Goal: Task Accomplishment & Management: Use online tool/utility

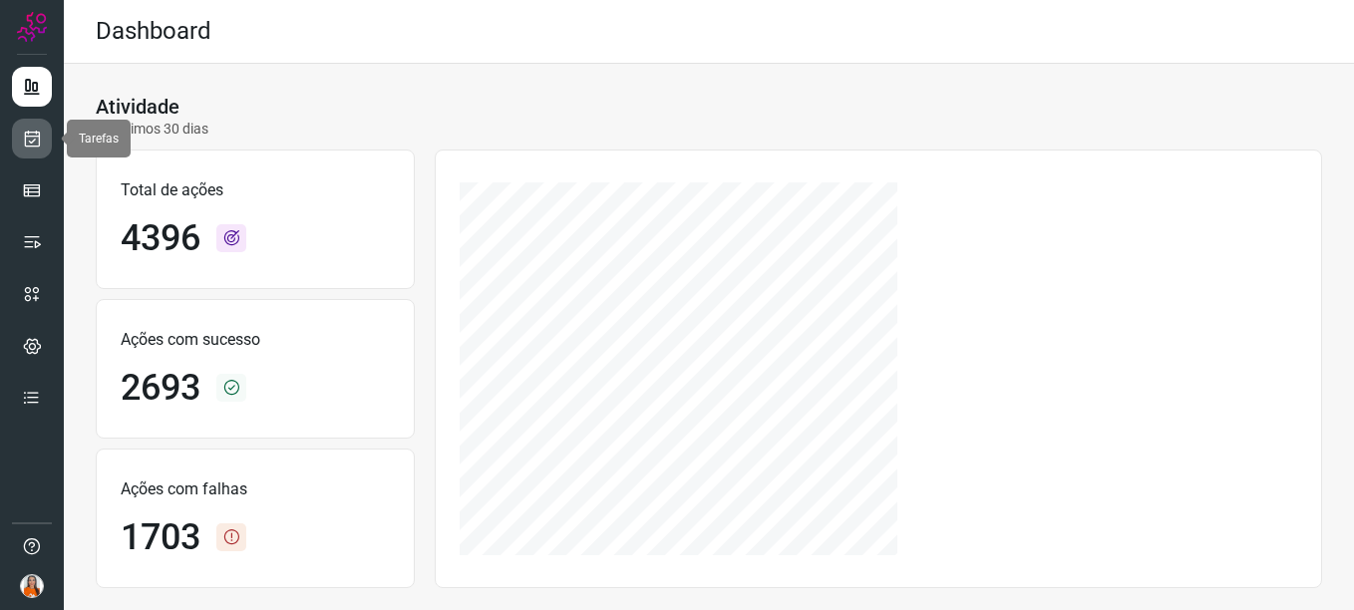
click at [38, 133] on icon at bounding box center [32, 139] width 21 height 20
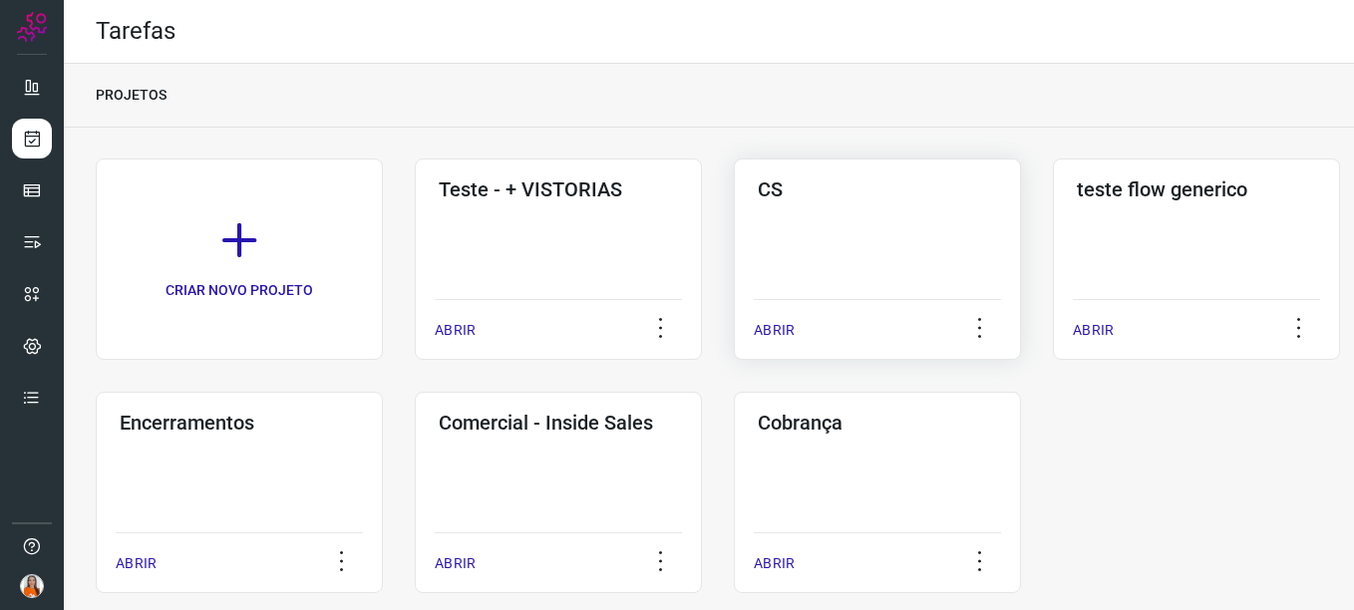
click at [968, 236] on div "CS ABRIR" at bounding box center [1196, 258] width 287 height 201
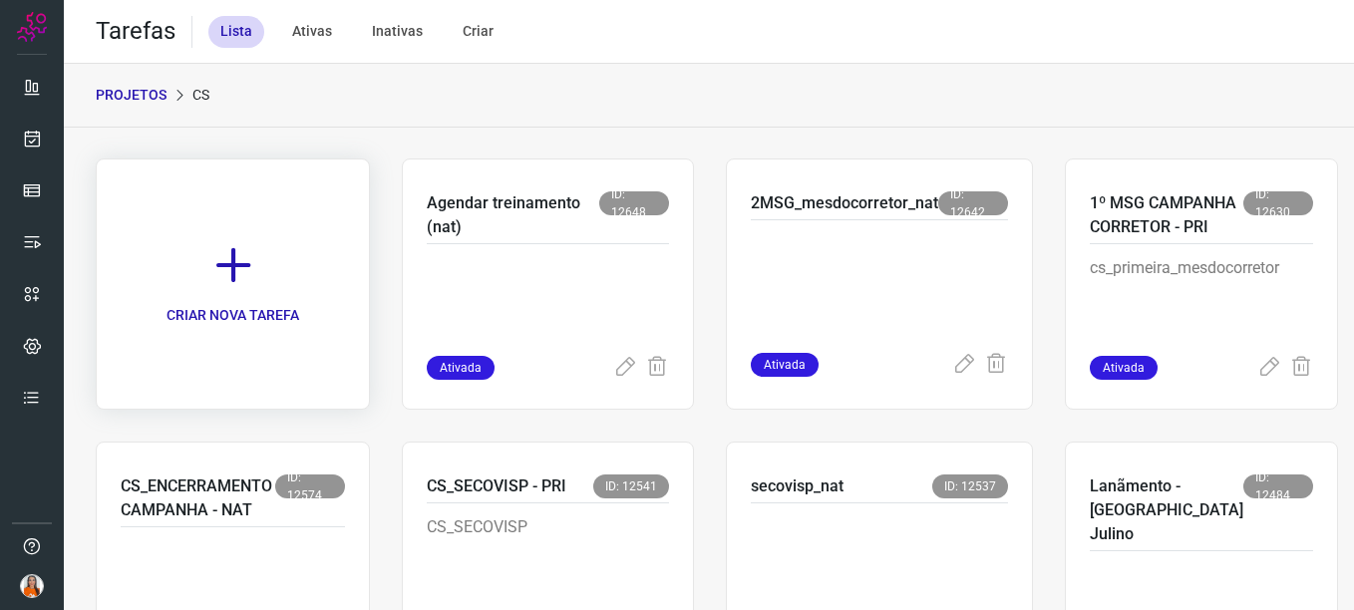
click at [223, 271] on icon at bounding box center [233, 265] width 44 height 44
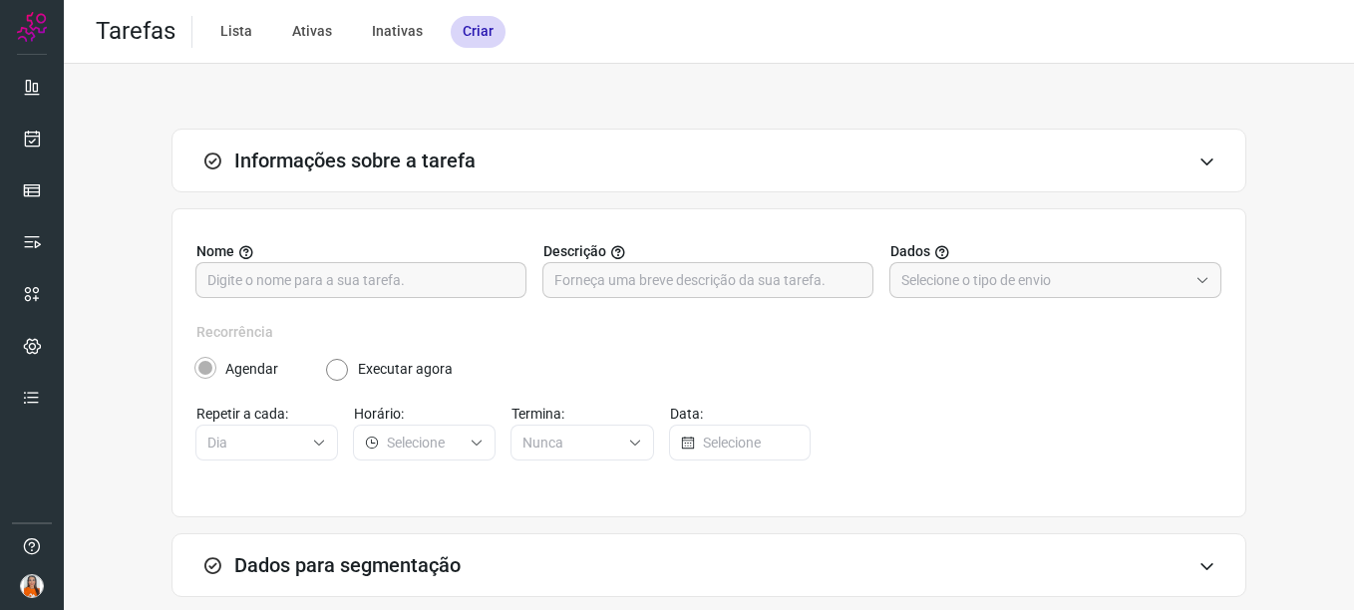
click at [223, 271] on input "text" at bounding box center [360, 280] width 307 height 34
type input "2º disparo campanha corretor-Cris"
click at [587, 292] on input "text" at bounding box center [707, 280] width 307 height 34
click at [968, 282] on input "text" at bounding box center [1044, 280] width 286 height 34
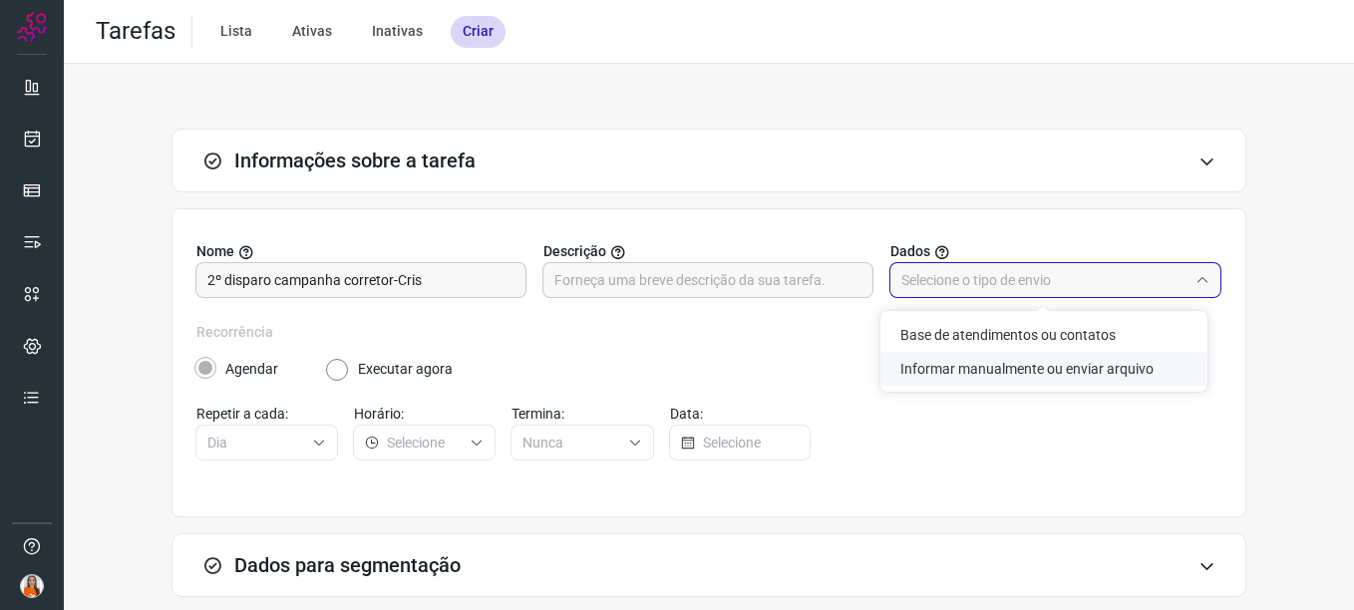
click at [968, 374] on li "Informar manualmente ou enviar arquivo" at bounding box center [1043, 369] width 327 height 34
type input "Informar manualmente ou enviar arquivo"
radio input "false"
radio input "true"
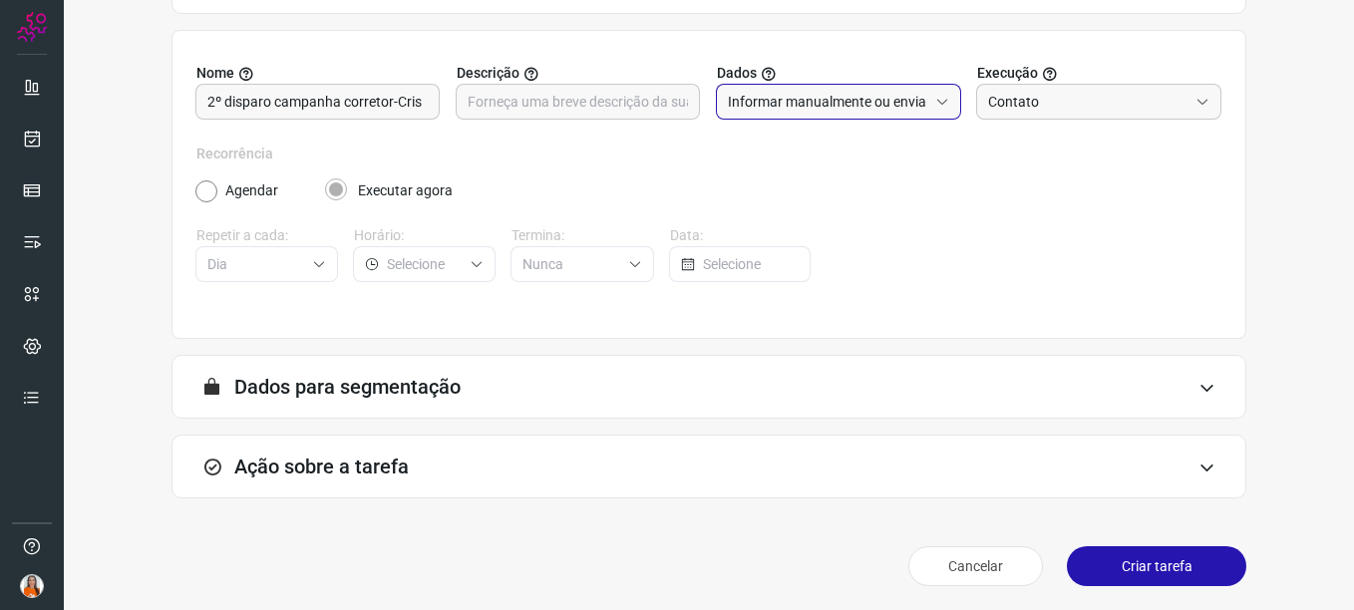
scroll to position [182, 0]
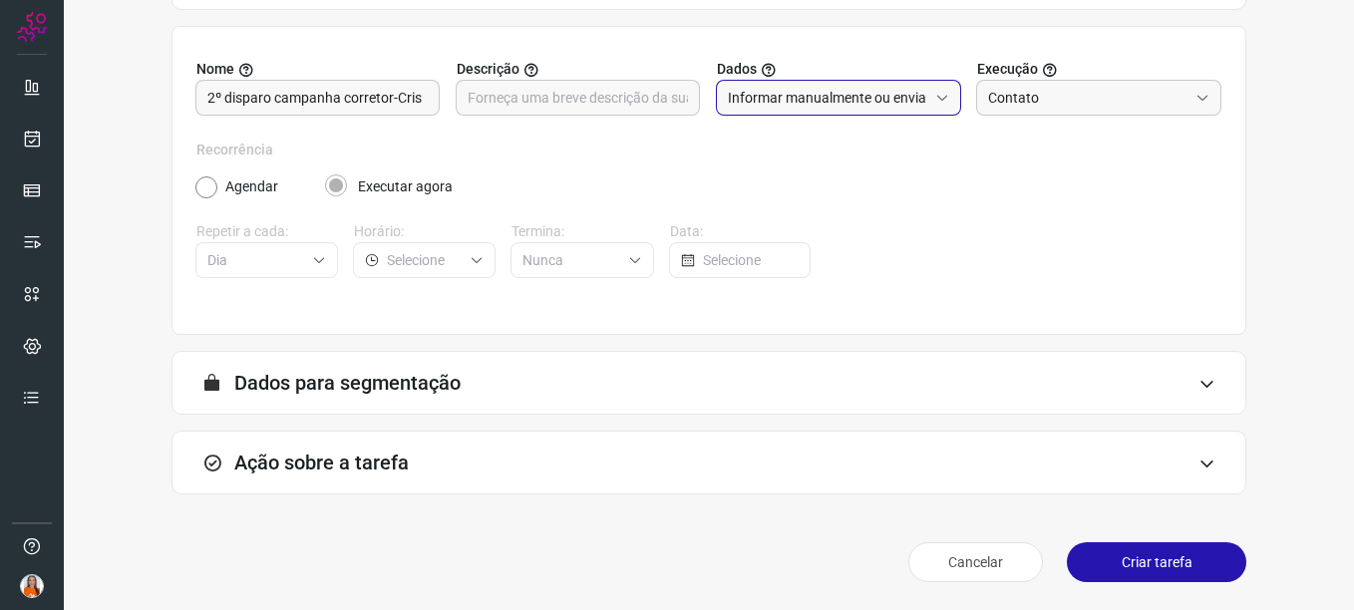
click at [968, 453] on div "Ação sobre a tarefa" at bounding box center [708, 463] width 1075 height 64
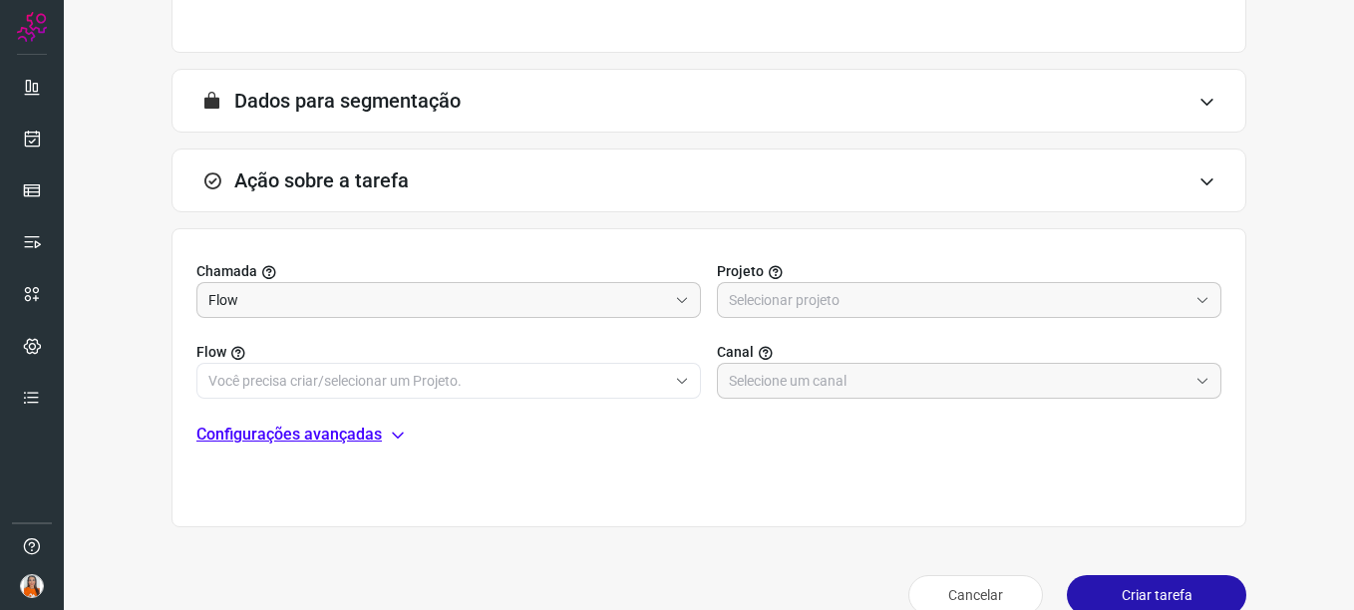
scroll to position [497, 0]
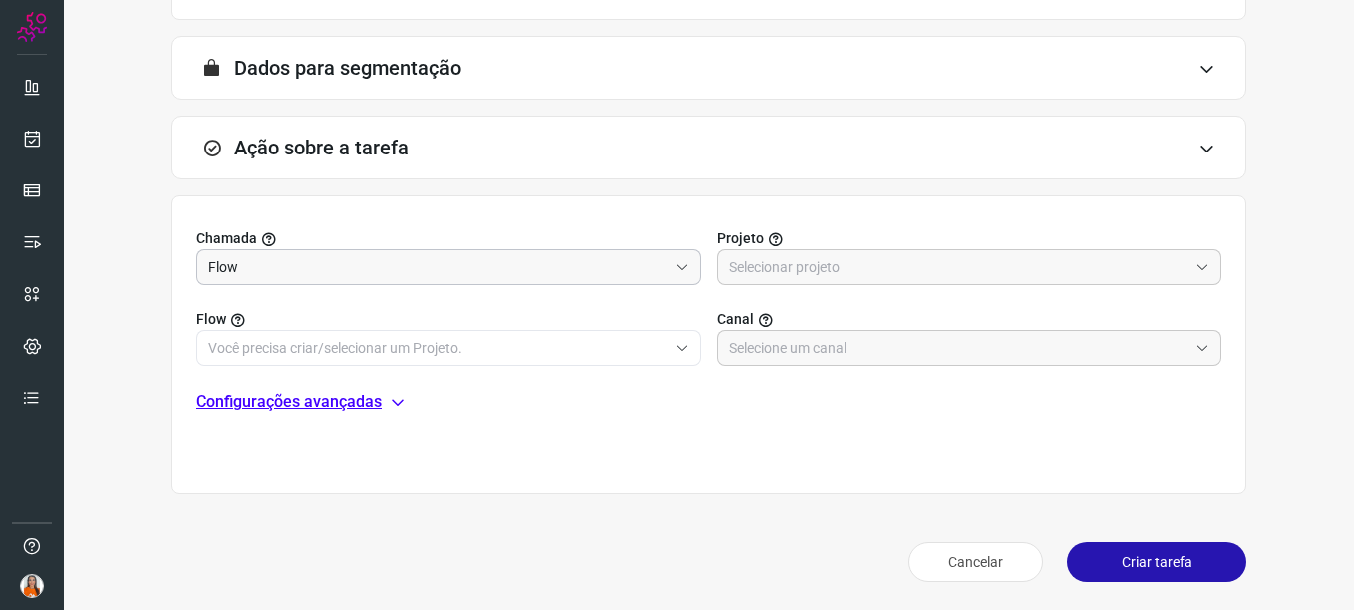
click at [612, 264] on input "Flow" at bounding box center [437, 267] width 459 height 34
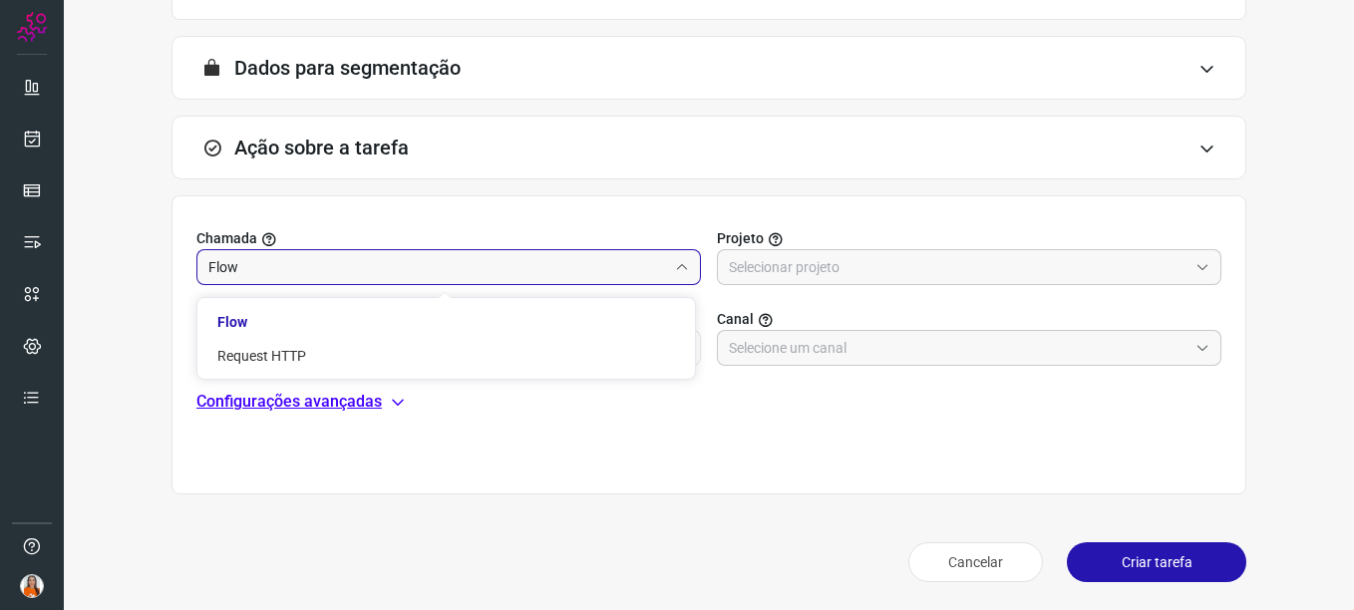
click at [612, 264] on input "Flow" at bounding box center [437, 267] width 459 height 34
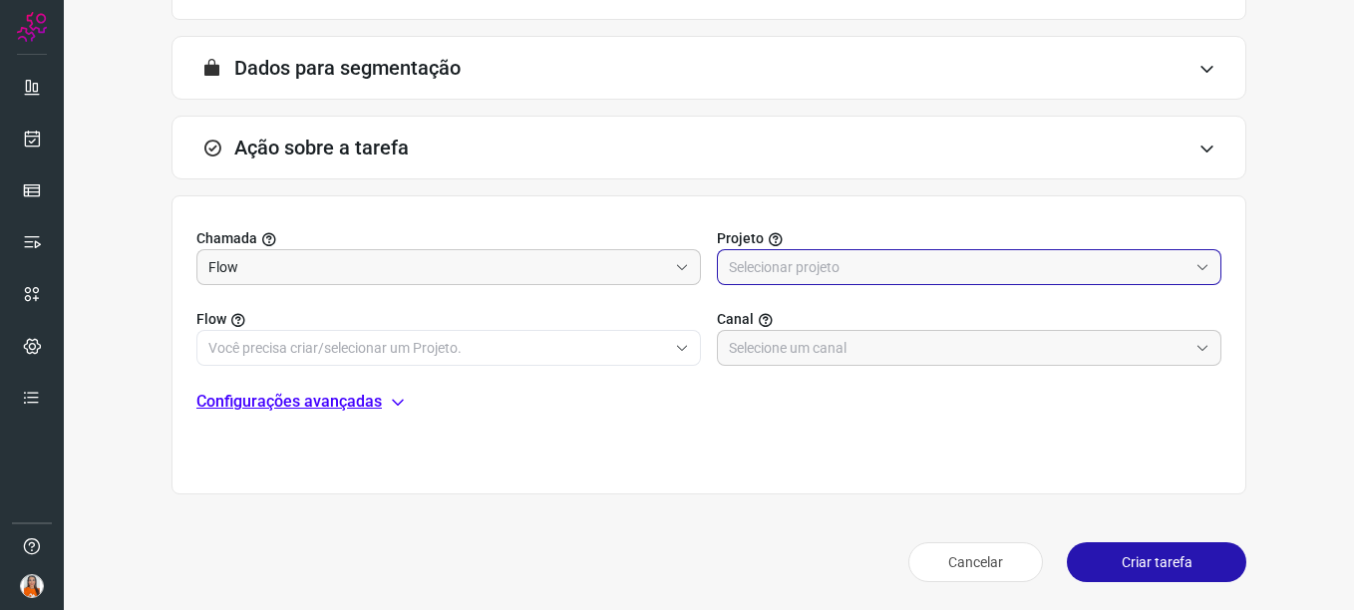
click at [924, 263] on input "text" at bounding box center [958, 267] width 459 height 34
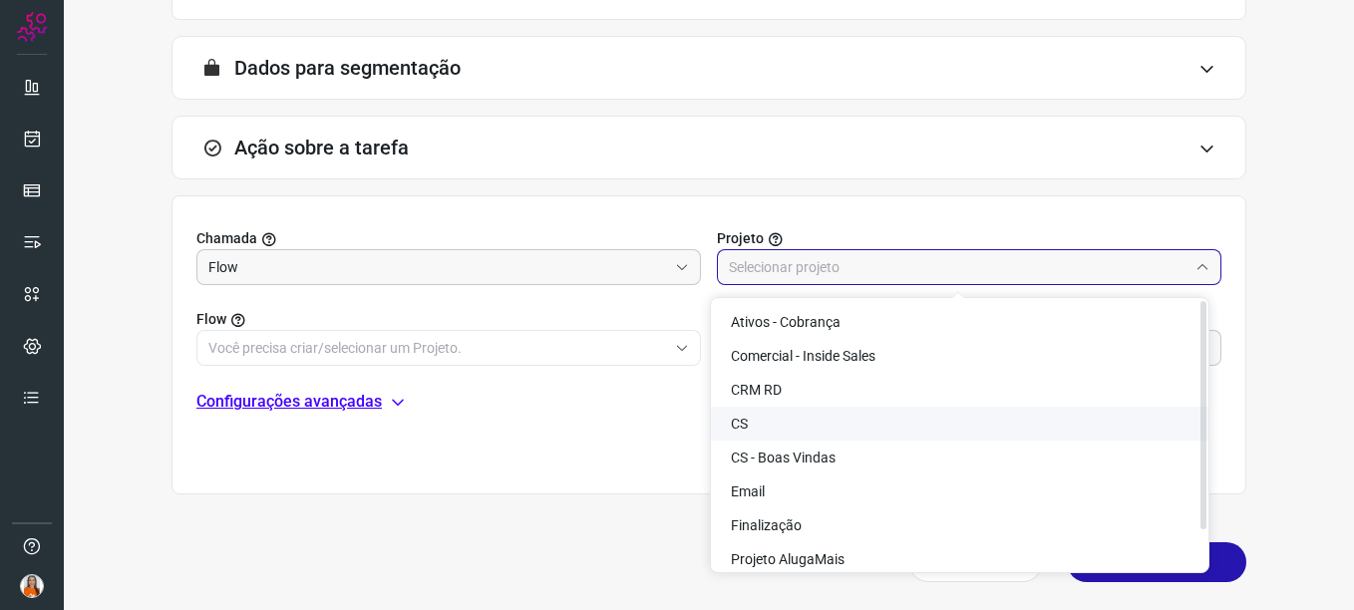
click at [757, 420] on li "CS" at bounding box center [959, 424] width 497 height 34
type input "CS"
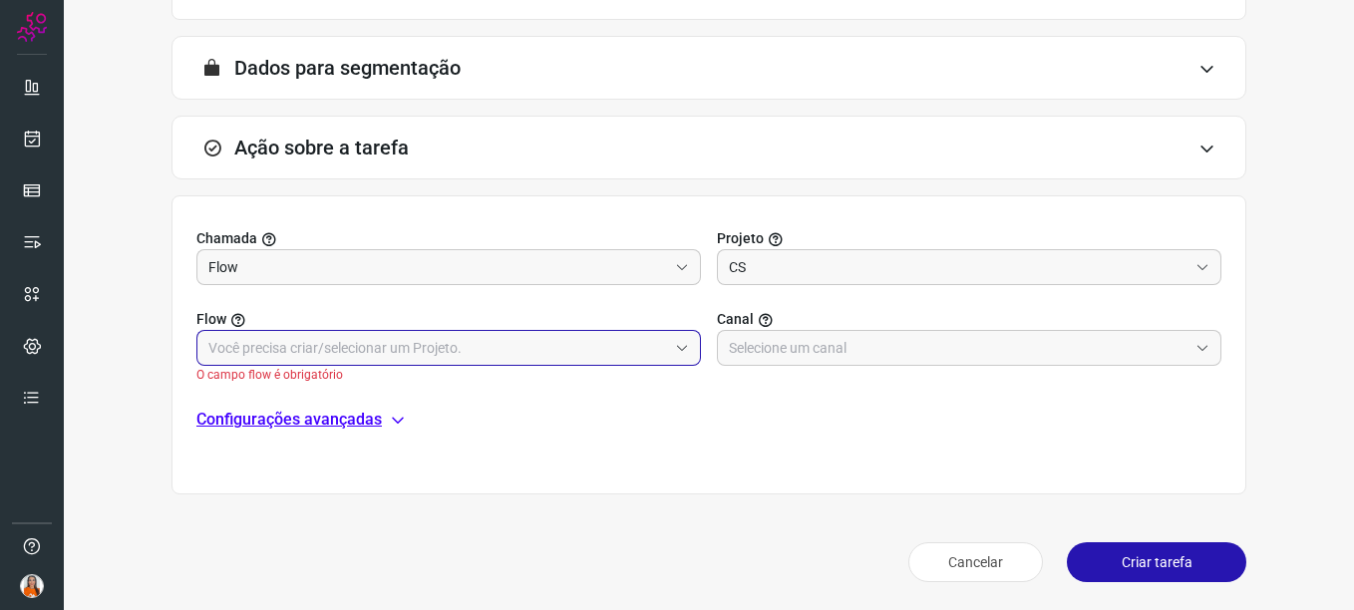
click at [657, 353] on input "text" at bounding box center [437, 348] width 459 height 34
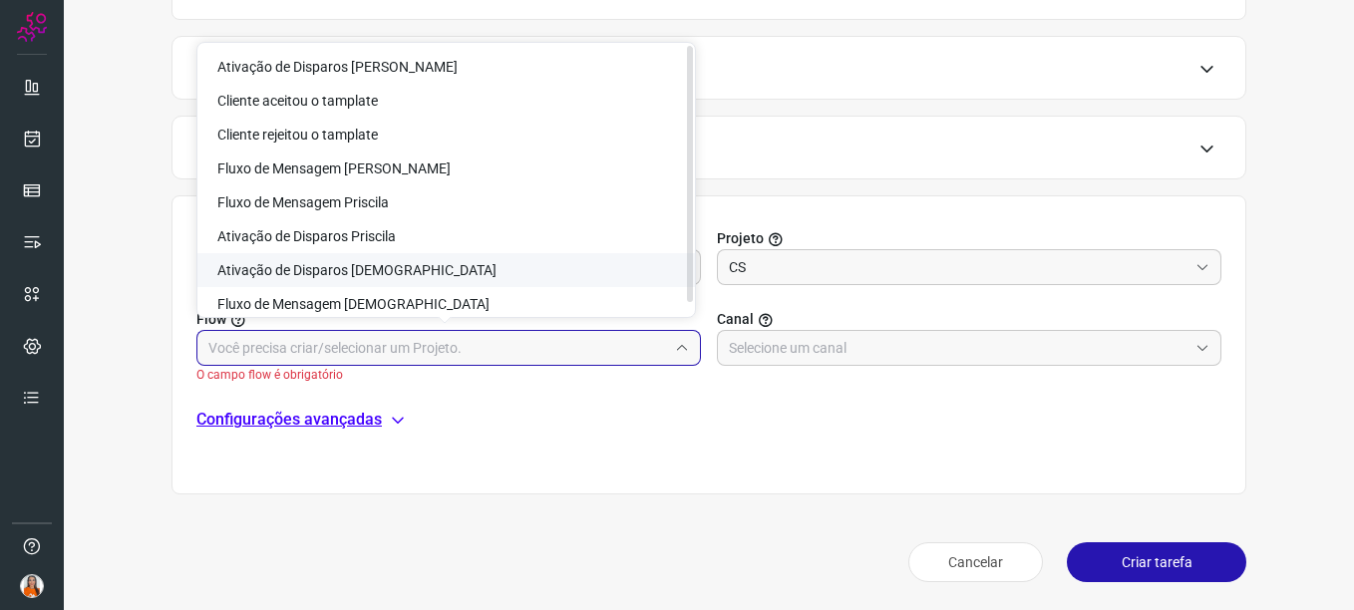
click at [358, 271] on span "Ativação de Disparos Cristileide" at bounding box center [356, 270] width 279 height 16
type input "Ativação de Disparos Cristileide"
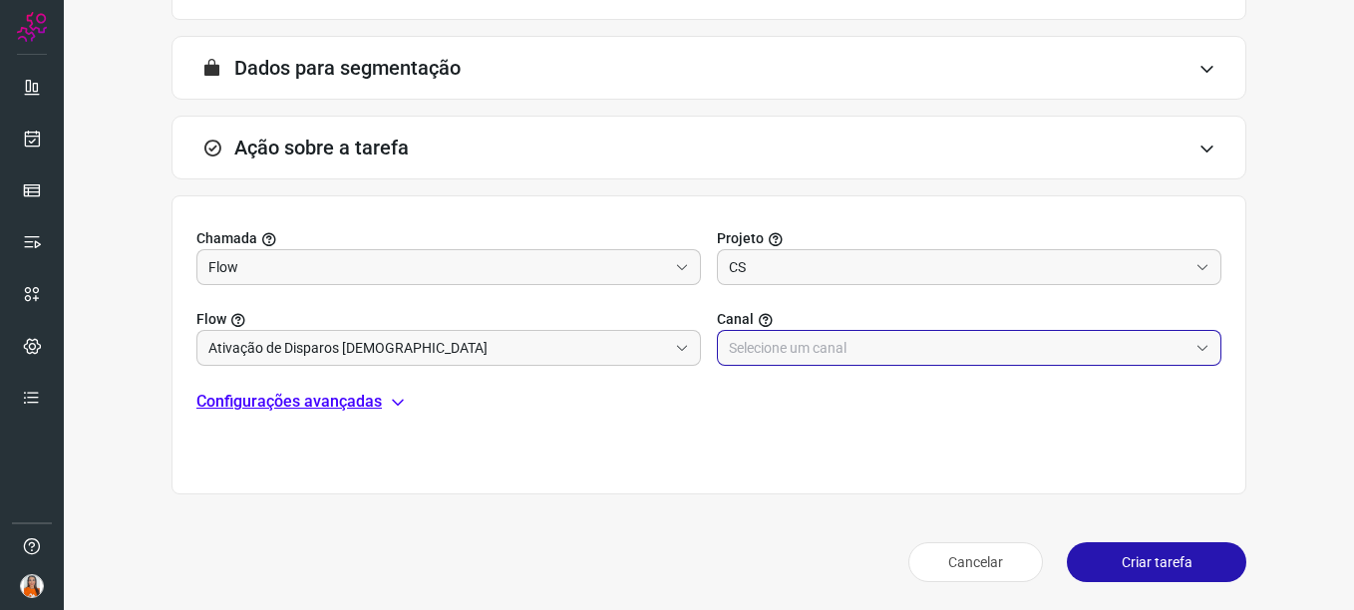
click at [844, 354] on input "text" at bounding box center [958, 348] width 459 height 34
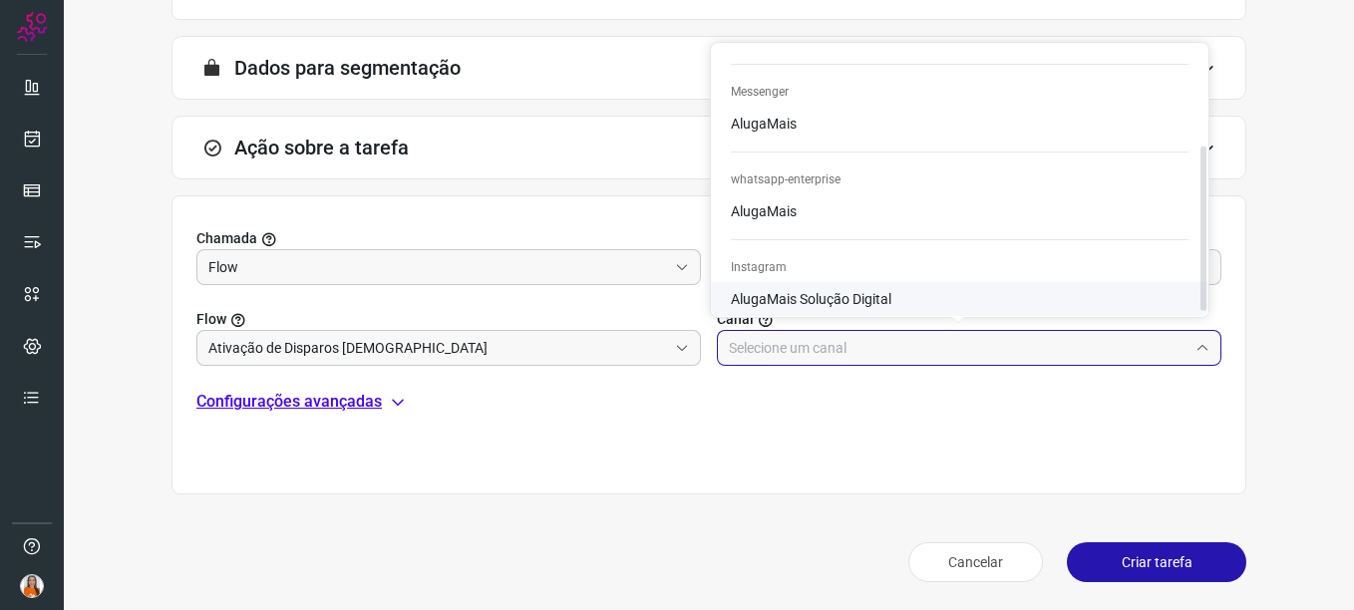
scroll to position [157, 0]
drag, startPoint x: 1201, startPoint y: 283, endPoint x: 1190, endPoint y: 269, distance: 17.7
click at [968, 277] on div at bounding box center [1203, 229] width 6 height 164
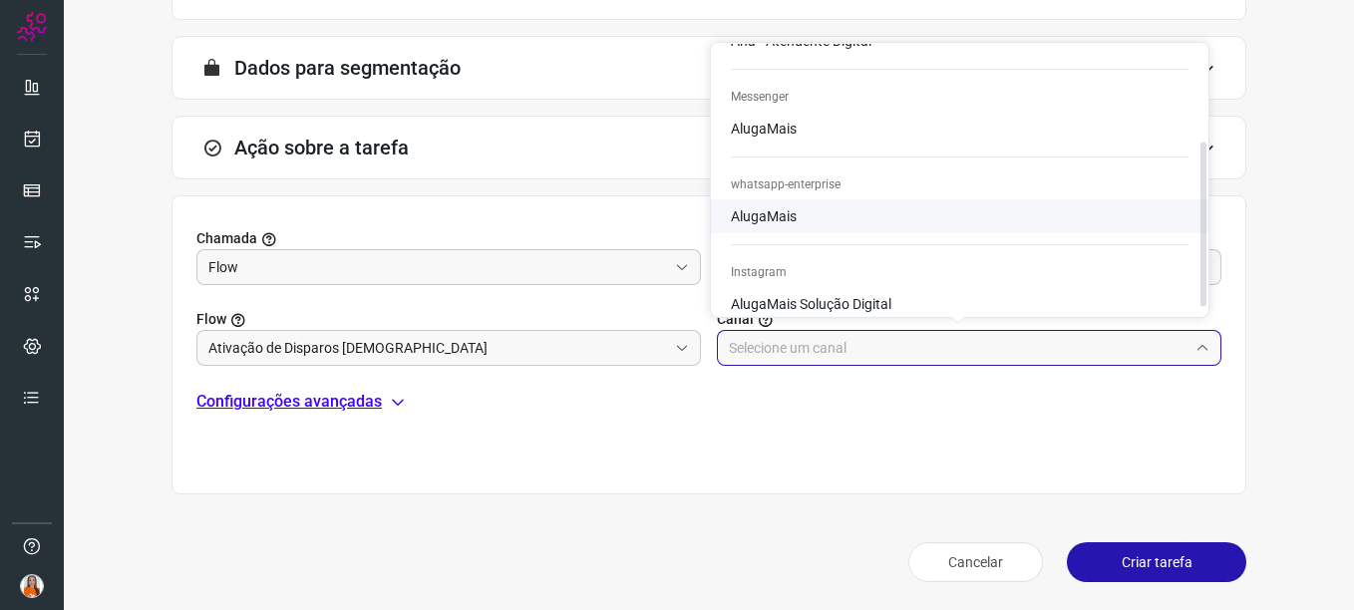
click at [775, 216] on span "AlugaMais" at bounding box center [764, 216] width 66 height 16
type input "AlugaMais"
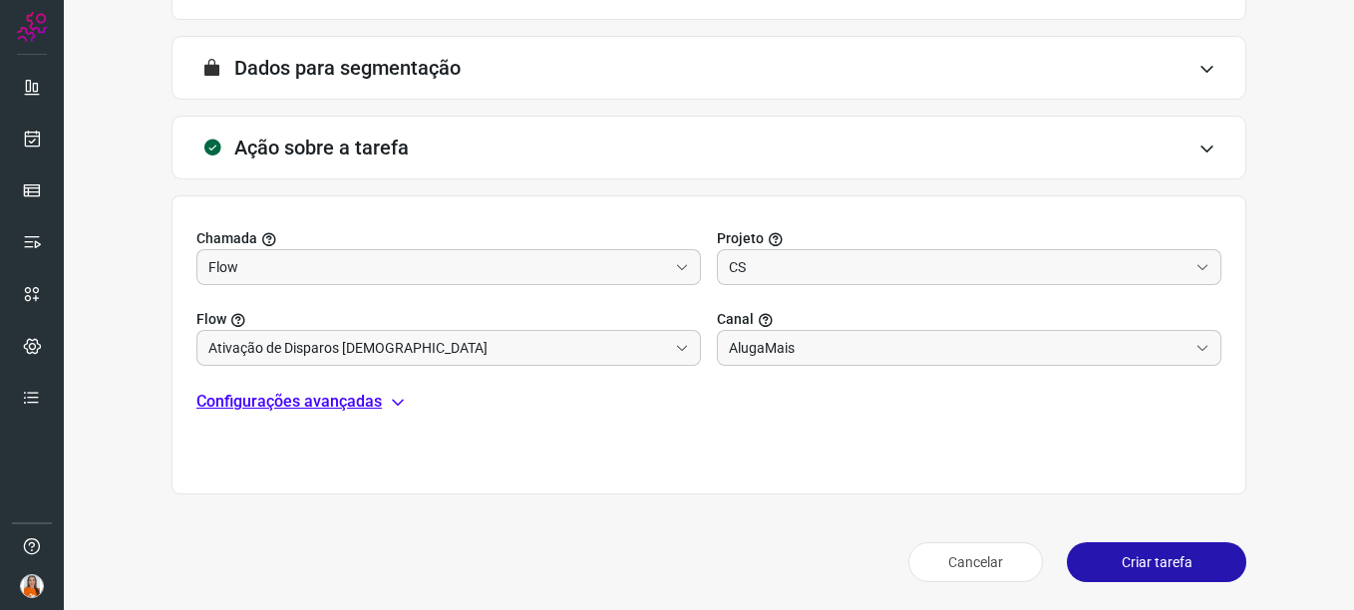
click at [397, 403] on icon at bounding box center [398, 402] width 16 height 16
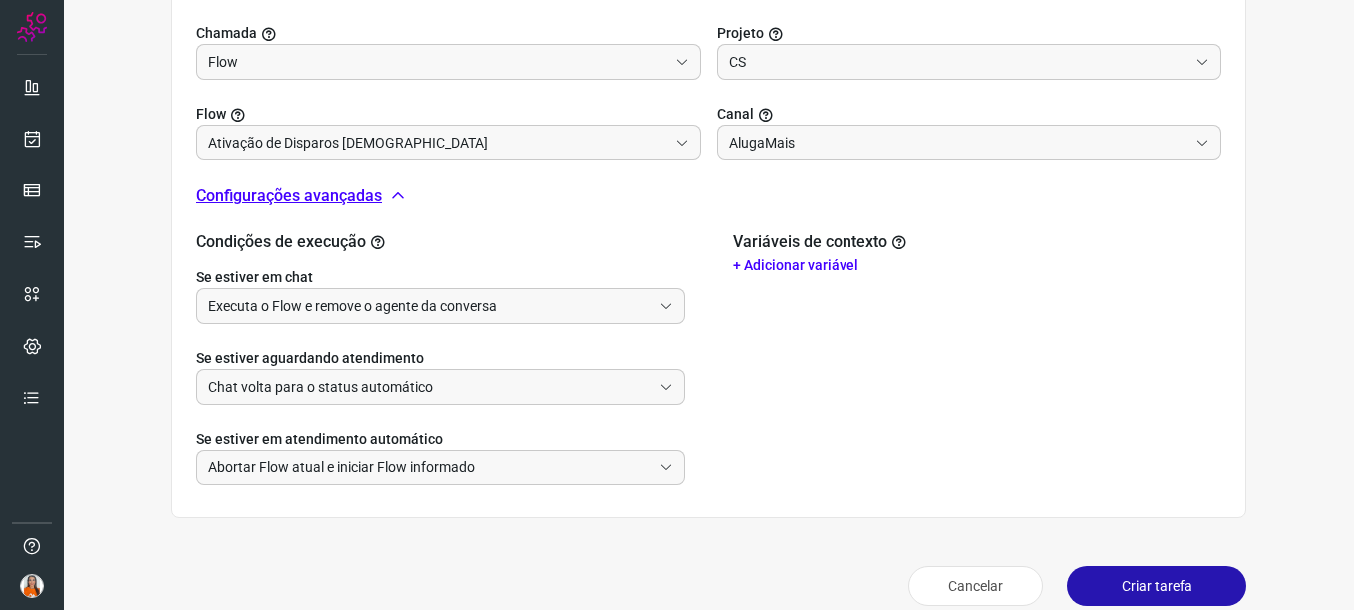
scroll to position [727, 0]
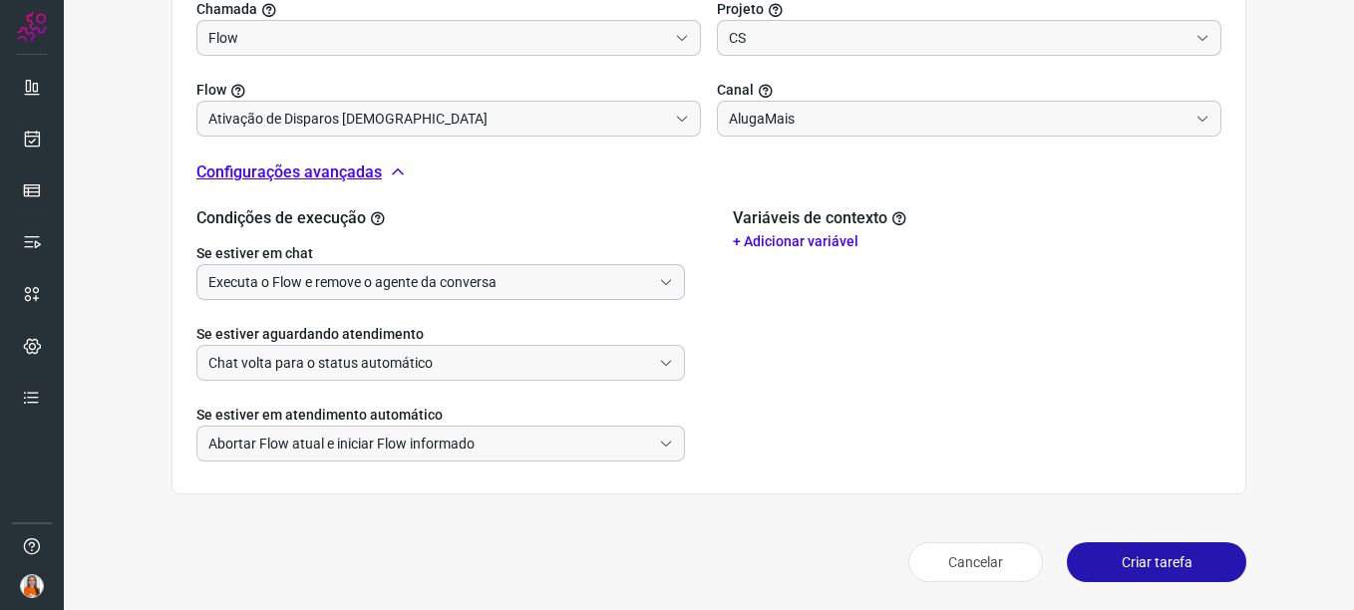
click at [651, 285] on span at bounding box center [662, 282] width 22 height 14
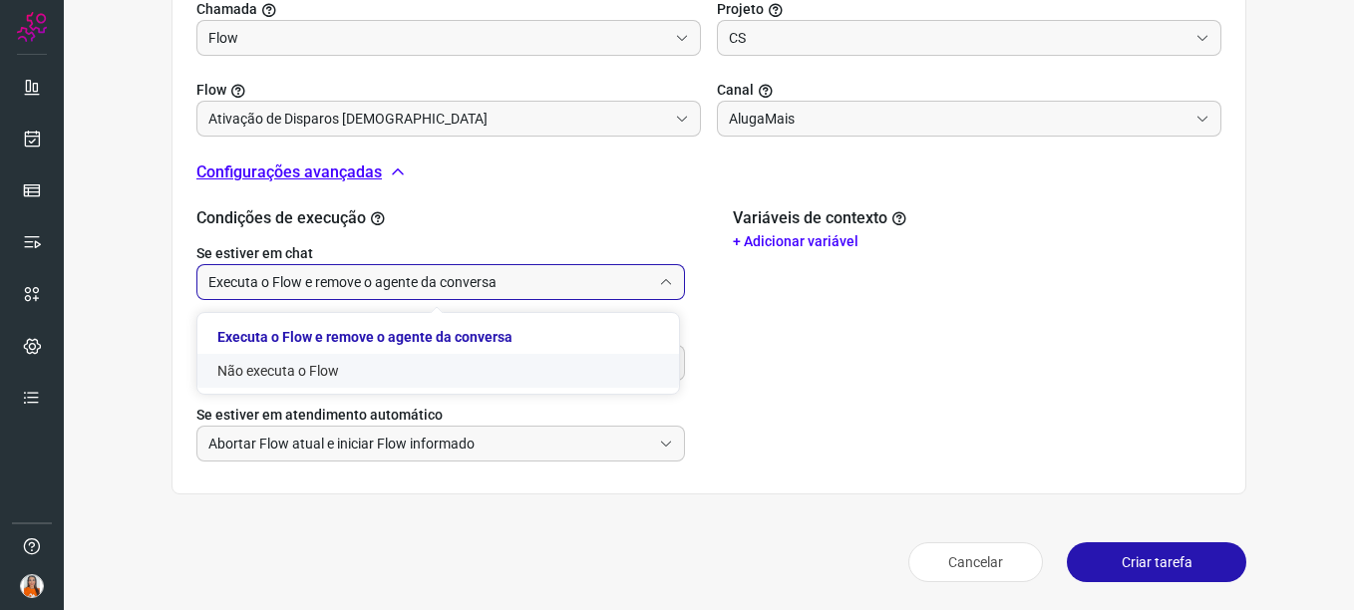
click at [355, 373] on li "Não executa o Flow" at bounding box center [437, 371] width 481 height 34
type input "Não executa o Flow"
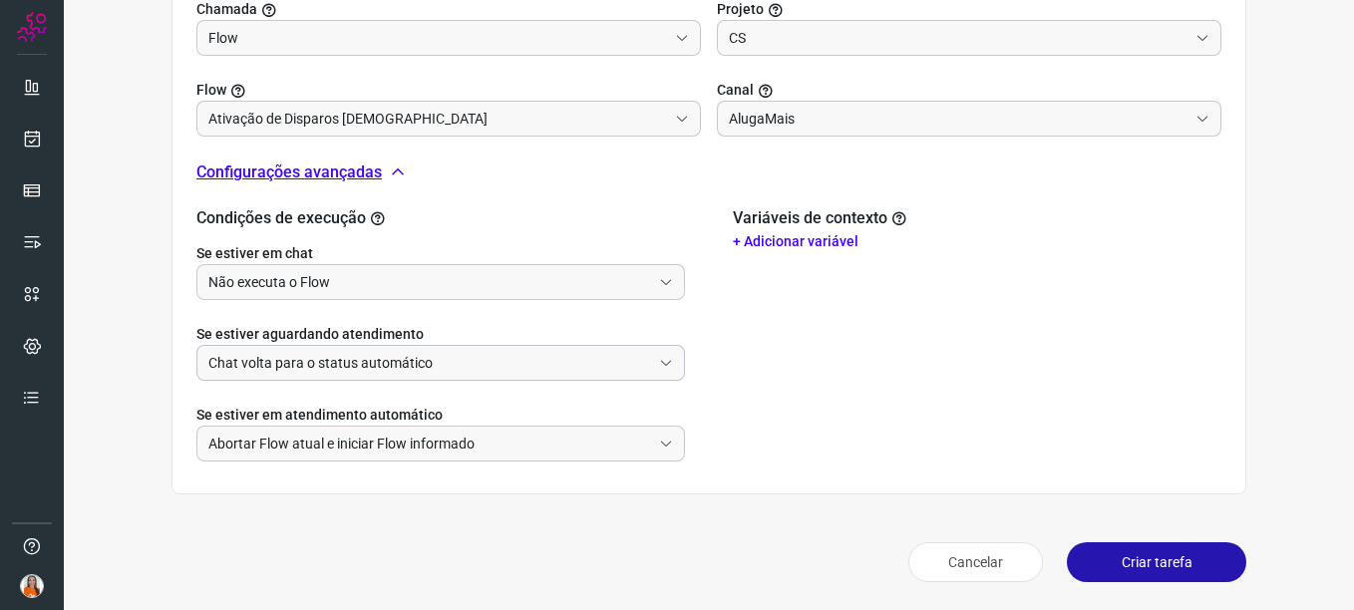
click at [649, 372] on div "Chat volta para o status automático" at bounding box center [440, 363] width 488 height 36
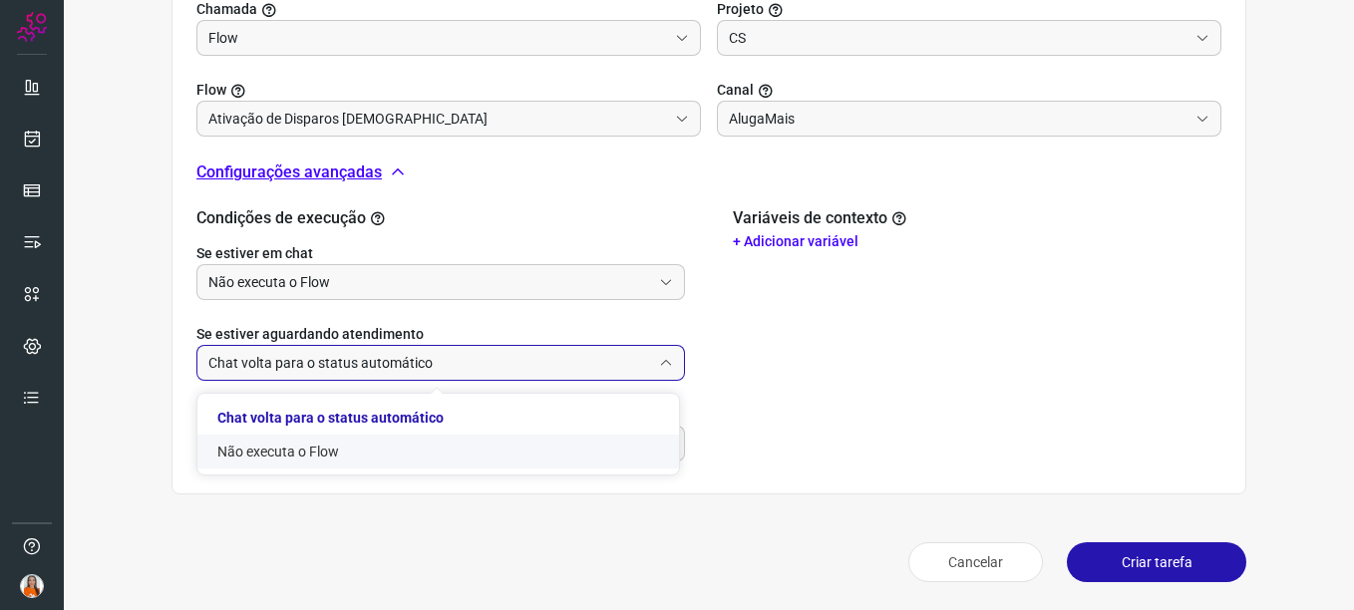
click at [289, 447] on li "Não executa o Flow" at bounding box center [437, 452] width 481 height 34
type input "Não executa o Flow"
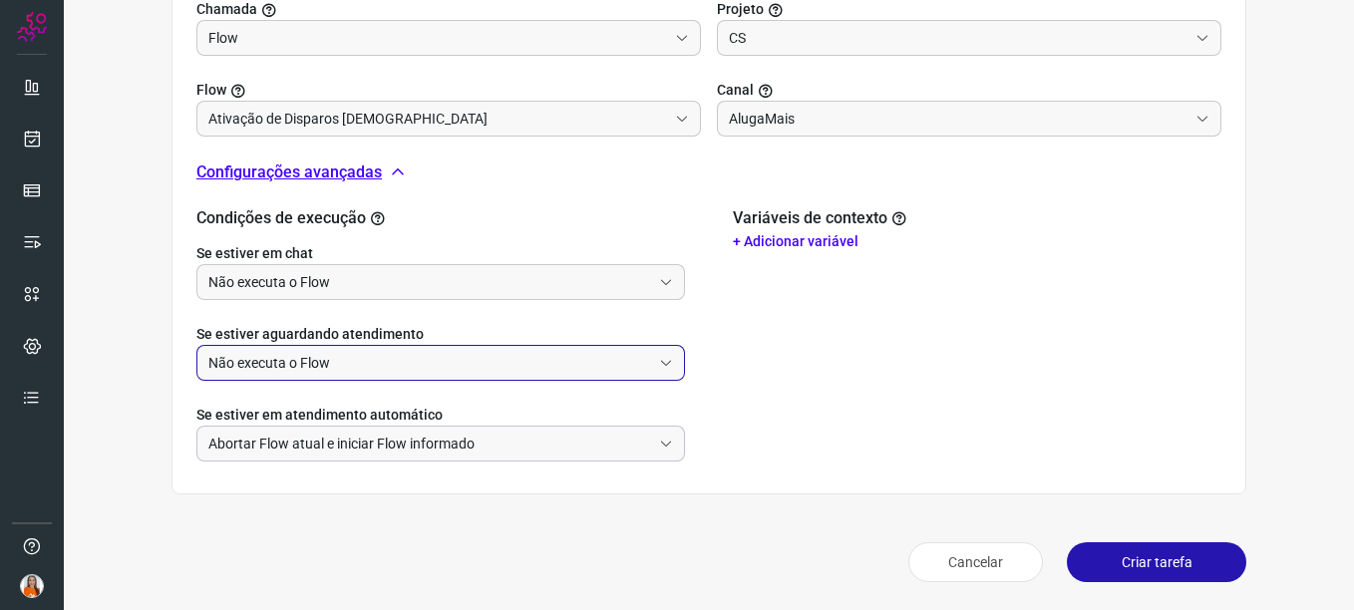
click at [665, 441] on icon at bounding box center [666, 444] width 14 height 14
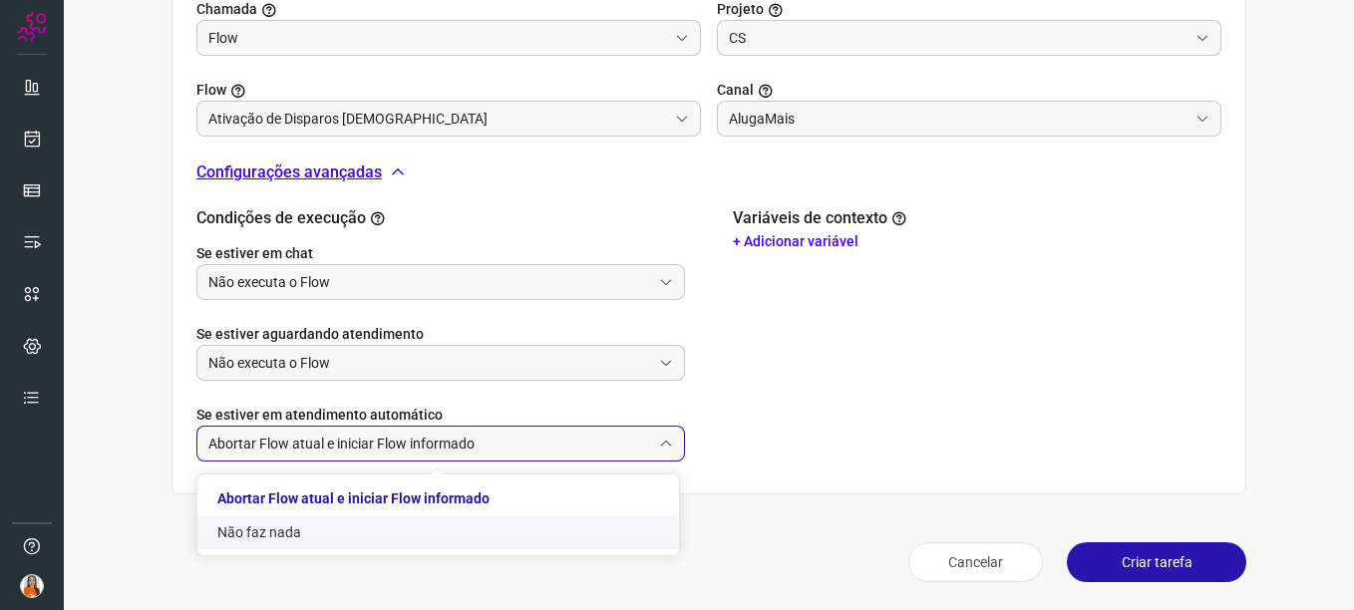
click at [278, 530] on li "Não faz nada" at bounding box center [437, 532] width 481 height 34
type input "Não faz nada"
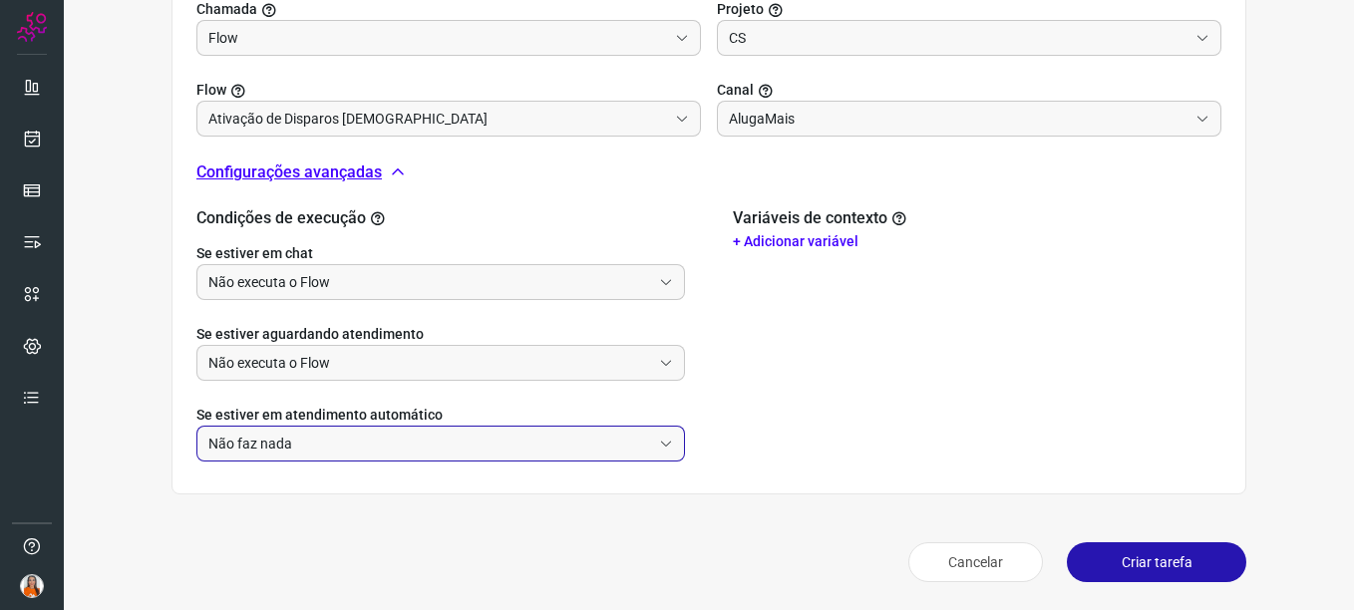
click at [844, 427] on div "Variáveis de contexto + Adicionar variável" at bounding box center [977, 334] width 488 height 253
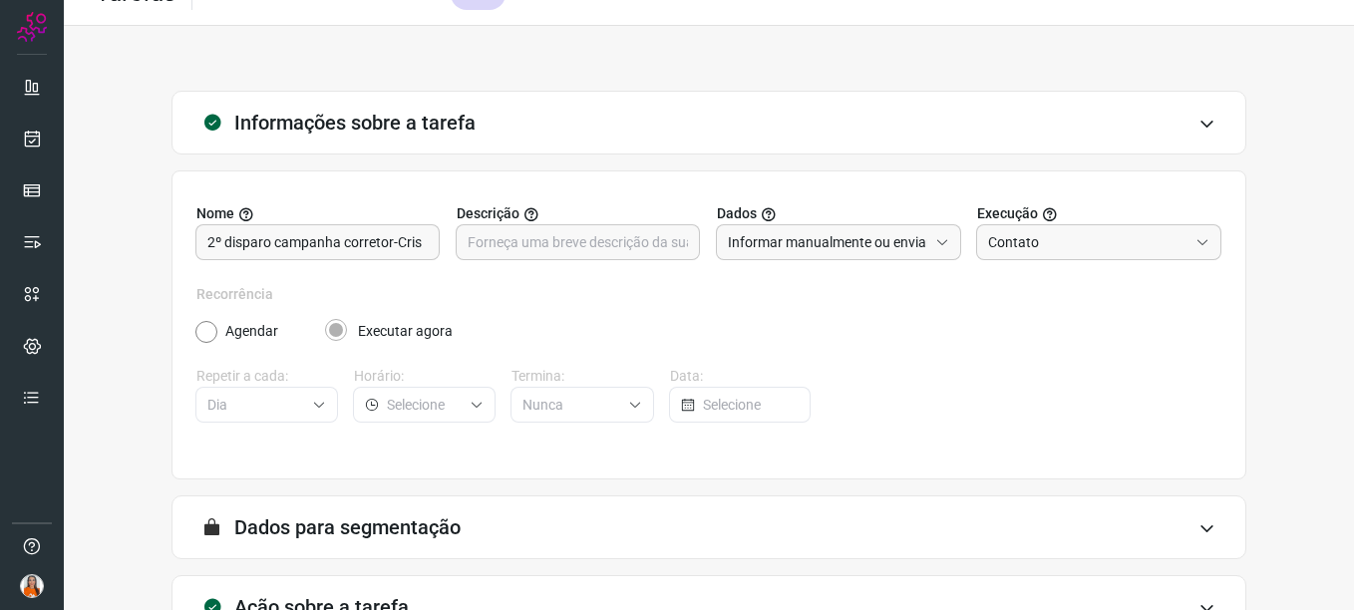
scroll to position [31, 0]
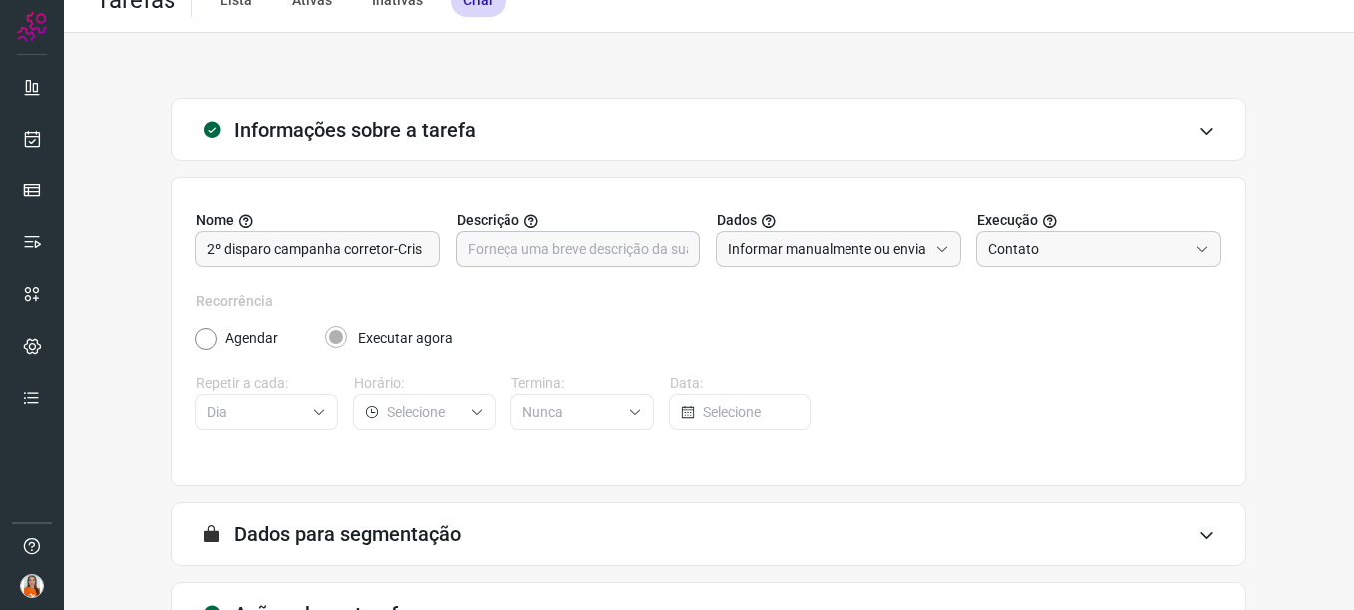
click at [522, 241] on input "text" at bounding box center [577, 249] width 220 height 34
paste input "cs_msg2_mesdocorretor"
type input "cs_msg2_mesdocorretor"
click at [638, 312] on div "Agendar Executar agora" at bounding box center [708, 330] width 1026 height 37
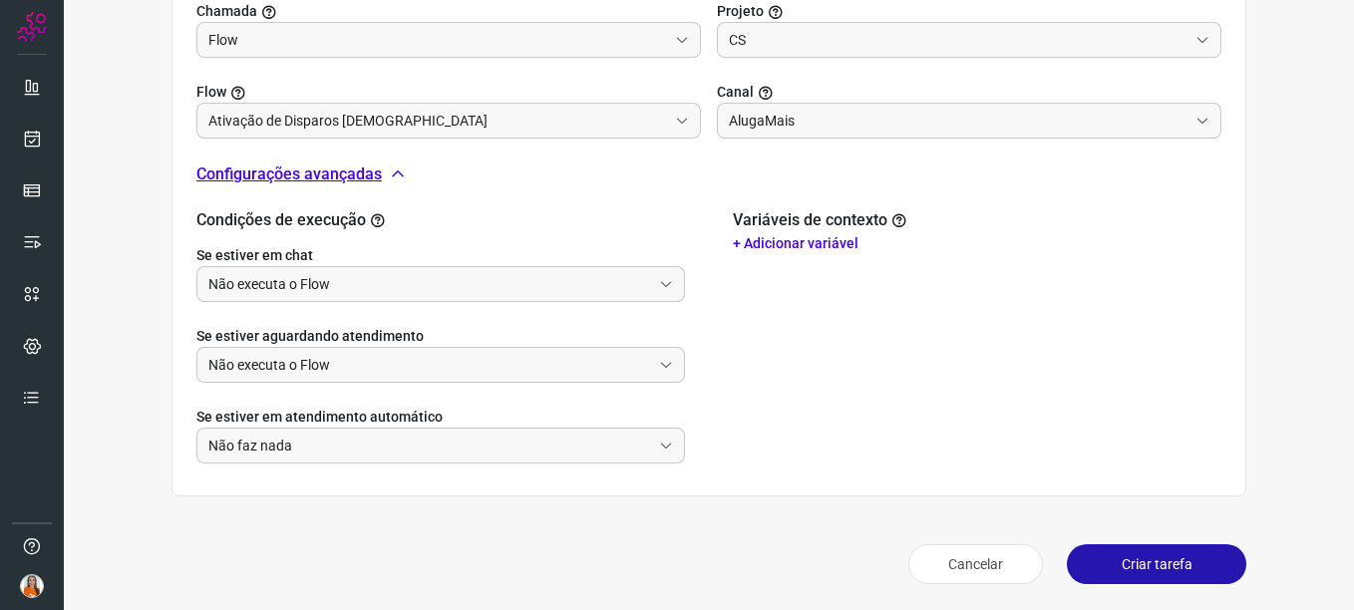
scroll to position [727, 0]
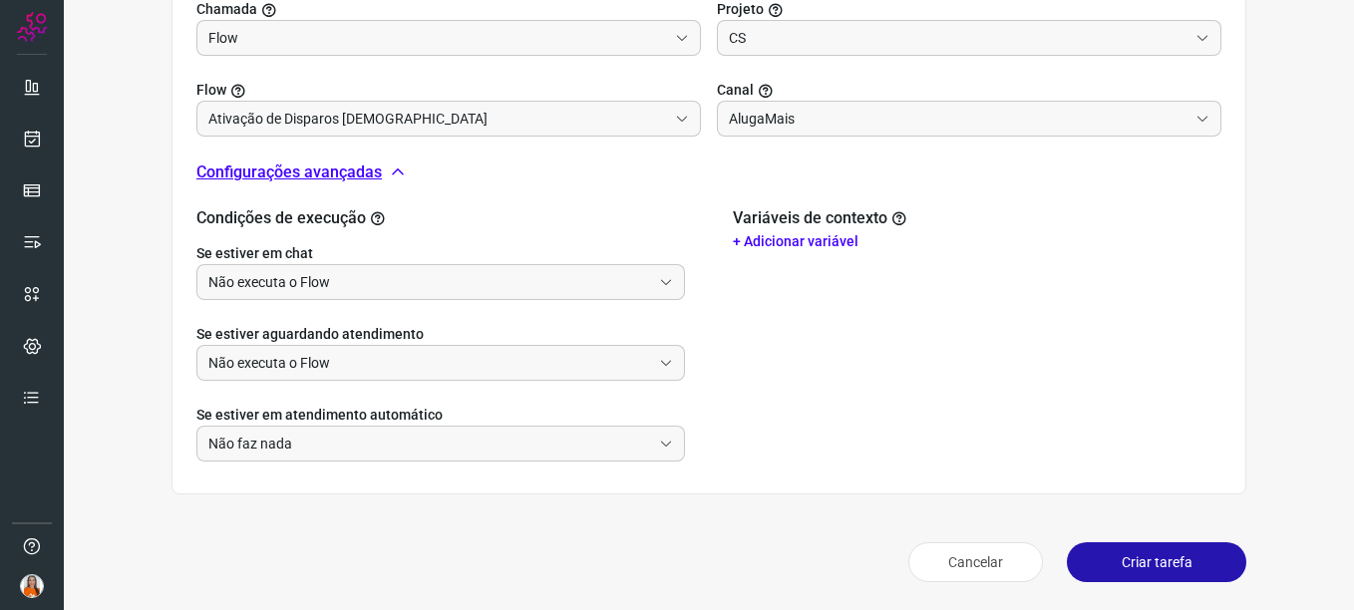
click at [968, 569] on button "Criar tarefa" at bounding box center [1156, 562] width 179 height 40
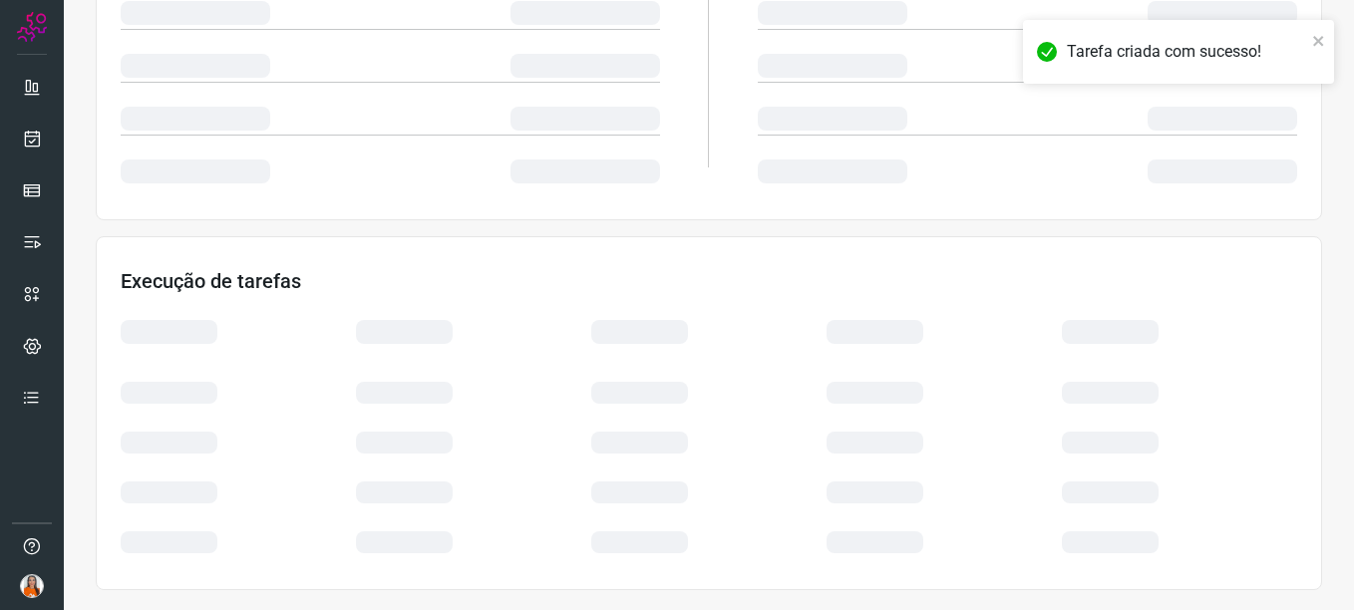
scroll to position [420, 0]
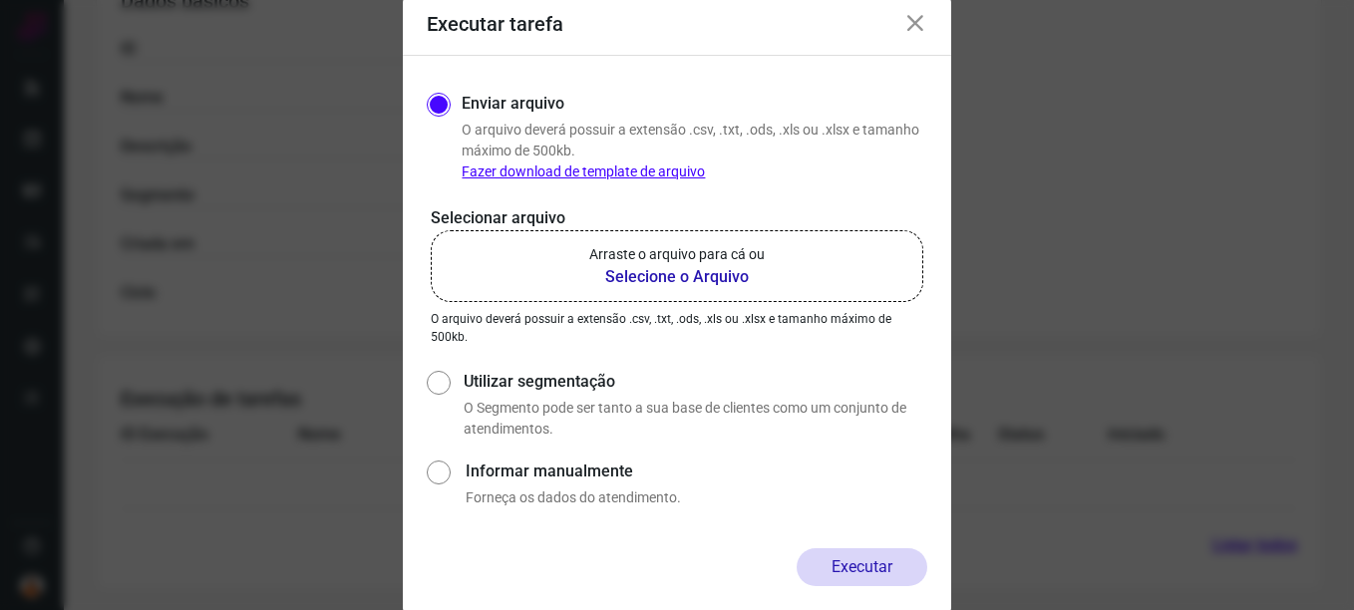
click at [639, 281] on b "Selecione o Arquivo" at bounding box center [676, 277] width 175 height 24
click at [0, 0] on input "Arraste o arquivo para cá ou Selecione o Arquivo" at bounding box center [0, 0] width 0 height 0
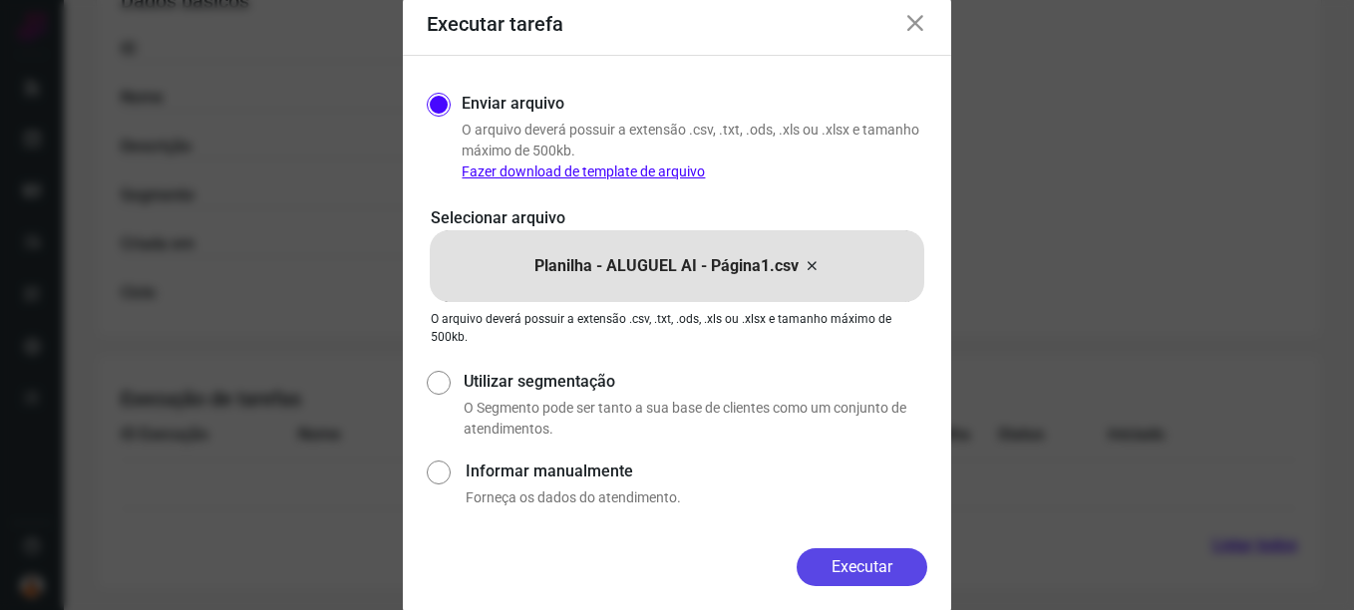
click at [828, 567] on button "Executar" at bounding box center [861, 567] width 131 height 38
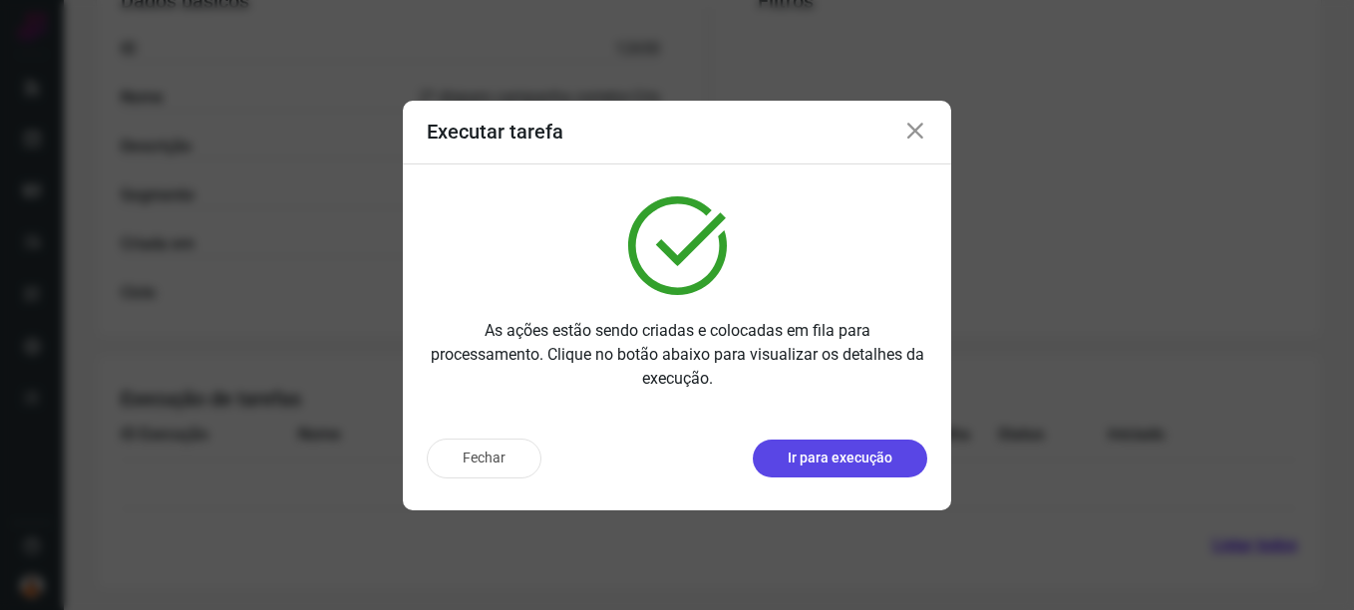
click at [845, 462] on p "Ir para execução" at bounding box center [839, 458] width 105 height 21
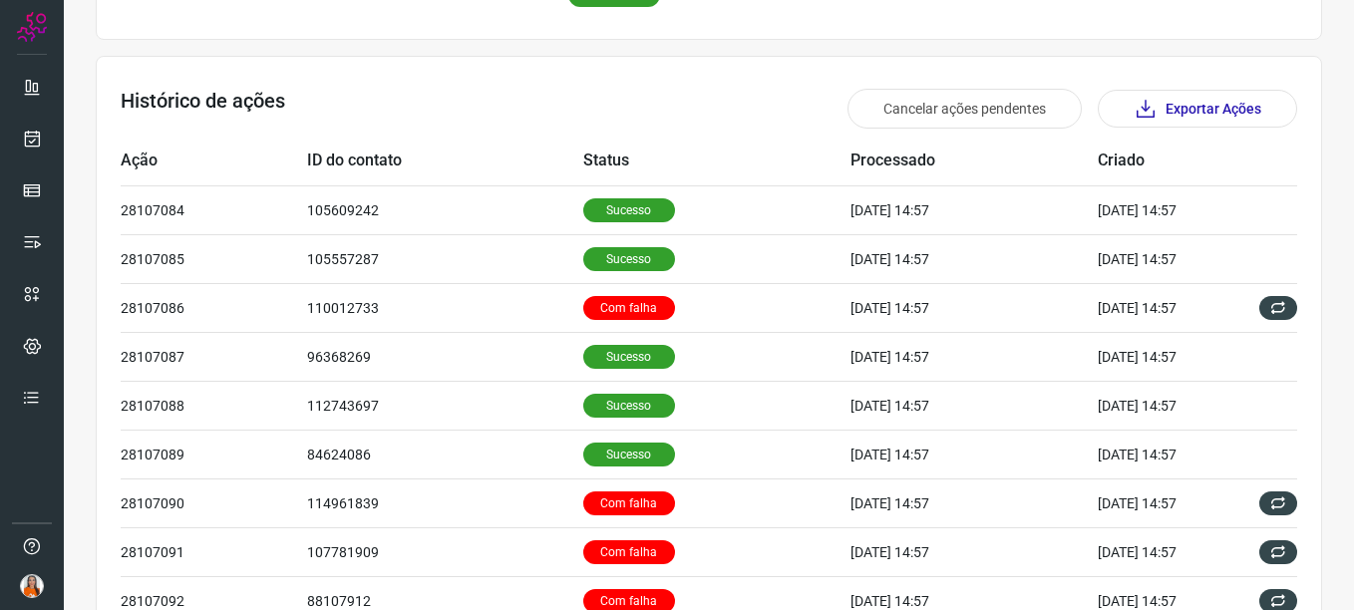
scroll to position [703, 0]
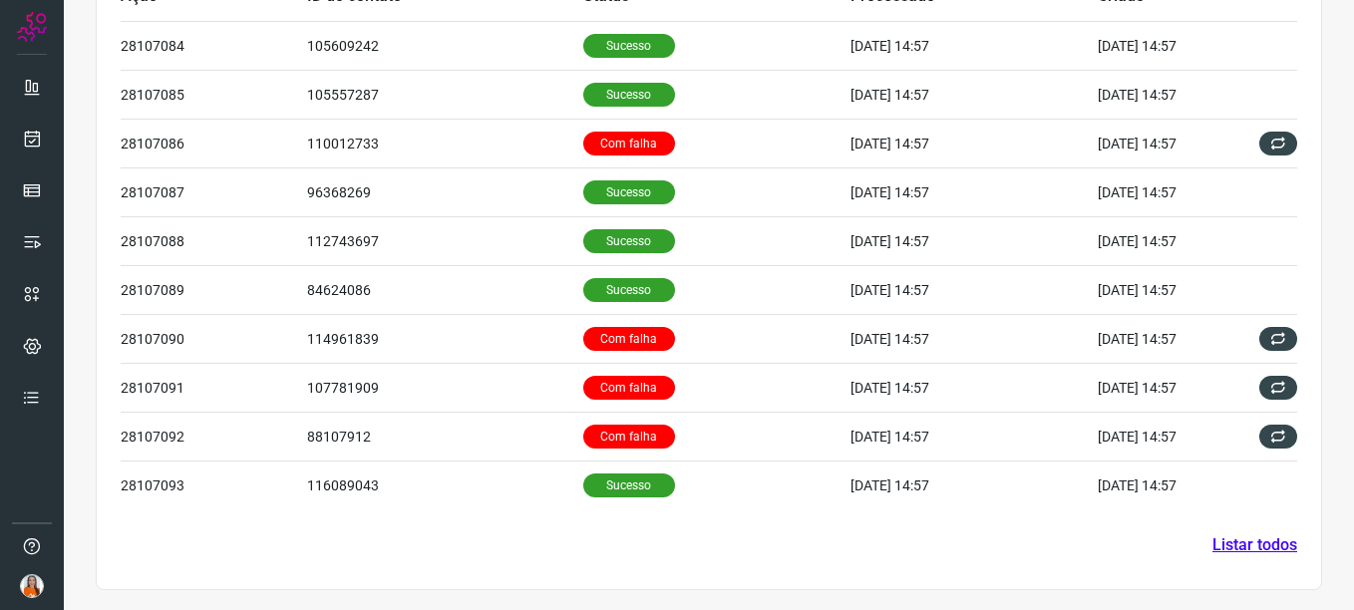
click at [968, 545] on link "Listar todos" at bounding box center [1254, 545] width 85 height 24
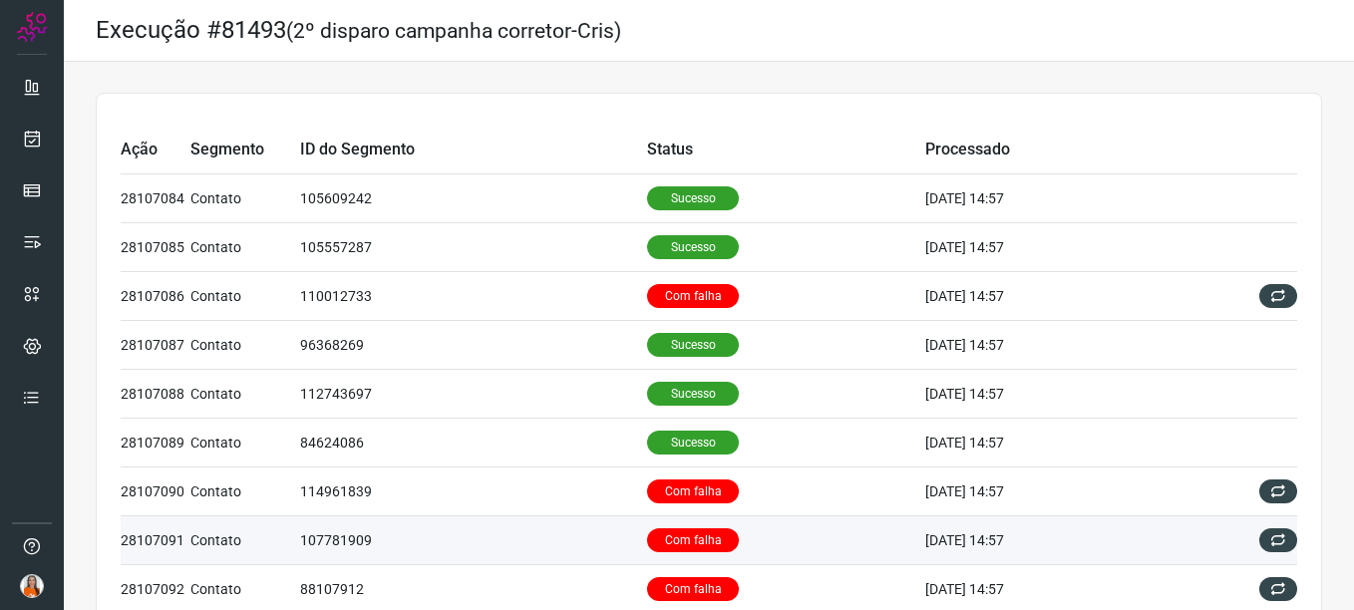
scroll to position [741, 0]
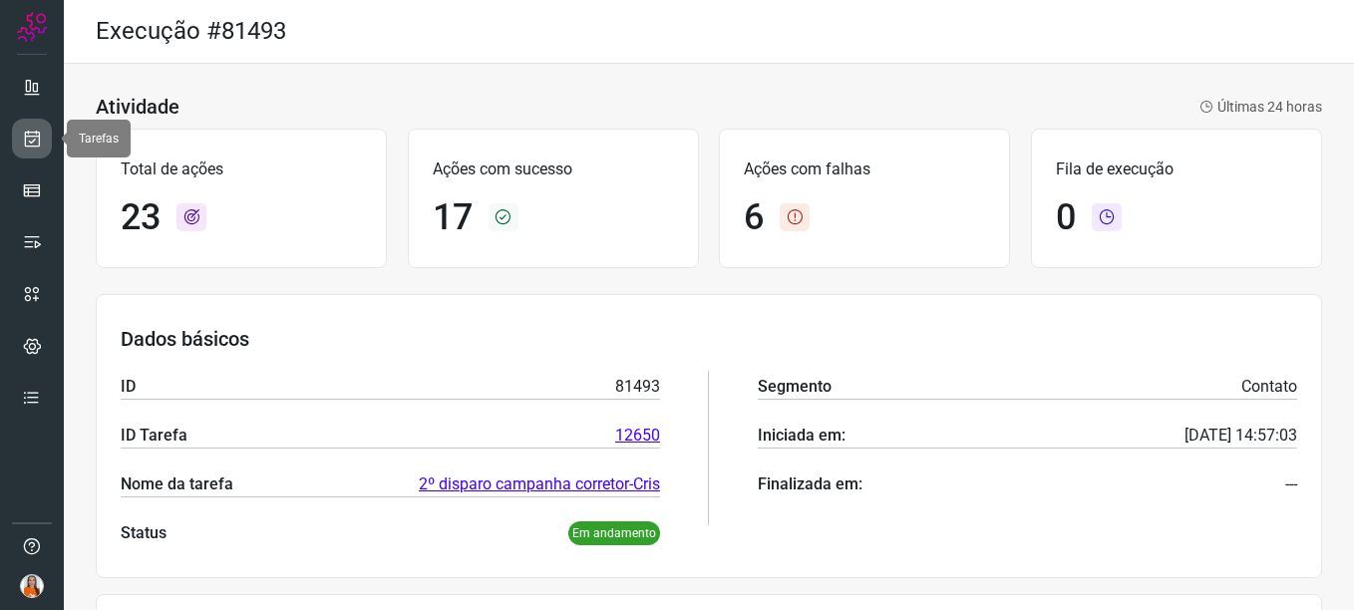
click at [34, 134] on icon at bounding box center [32, 139] width 21 height 20
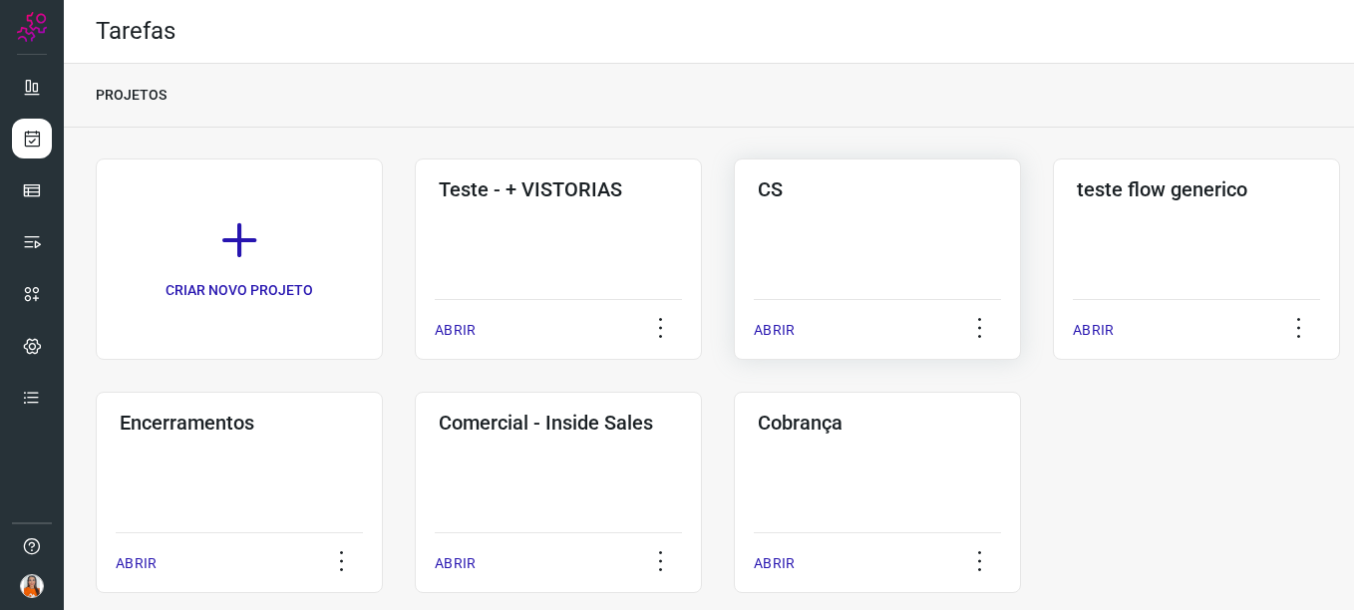
click at [968, 217] on div "CS ABRIR" at bounding box center [1196, 258] width 287 height 201
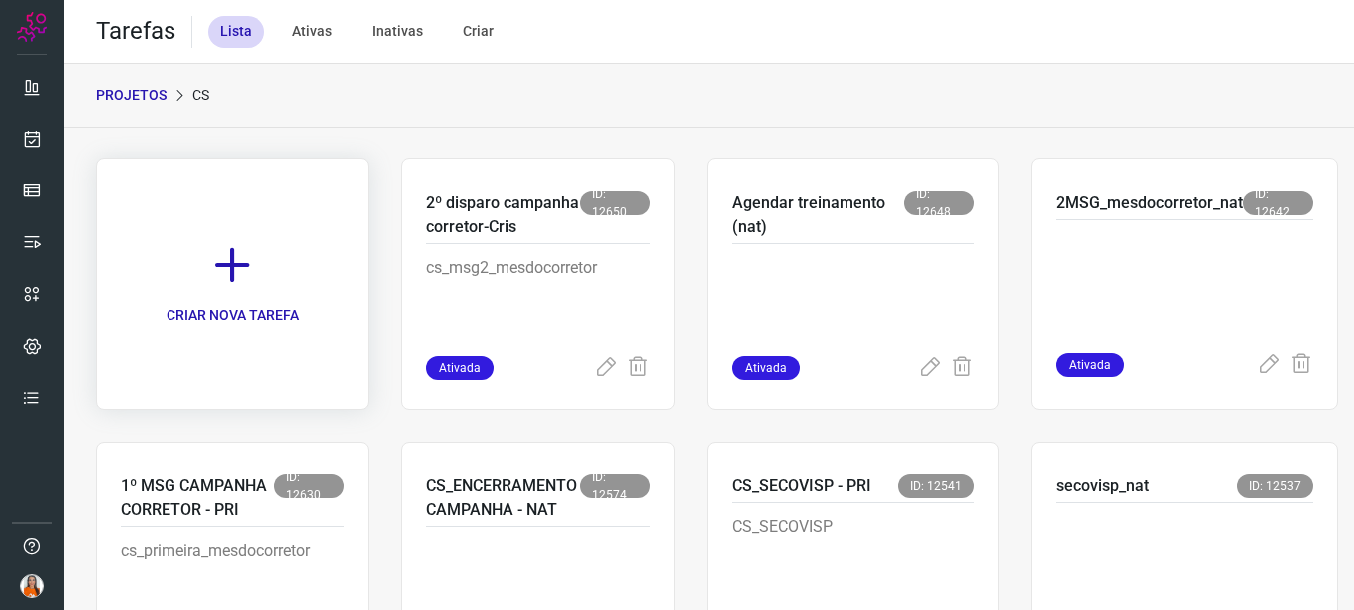
click at [214, 291] on link "CRIAR NOVA TAREFA" at bounding box center [232, 283] width 273 height 251
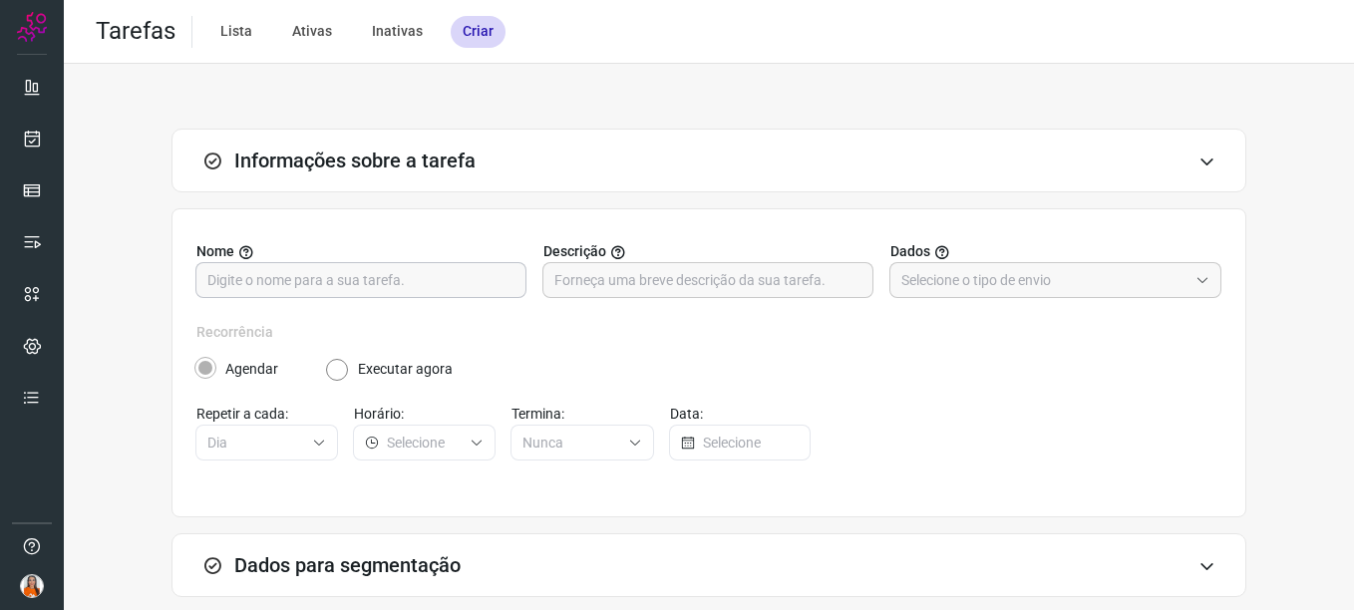
click at [241, 283] on input "text" at bounding box center [360, 280] width 307 height 34
type input "3º disparo campanha do corretor - Cris"
click at [618, 279] on input "text" at bounding box center [707, 280] width 307 height 34
paste input "cs_msg2_mesdocorretor"
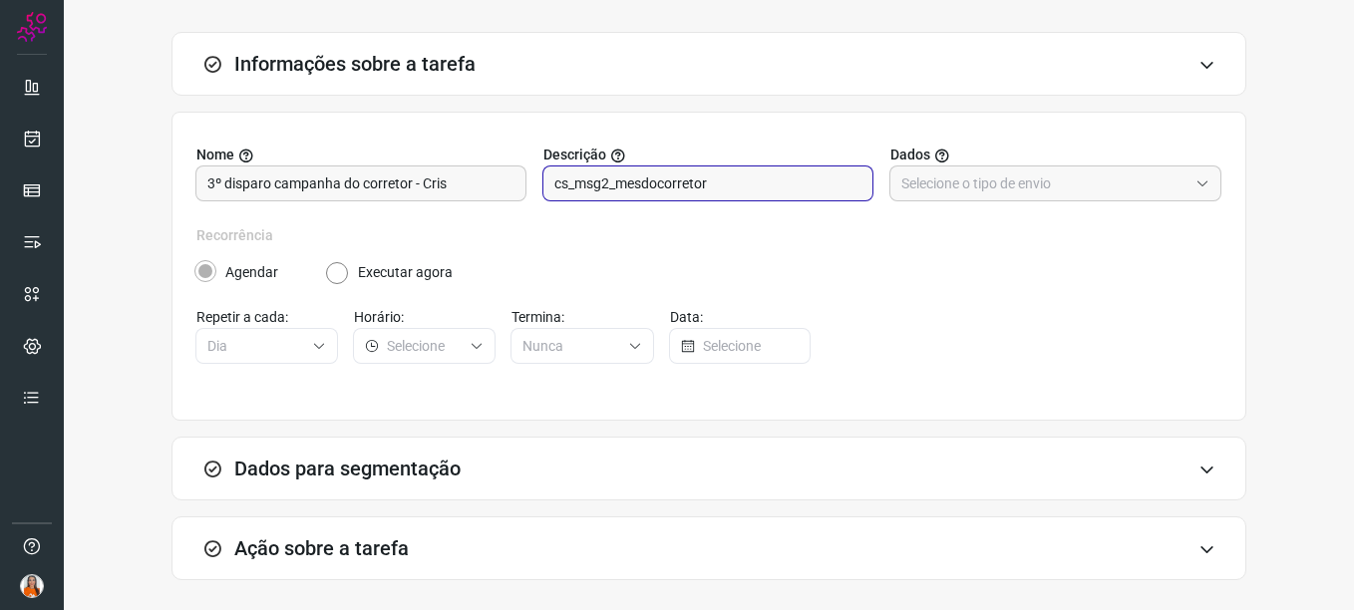
scroll to position [121, 0]
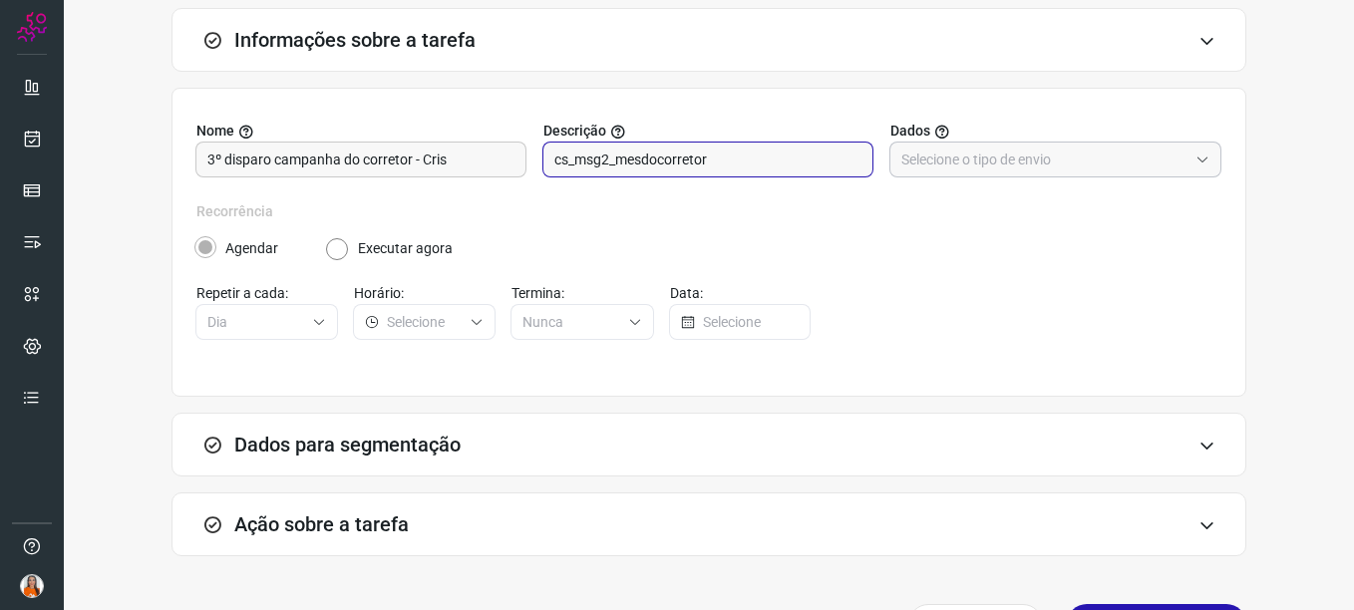
type input "cs_msg2_mesdocorretor"
click at [968, 159] on input "text" at bounding box center [1044, 160] width 286 height 34
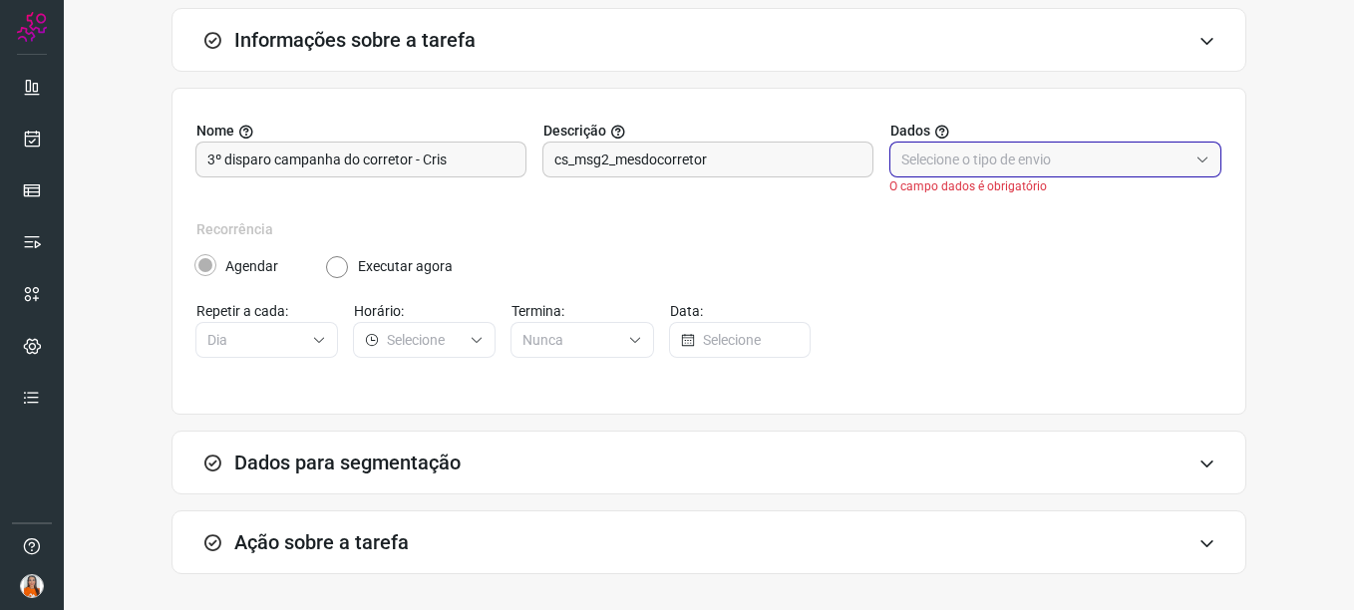
click at [968, 169] on input "text" at bounding box center [1044, 160] width 286 height 34
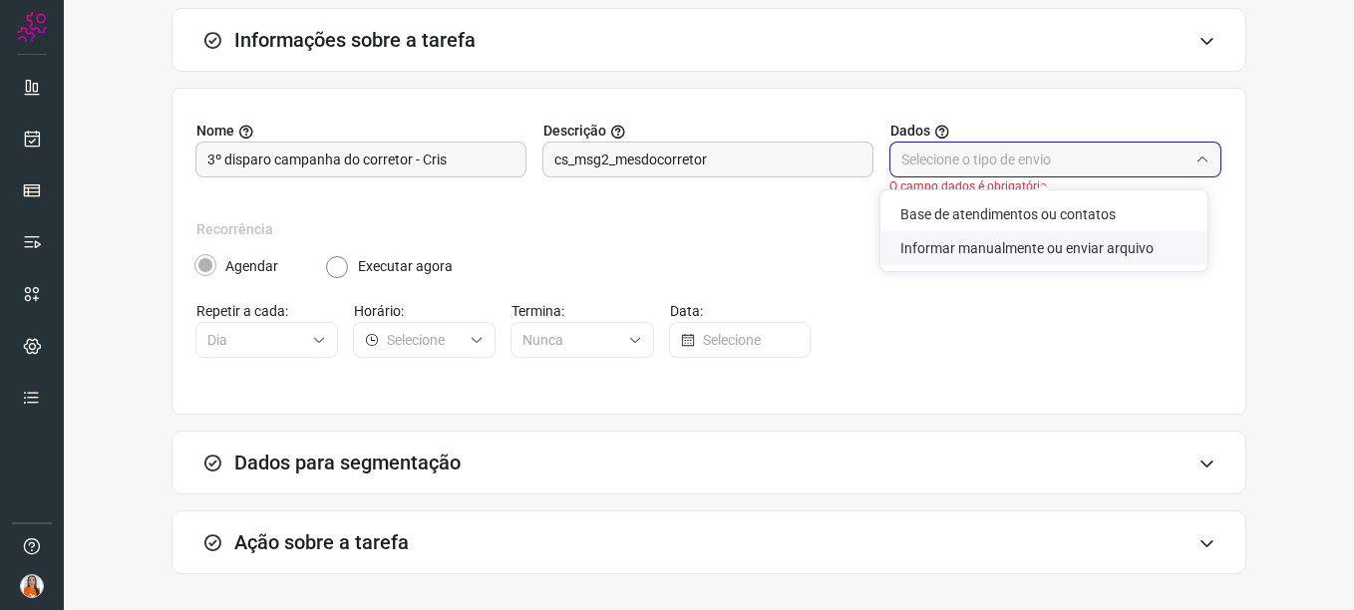
click at [968, 250] on li "Informar manualmente ou enviar arquivo" at bounding box center [1043, 248] width 327 height 34
type input "Informar manualmente ou enviar arquivo"
radio input "false"
radio input "true"
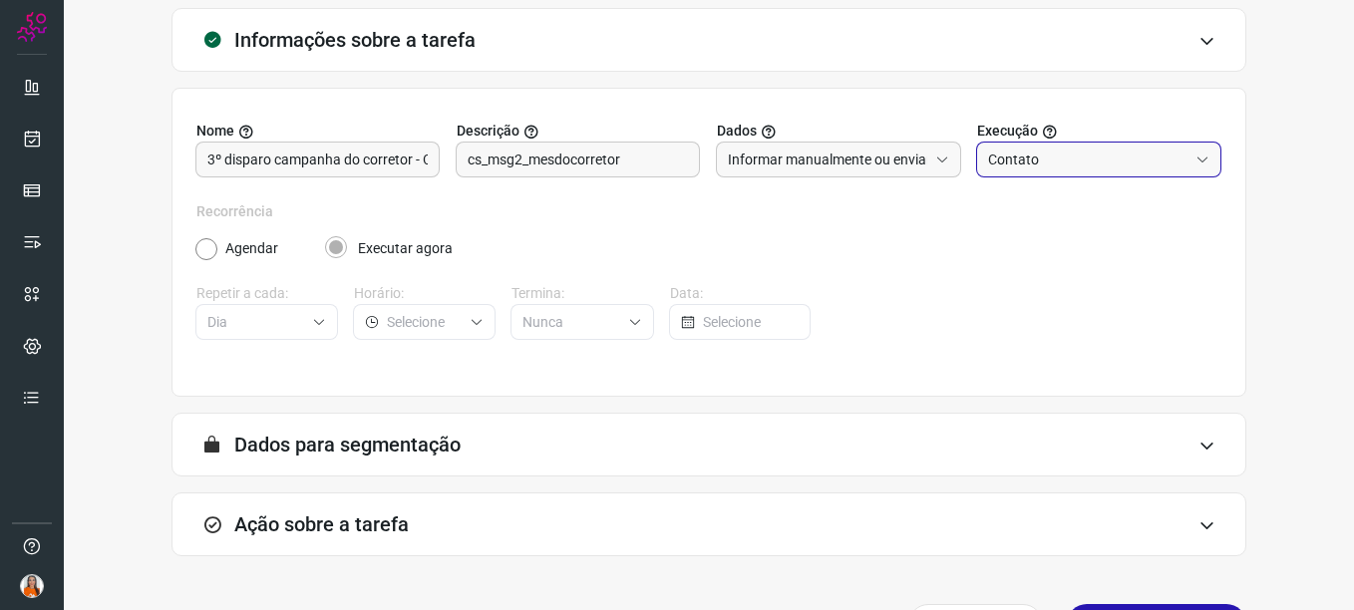
click at [968, 163] on input "Contato" at bounding box center [1087, 160] width 199 height 34
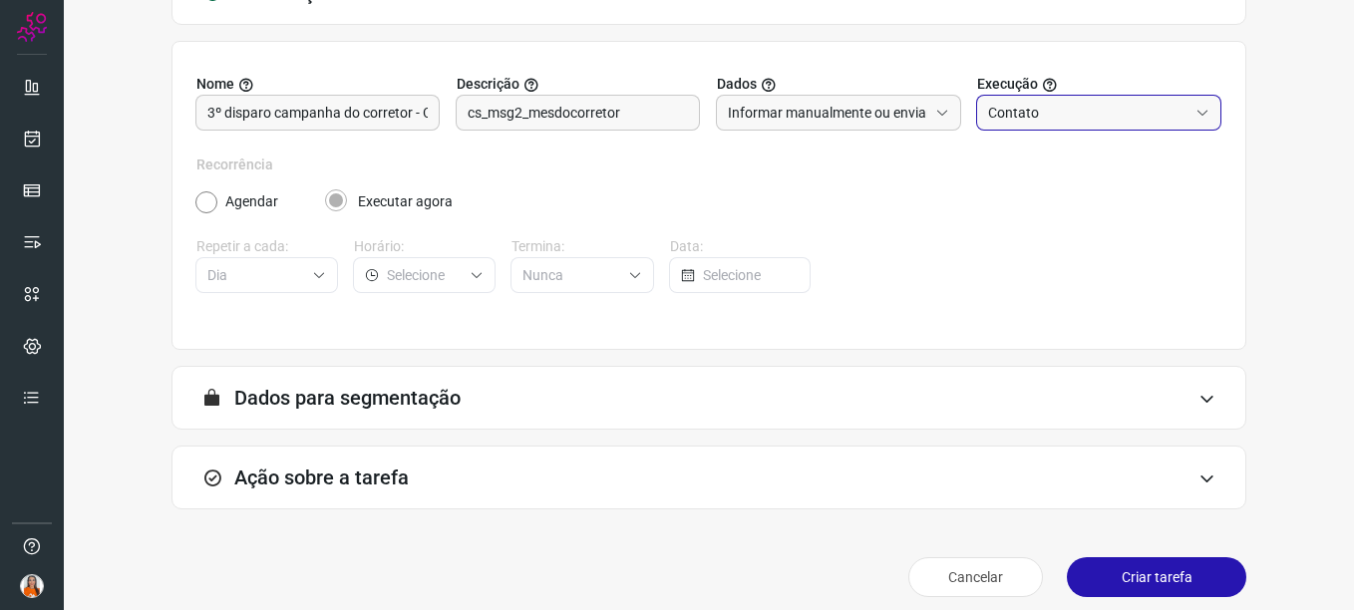
scroll to position [182, 0]
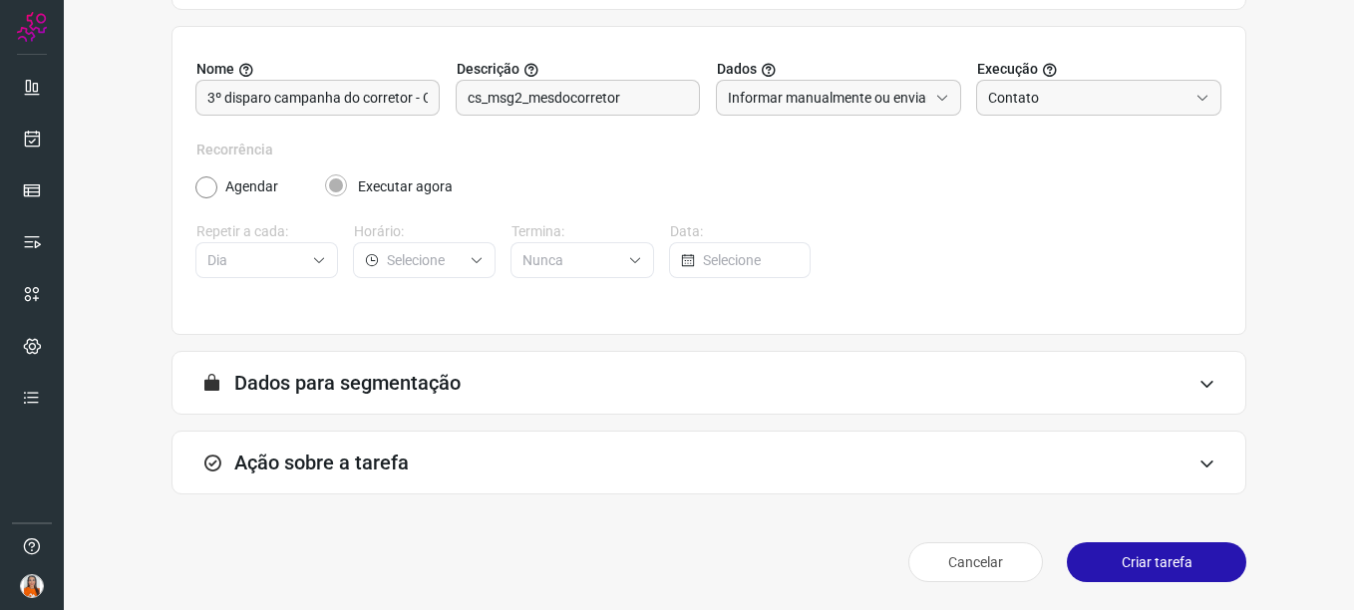
click at [968, 467] on icon at bounding box center [1206, 464] width 17 height 16
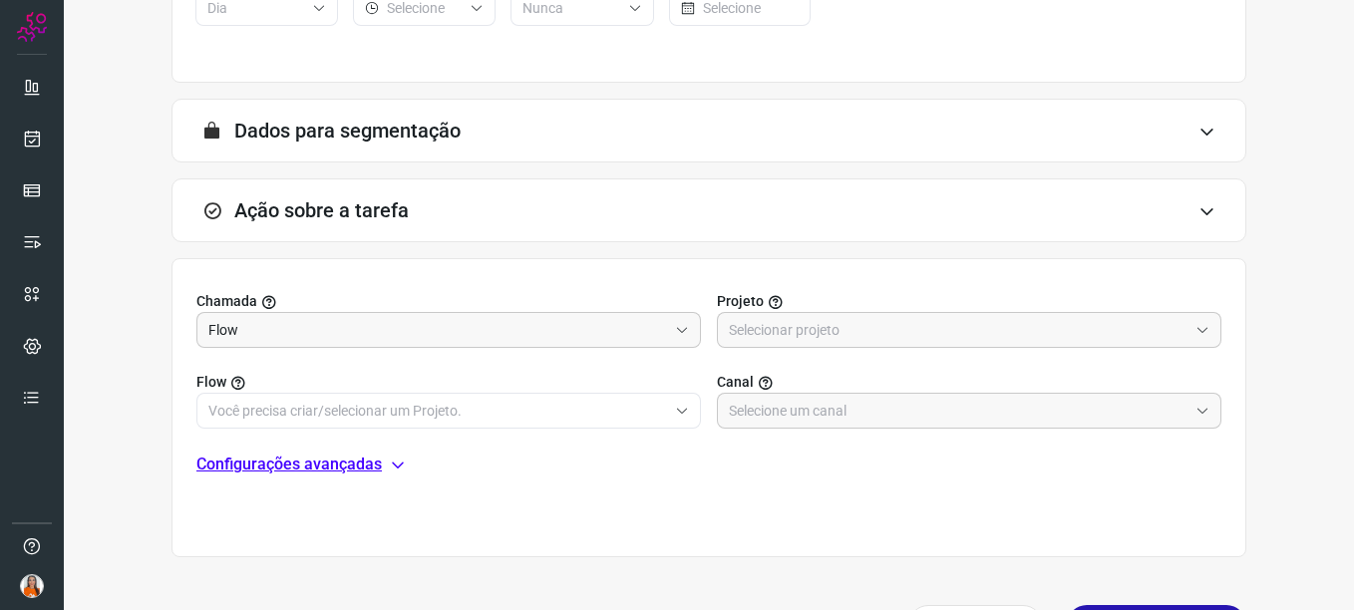
scroll to position [497, 0]
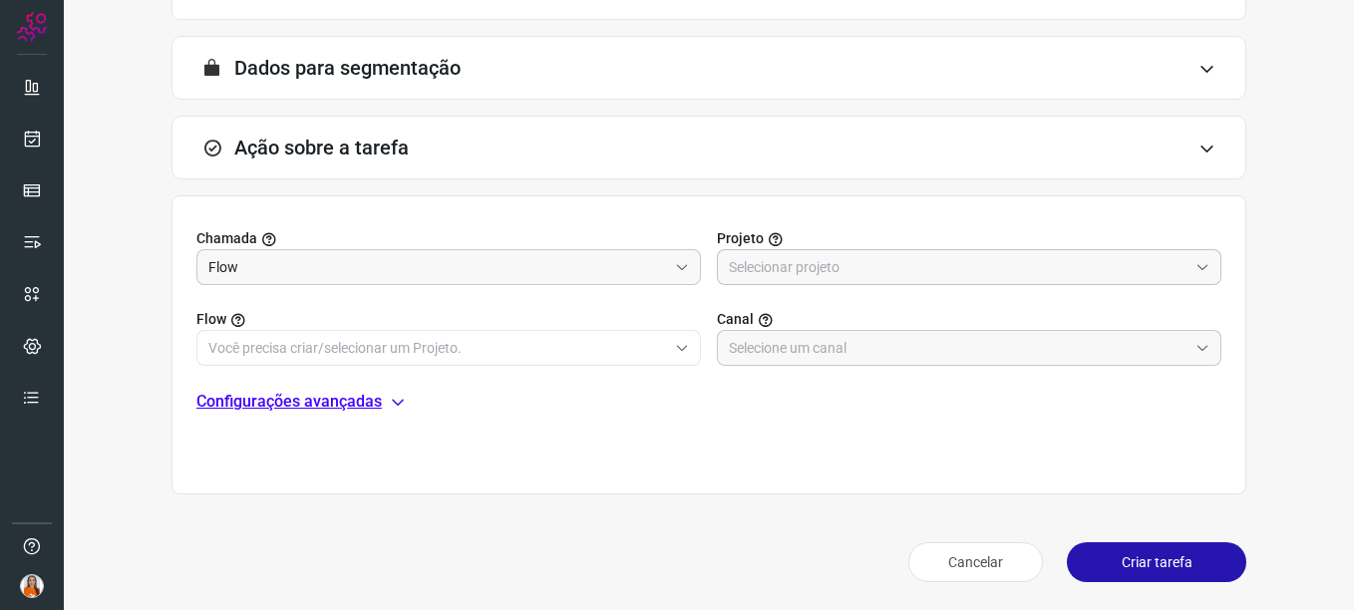
click at [776, 264] on input "text" at bounding box center [958, 267] width 459 height 34
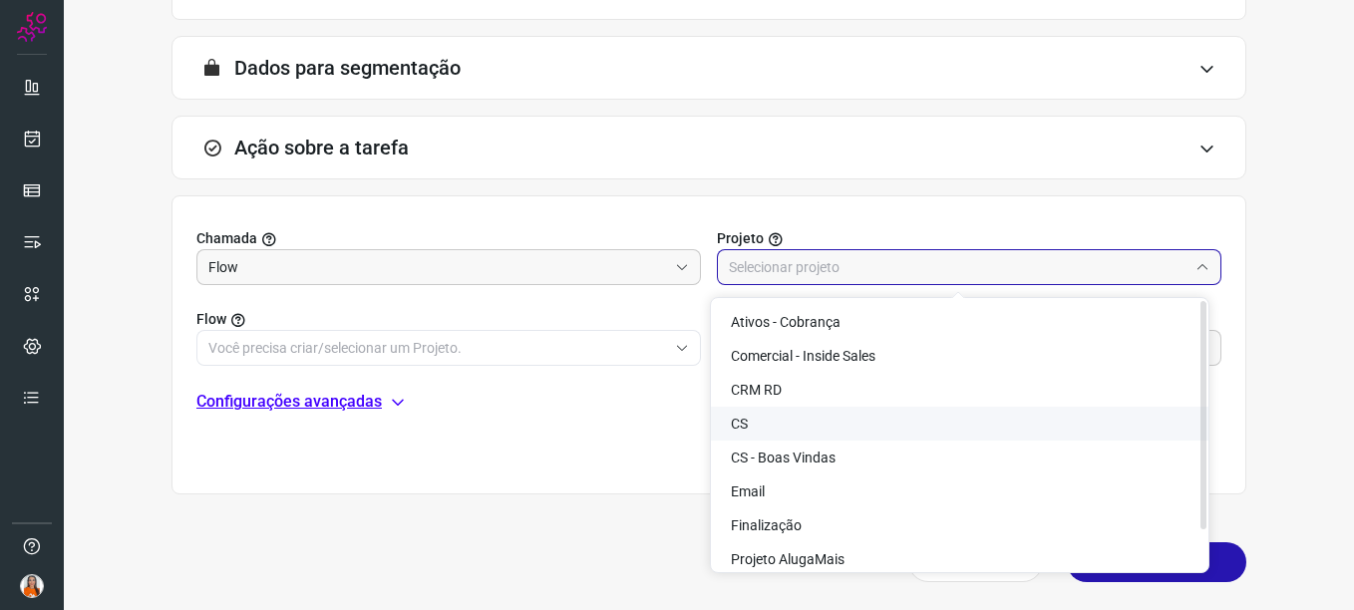
click at [748, 414] on li "CS" at bounding box center [959, 424] width 497 height 34
type input "CS"
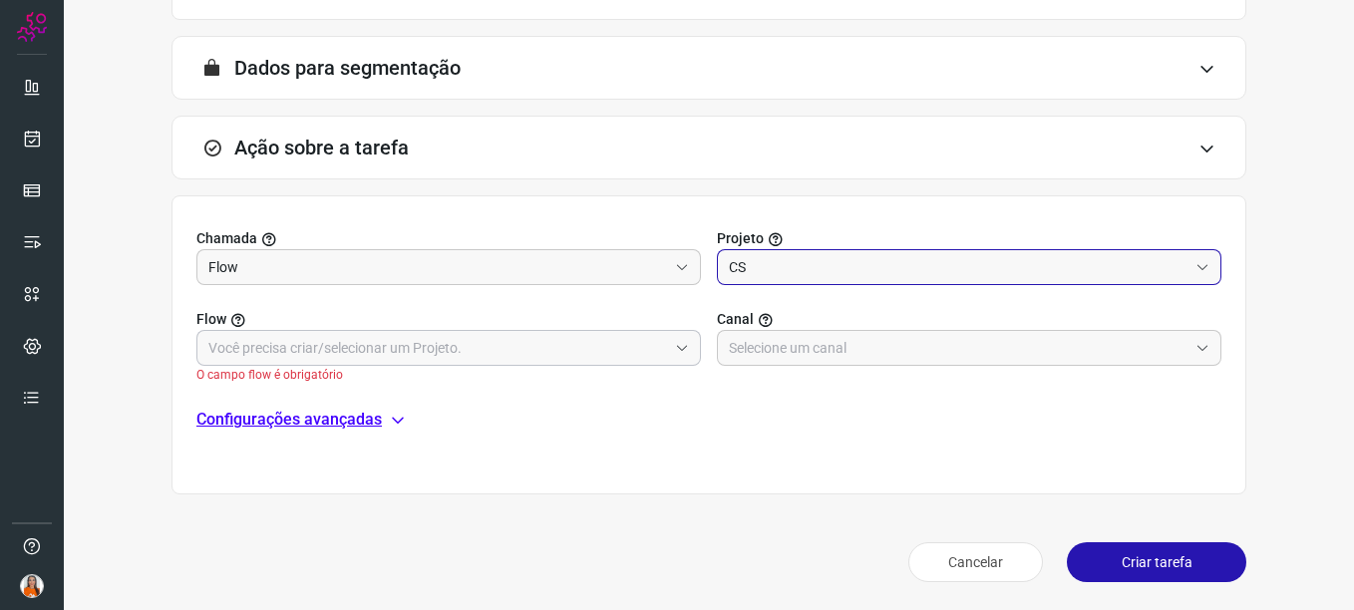
click at [657, 357] on input "text" at bounding box center [437, 348] width 459 height 34
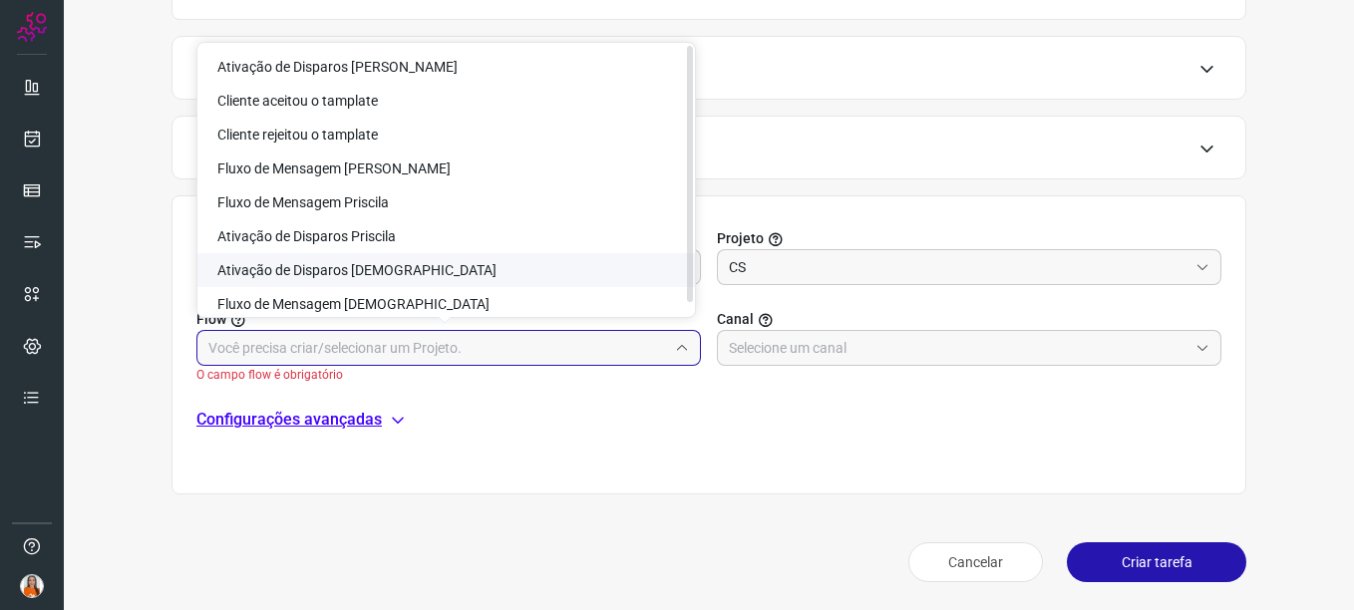
click at [436, 270] on li "Ativação de Disparos Cristileide" at bounding box center [445, 270] width 497 height 34
type input "Ativação de Disparos Cristileide"
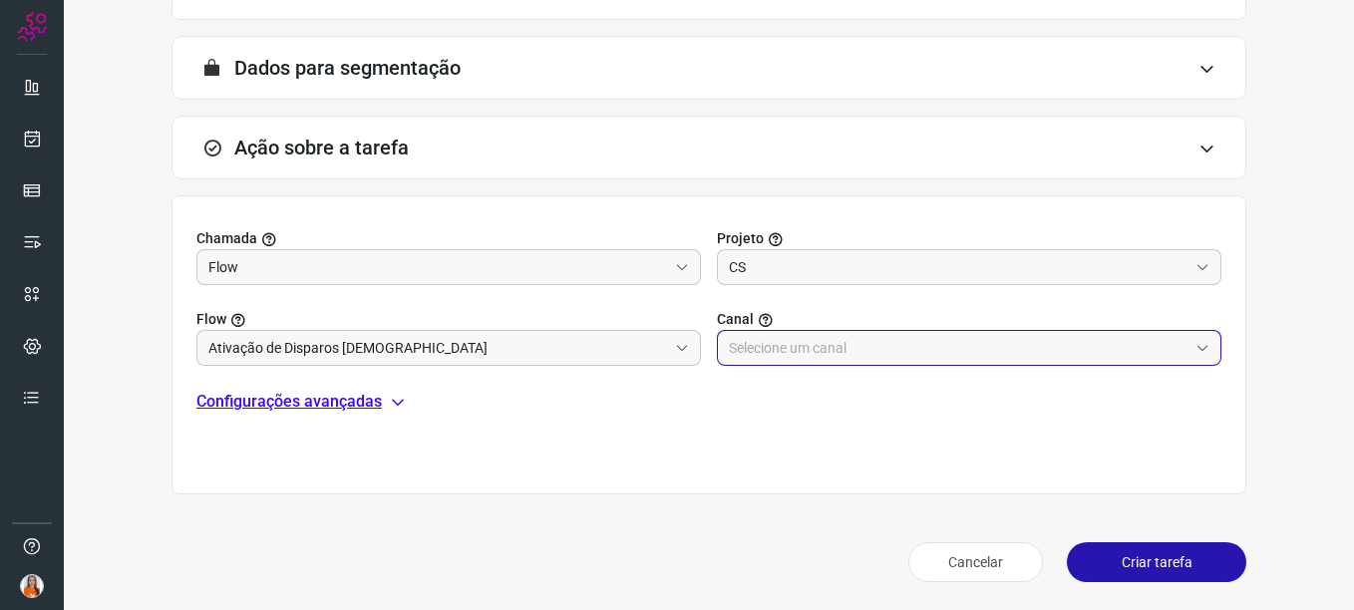
click at [964, 357] on input "text" at bounding box center [958, 348] width 459 height 34
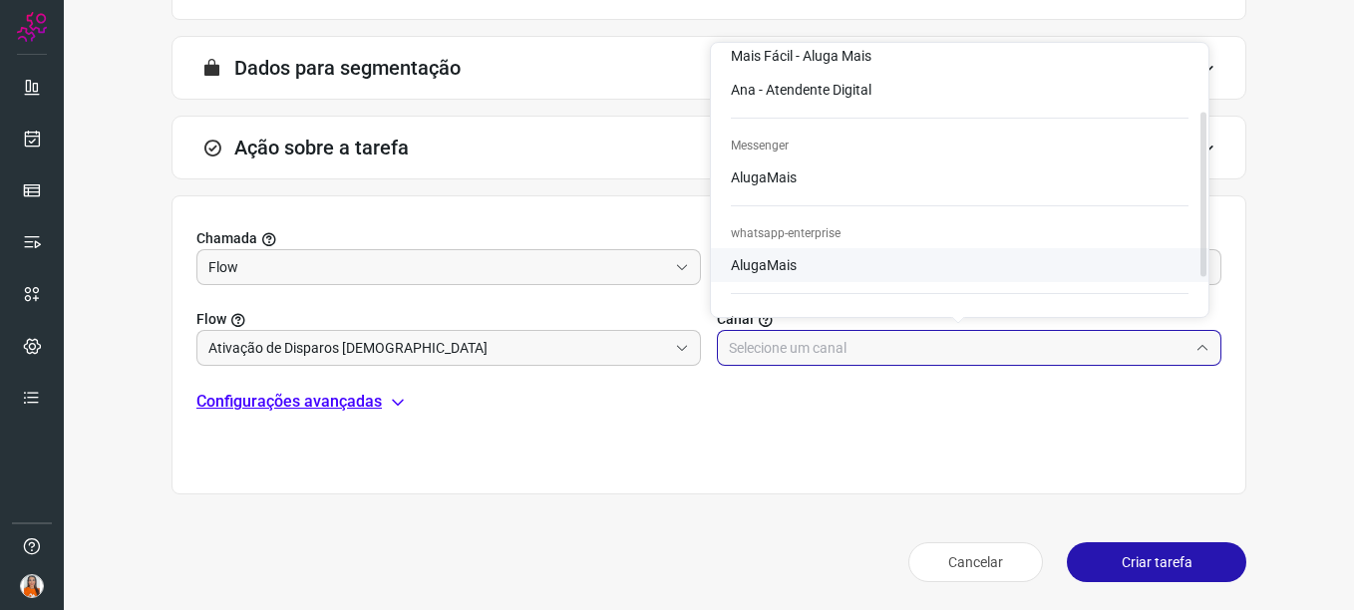
scroll to position [167, 0]
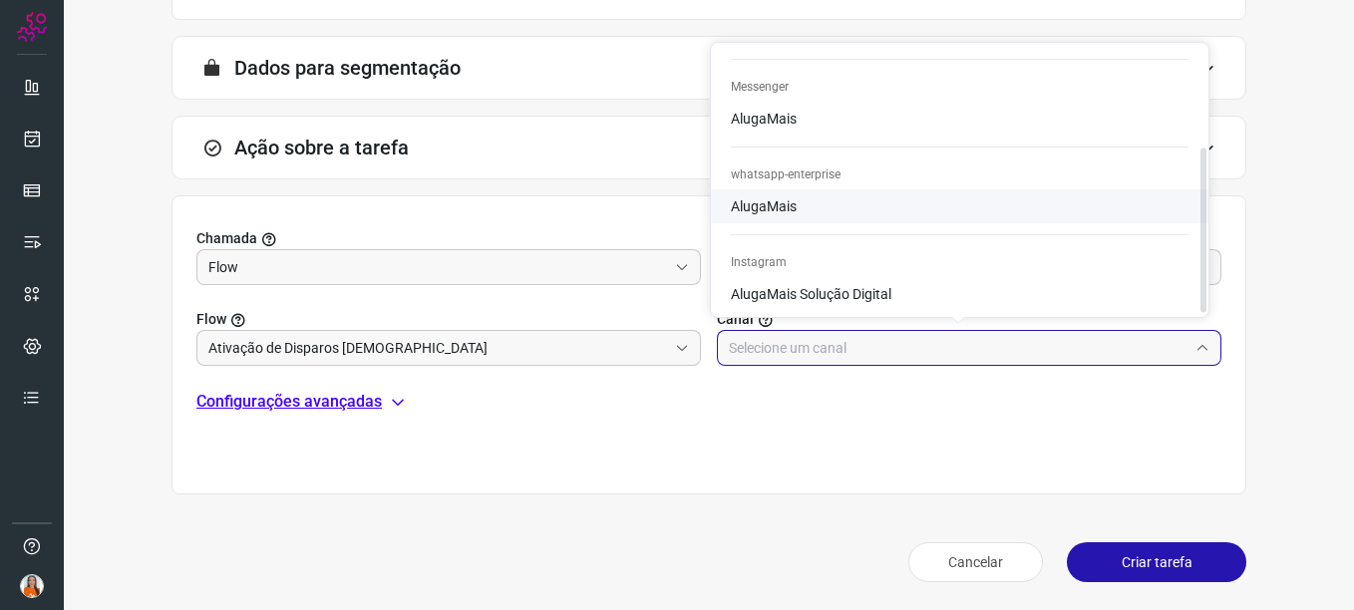
type input "AlugaMais"
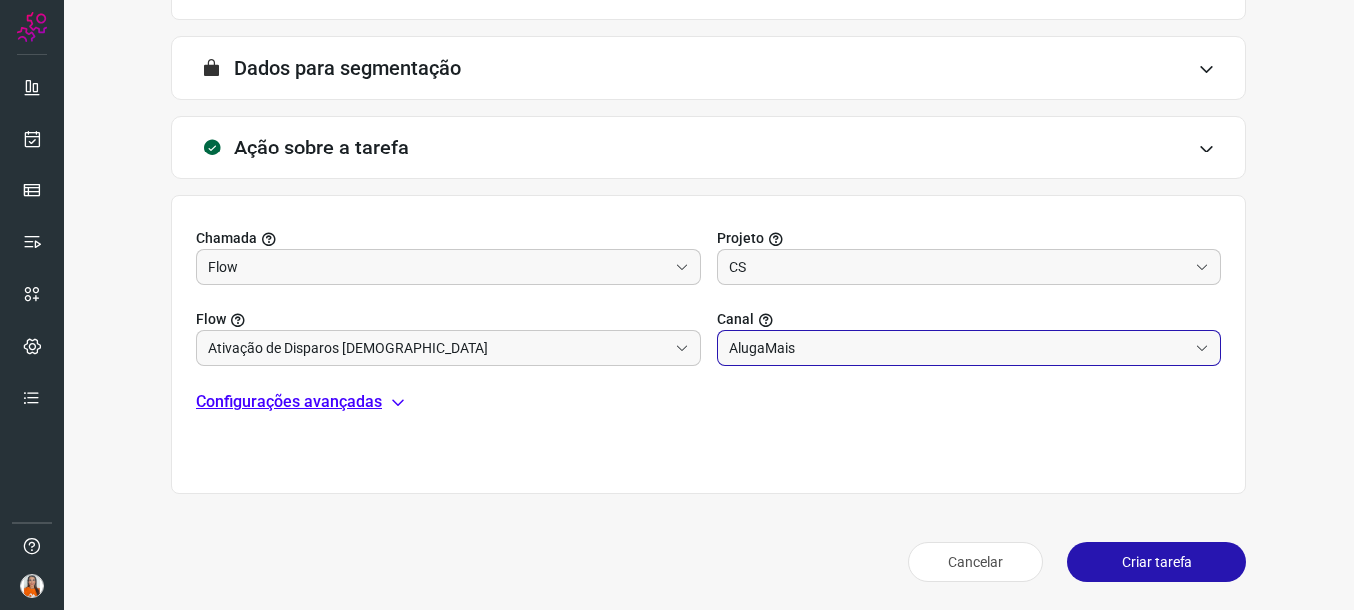
click at [360, 405] on p "Configurações avançadas" at bounding box center [288, 402] width 185 height 24
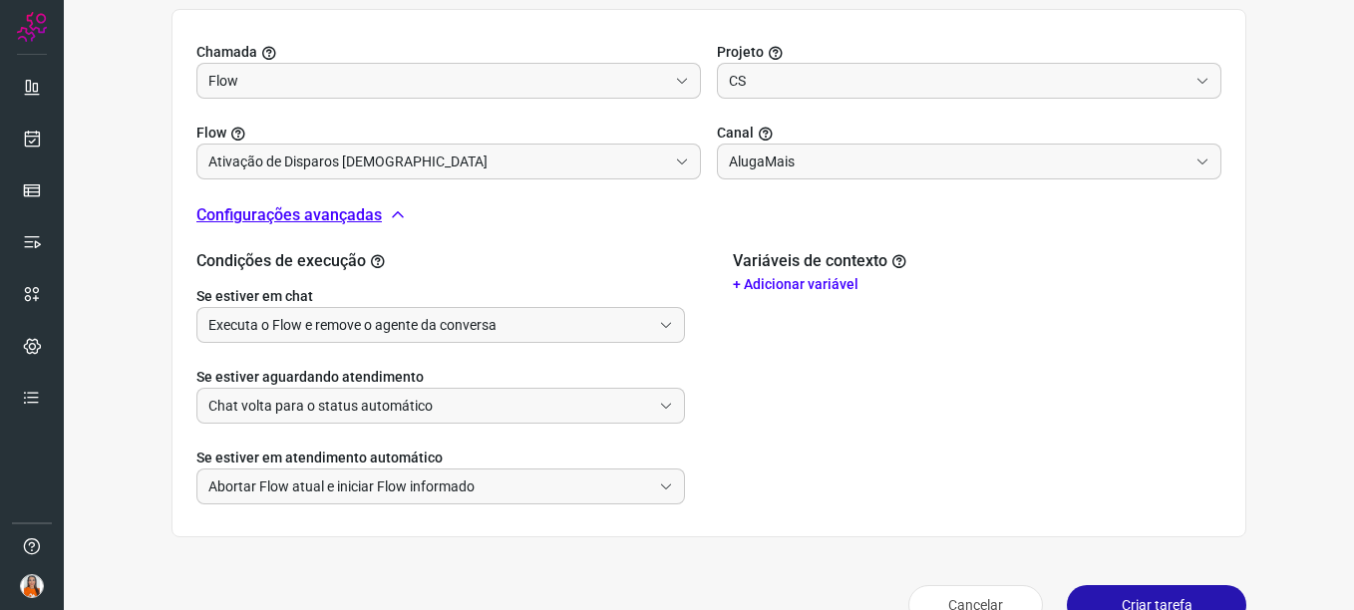
scroll to position [727, 0]
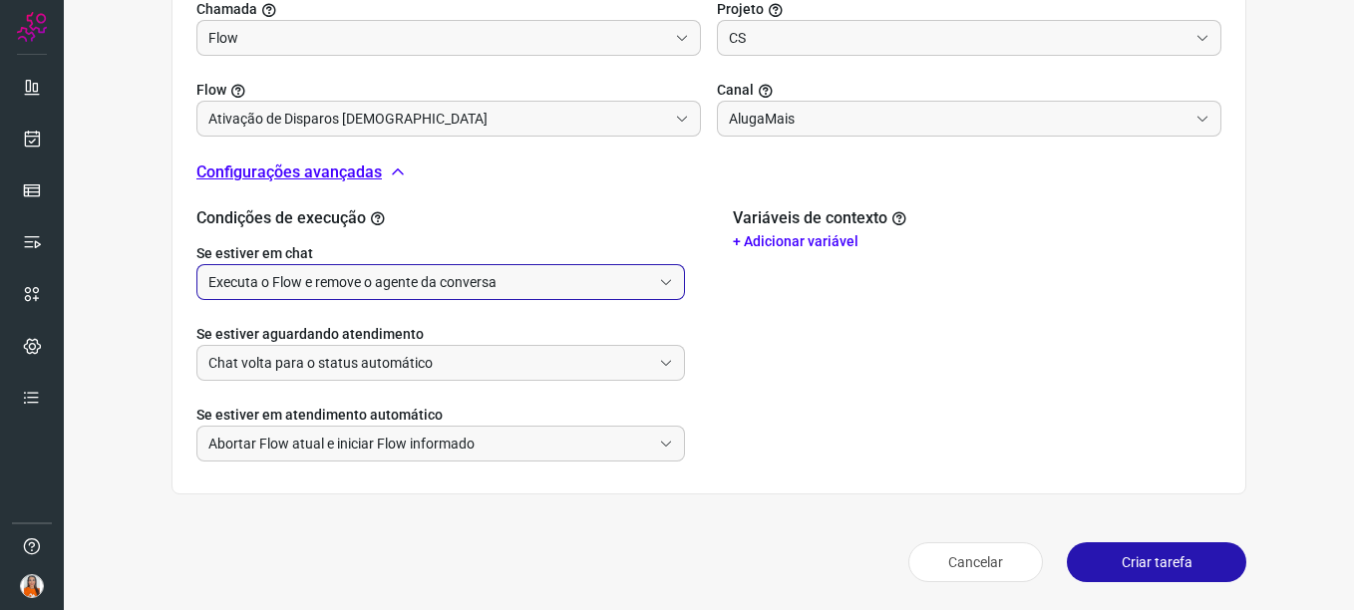
click at [637, 292] on input "Executa o Flow e remove o agente da conversa" at bounding box center [429, 282] width 443 height 34
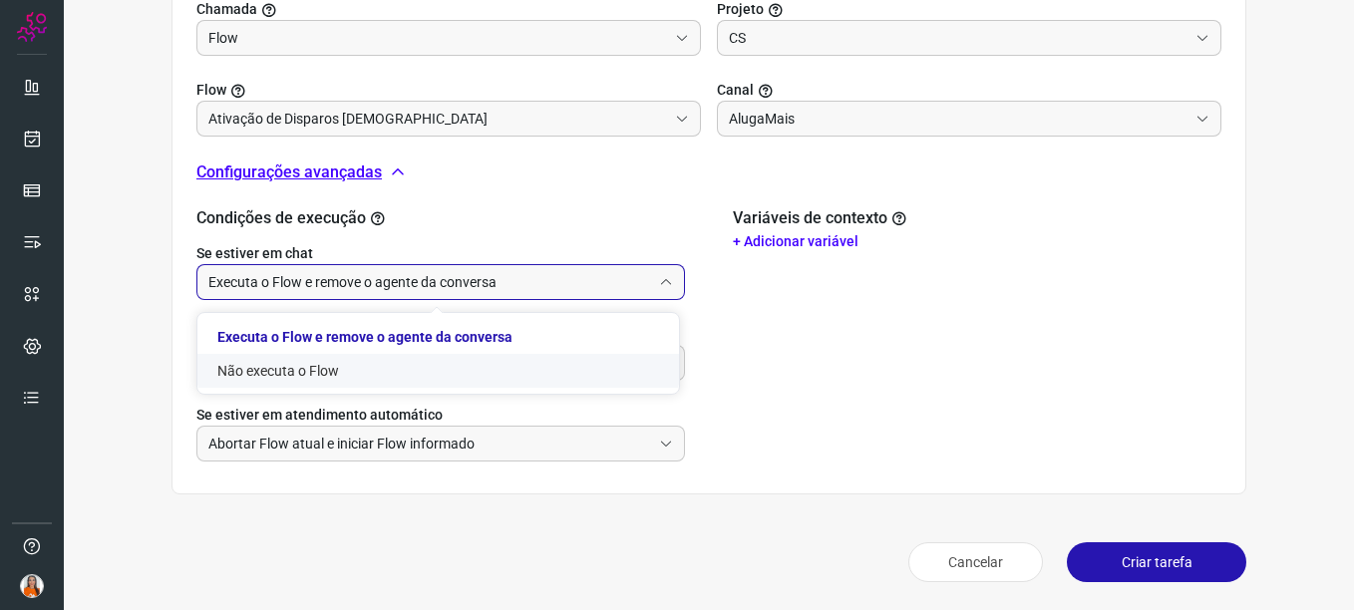
click at [282, 376] on li "Não executa o Flow" at bounding box center [437, 371] width 481 height 34
type input "Não executa o Flow"
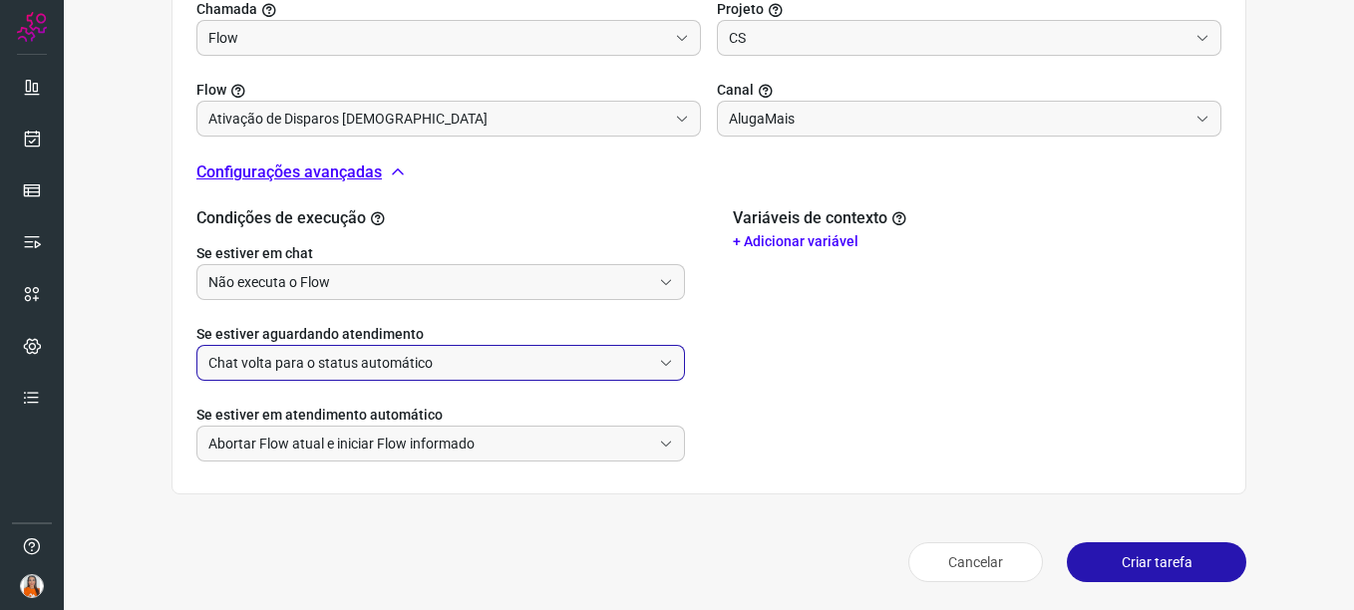
click at [287, 365] on input "Chat volta para o status automático" at bounding box center [429, 363] width 443 height 34
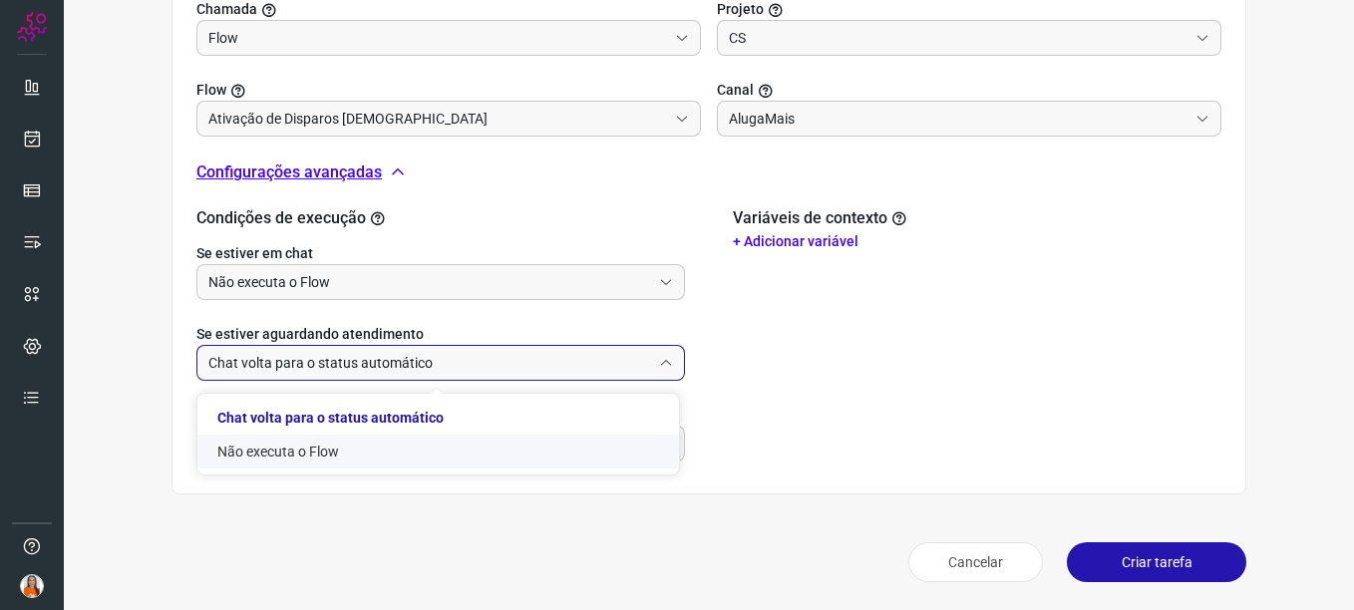
click at [266, 451] on li "Não executa o Flow" at bounding box center [437, 452] width 481 height 34
type input "Não executa o Flow"
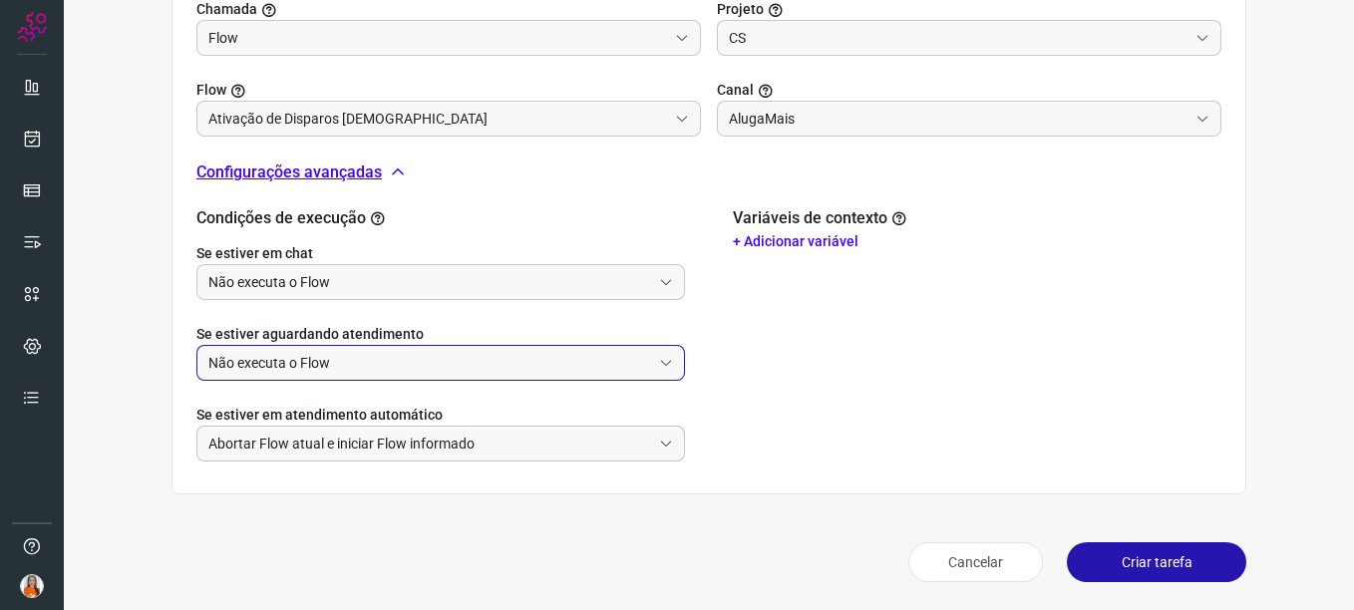
click at [276, 449] on input "Abortar Flow atual e iniciar Flow informado" at bounding box center [429, 444] width 443 height 34
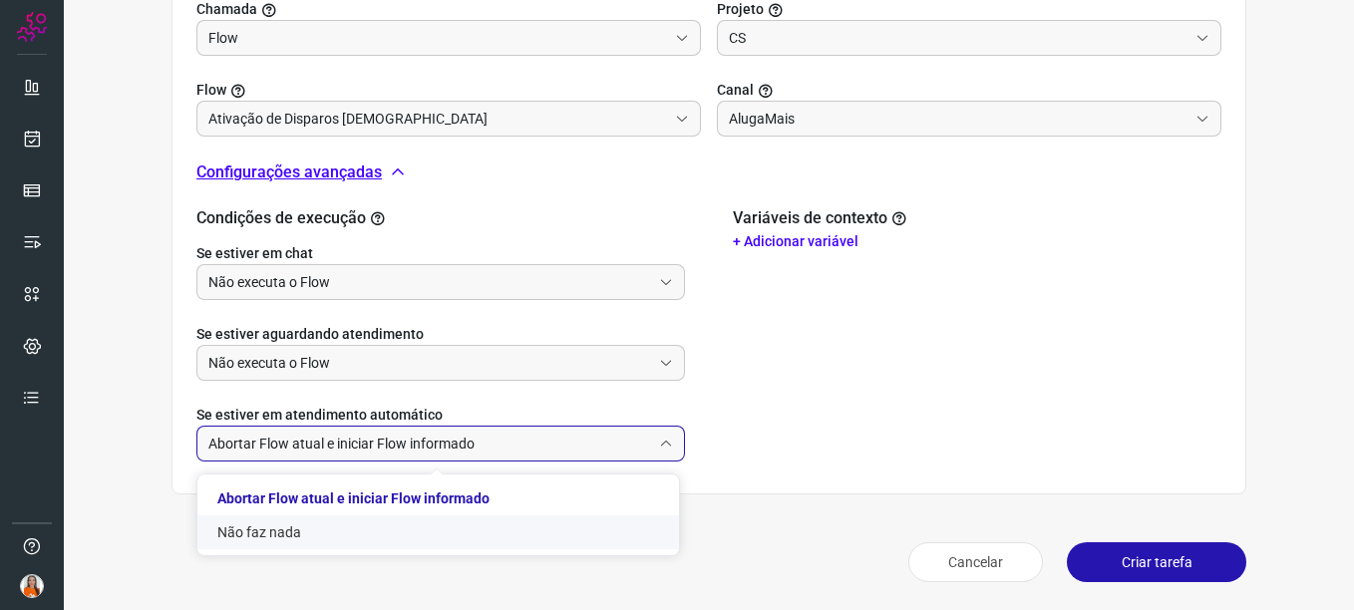
click at [251, 536] on li "Não faz nada" at bounding box center [437, 532] width 481 height 34
type input "Não faz nada"
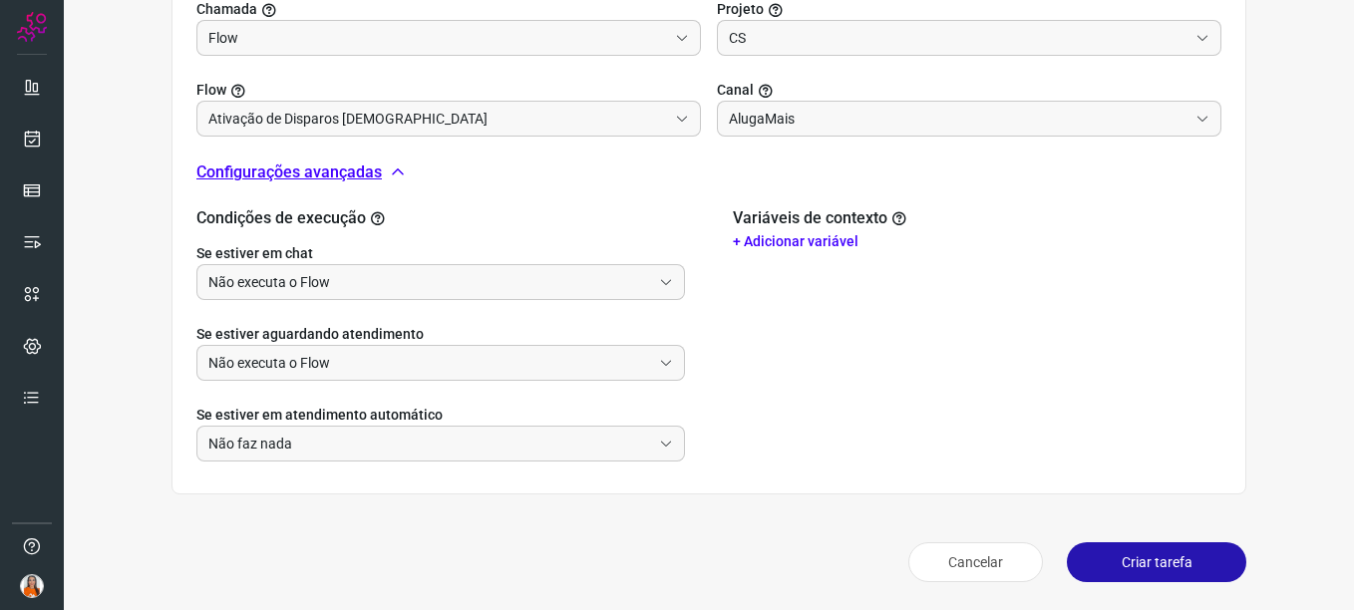
click at [968, 563] on button "Criar tarefa" at bounding box center [1156, 562] width 179 height 40
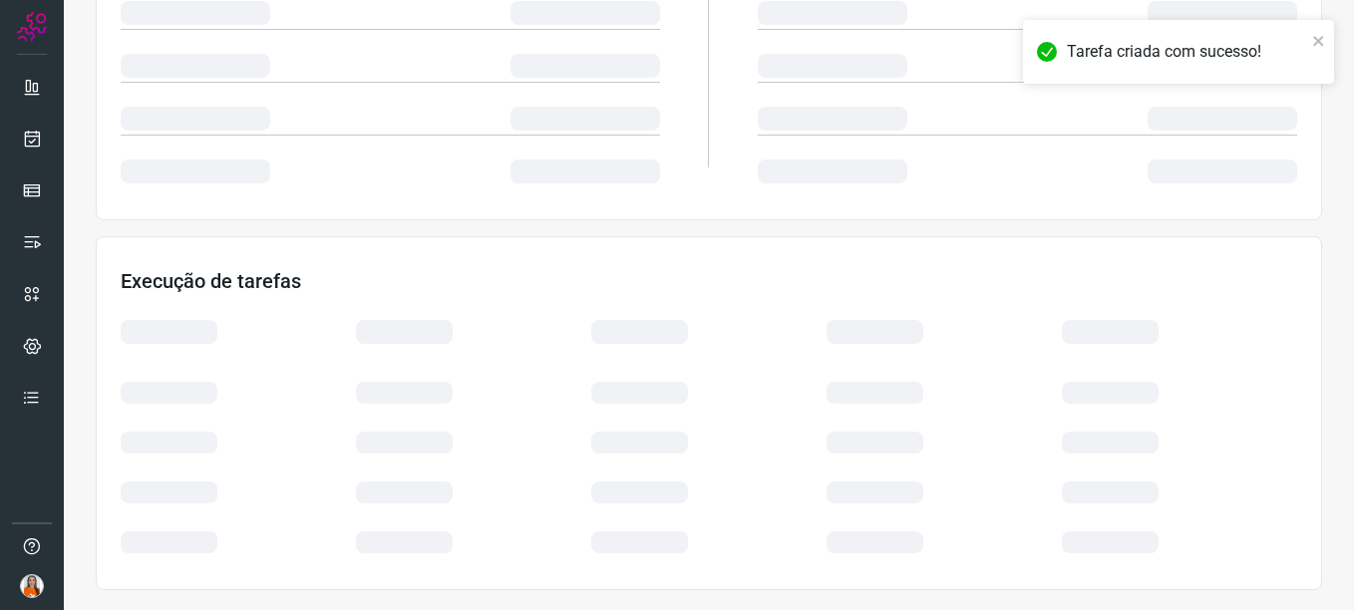
scroll to position [420, 0]
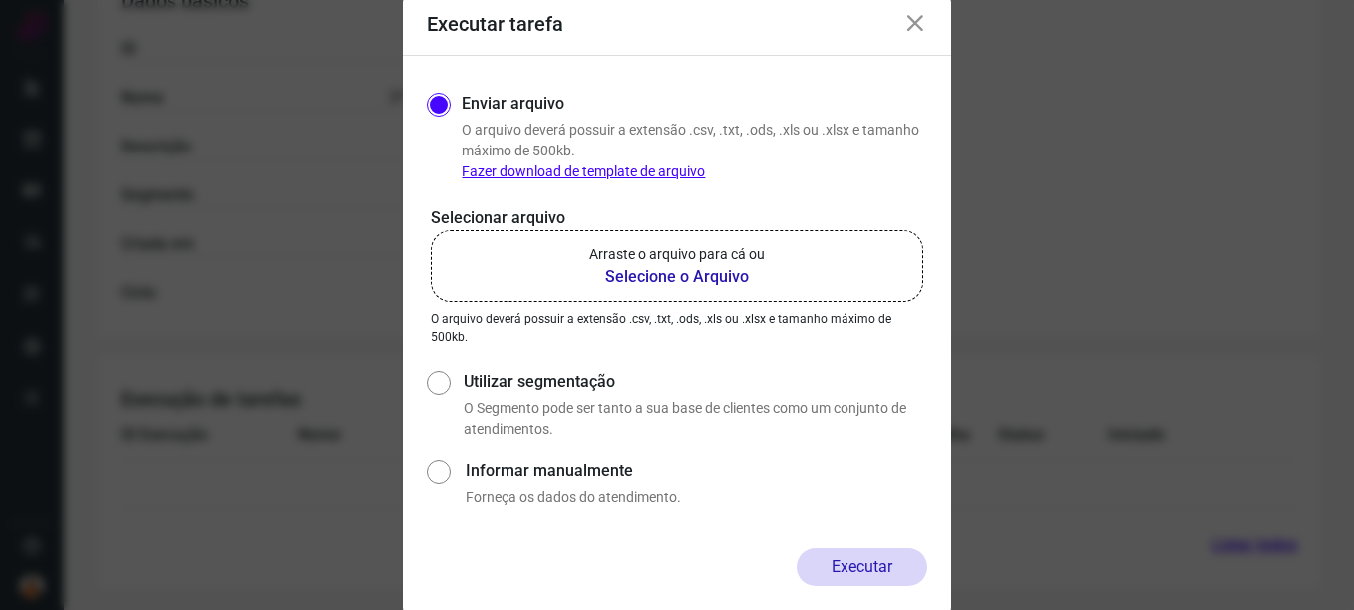
click at [672, 265] on b "Selecione o Arquivo" at bounding box center [676, 277] width 175 height 24
click at [0, 0] on input "Arraste o arquivo para cá ou Selecione o Arquivo" at bounding box center [0, 0] width 0 height 0
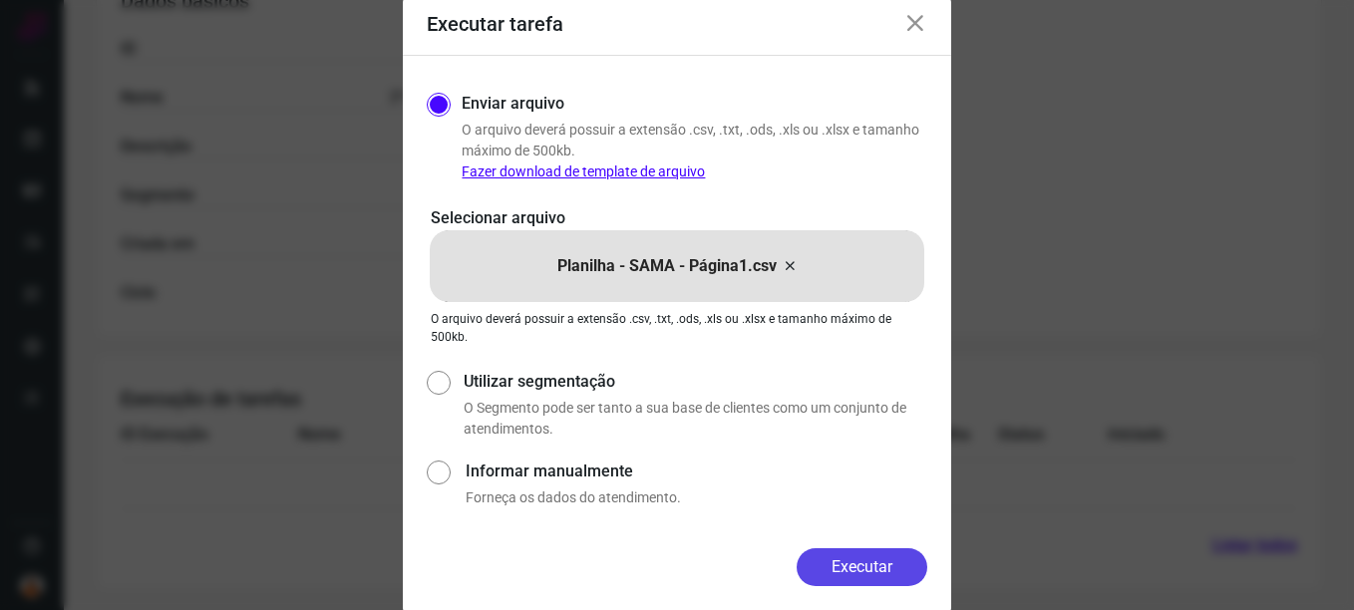
click at [884, 557] on button "Executar" at bounding box center [861, 567] width 131 height 38
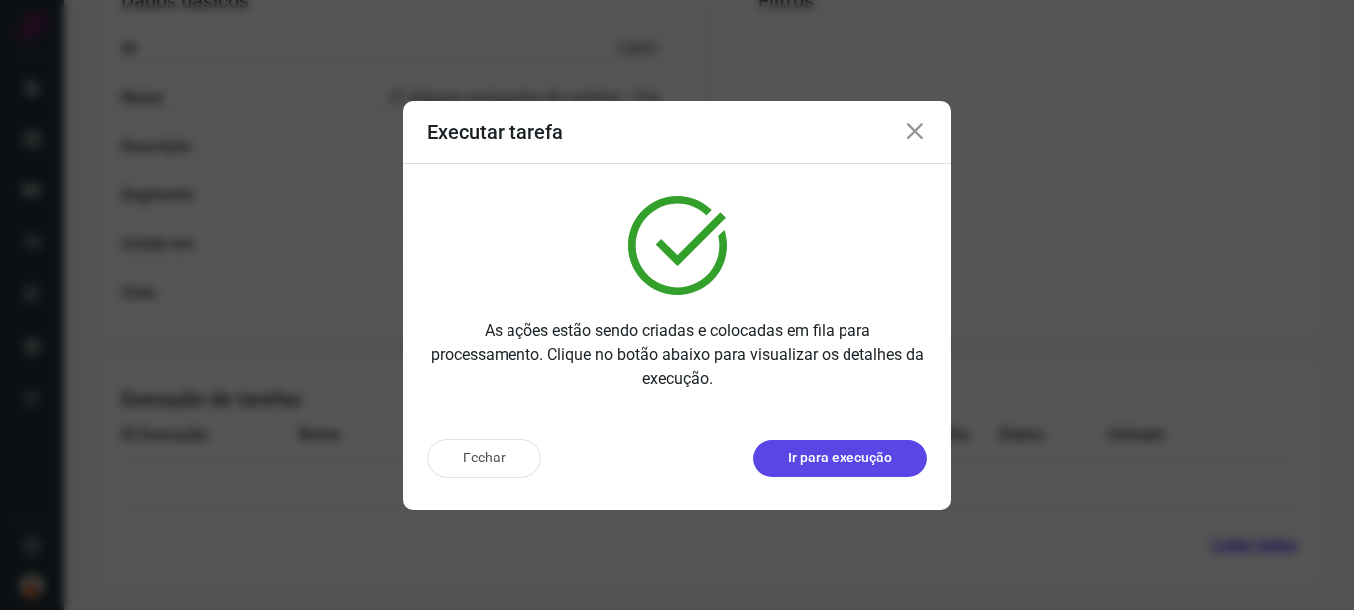
click at [828, 465] on p "Ir para execução" at bounding box center [839, 458] width 105 height 21
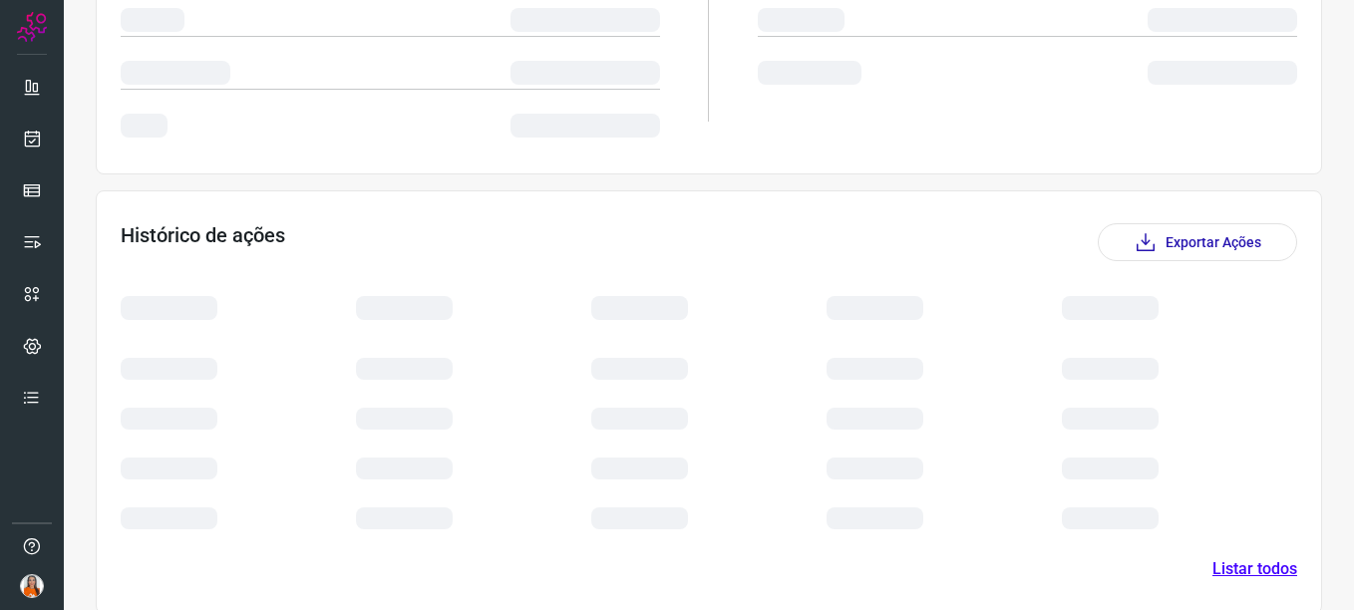
scroll to position [370, 0]
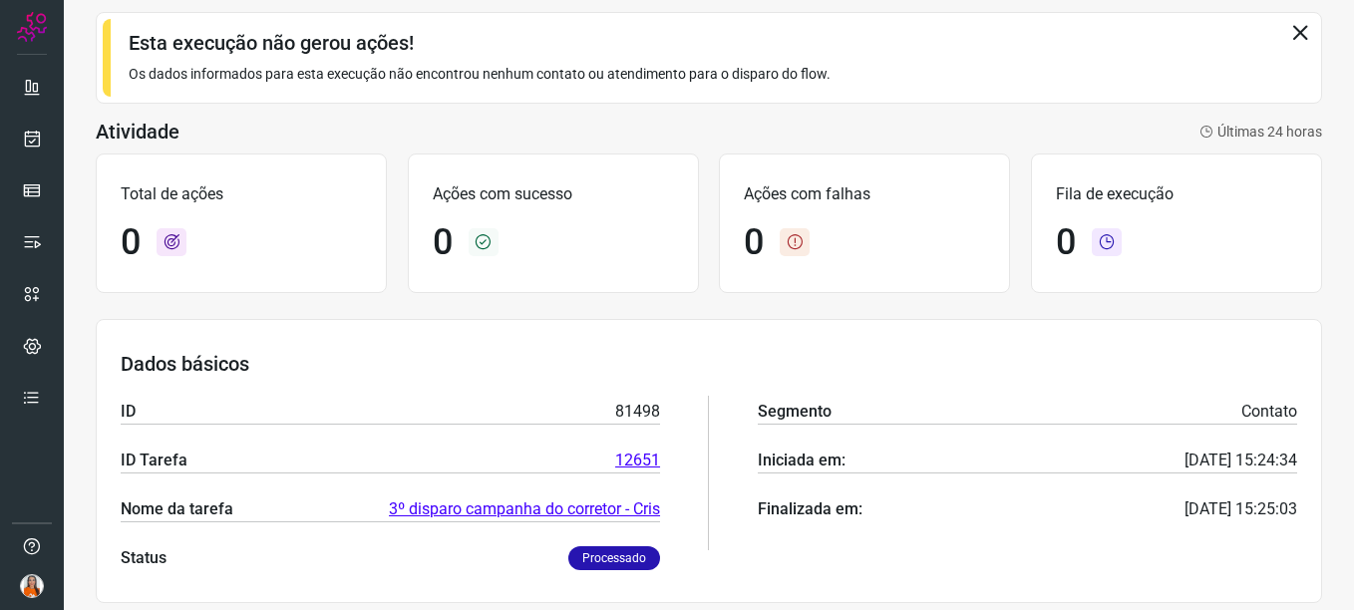
scroll to position [68, 0]
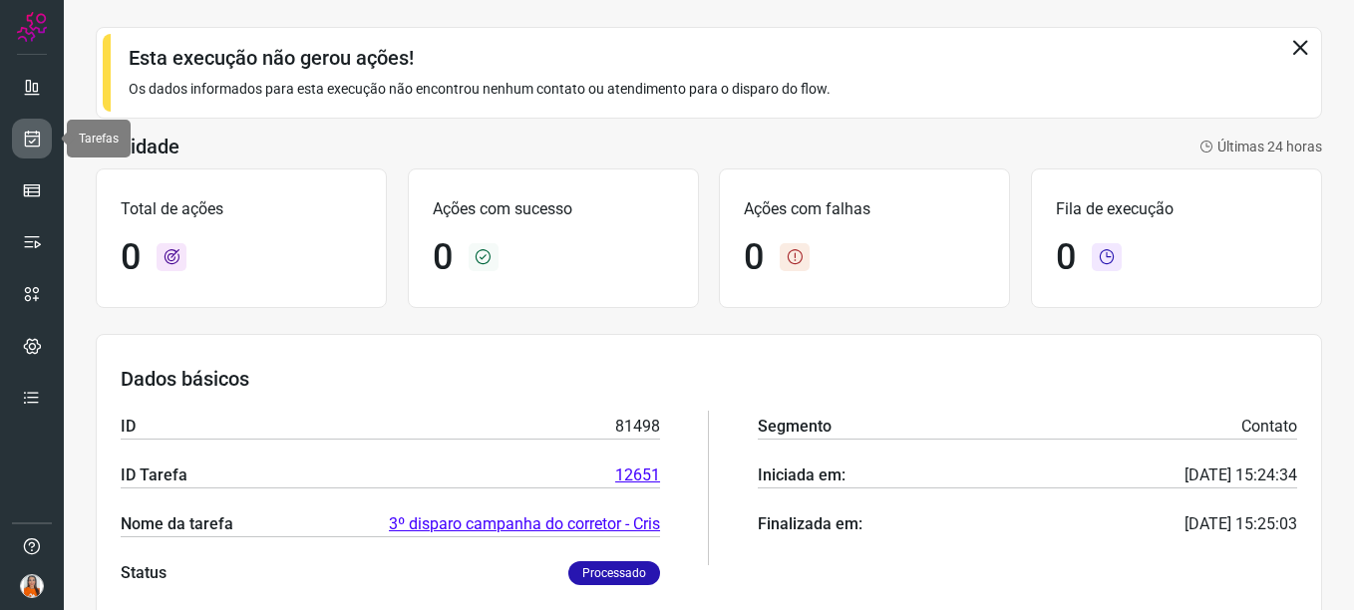
click at [33, 151] on link at bounding box center [32, 139] width 40 height 40
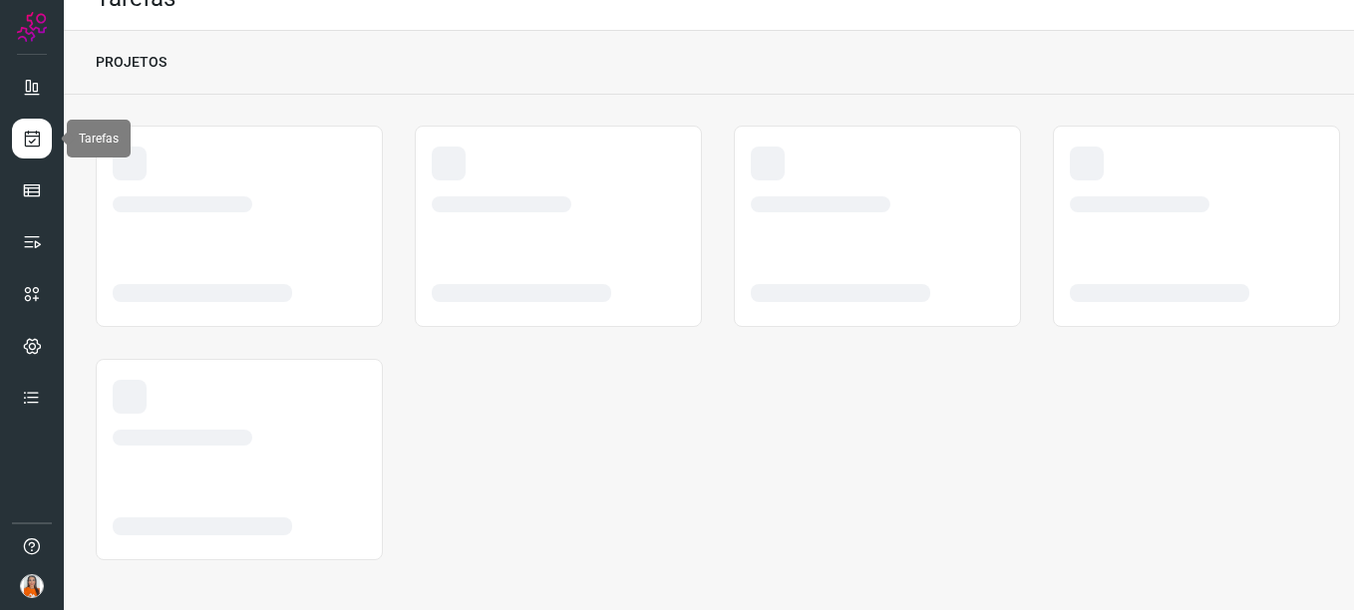
scroll to position [33, 0]
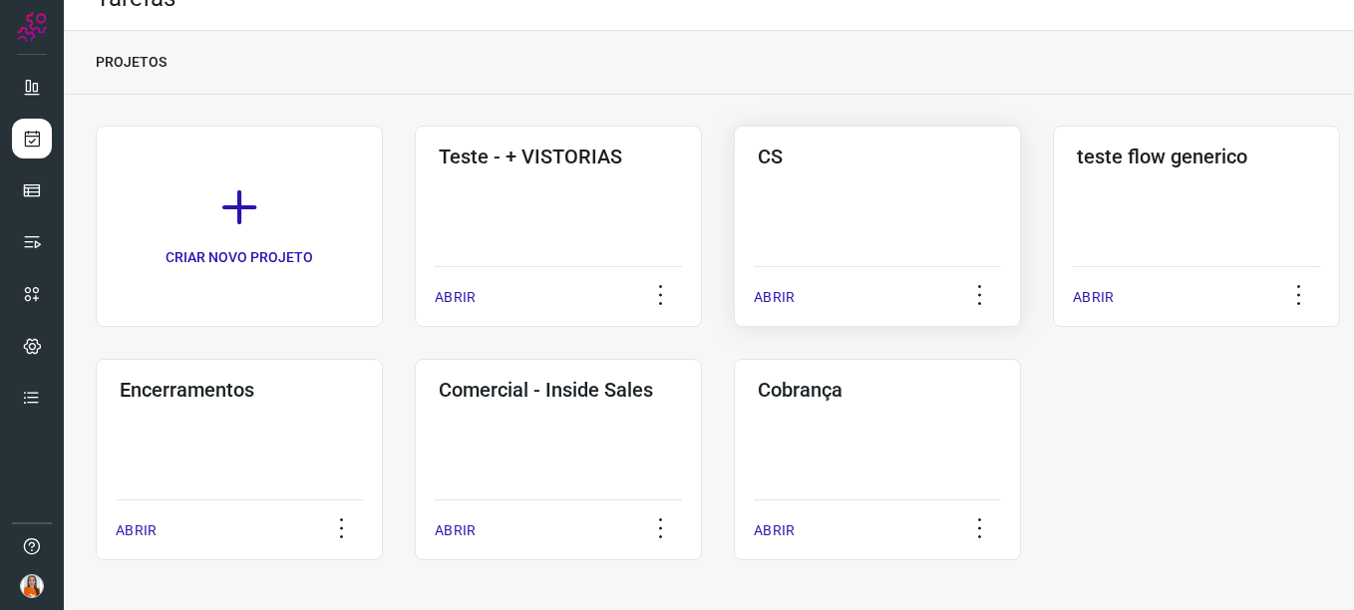
click at [1053, 245] on div "CS ABRIR" at bounding box center [1196, 226] width 287 height 201
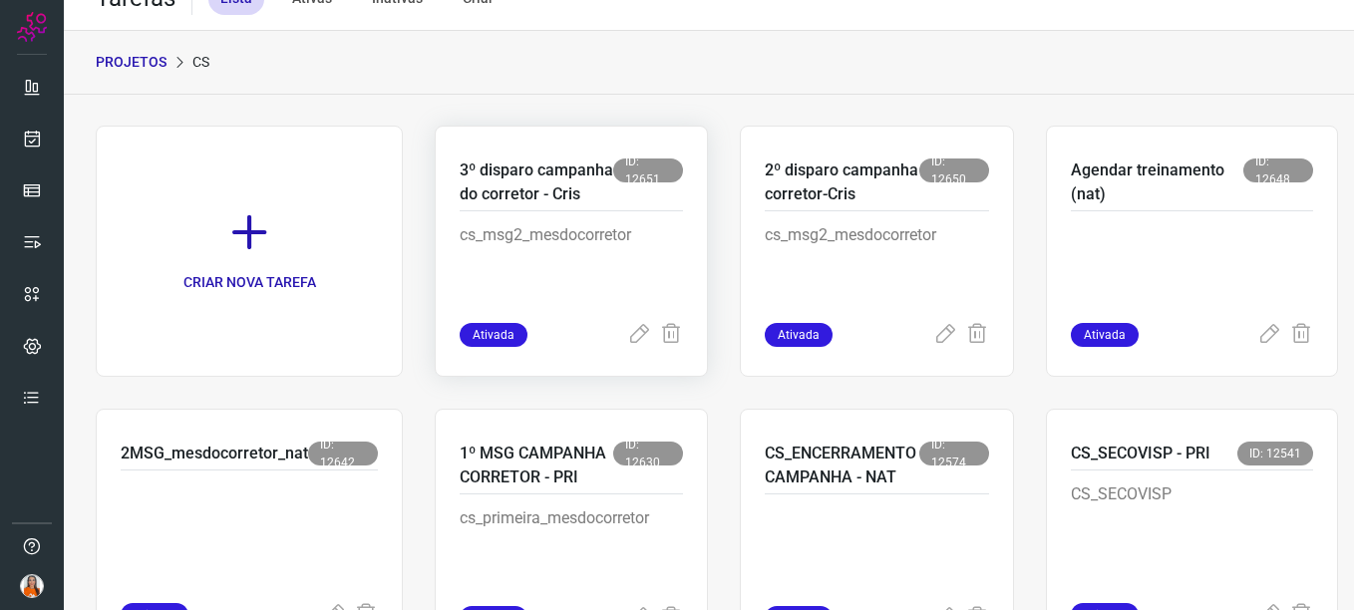
click at [546, 301] on p "cs_msg2_mesdocorretor" at bounding box center [571, 273] width 223 height 100
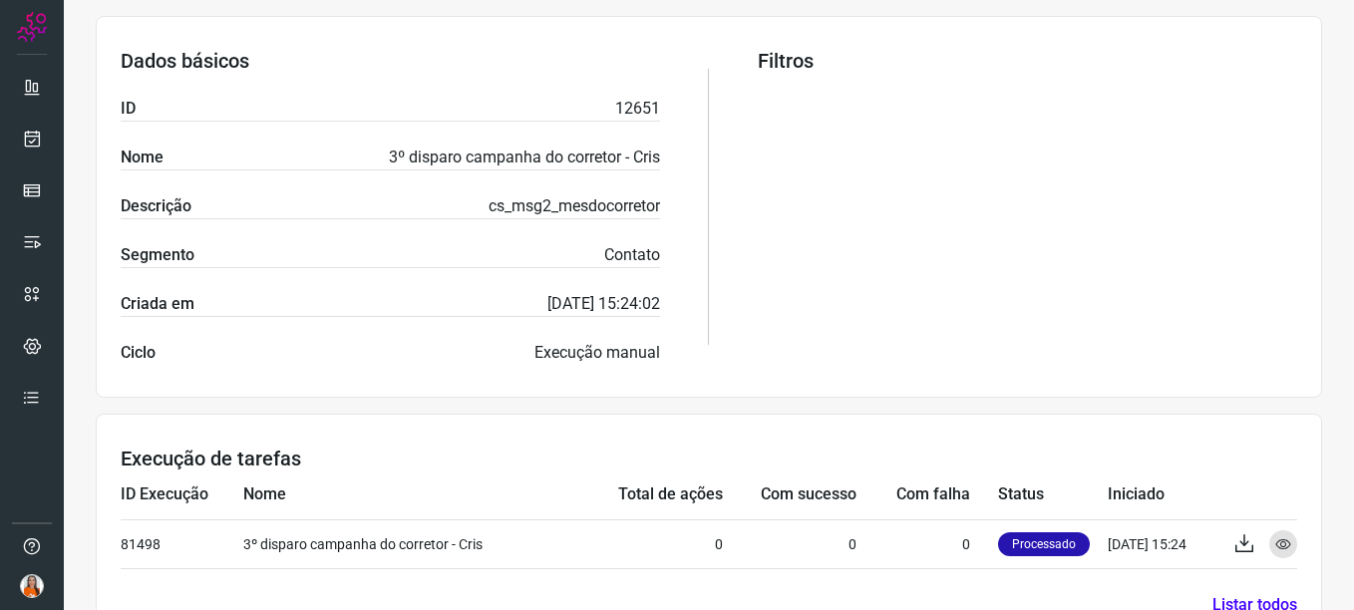
scroll to position [420, 0]
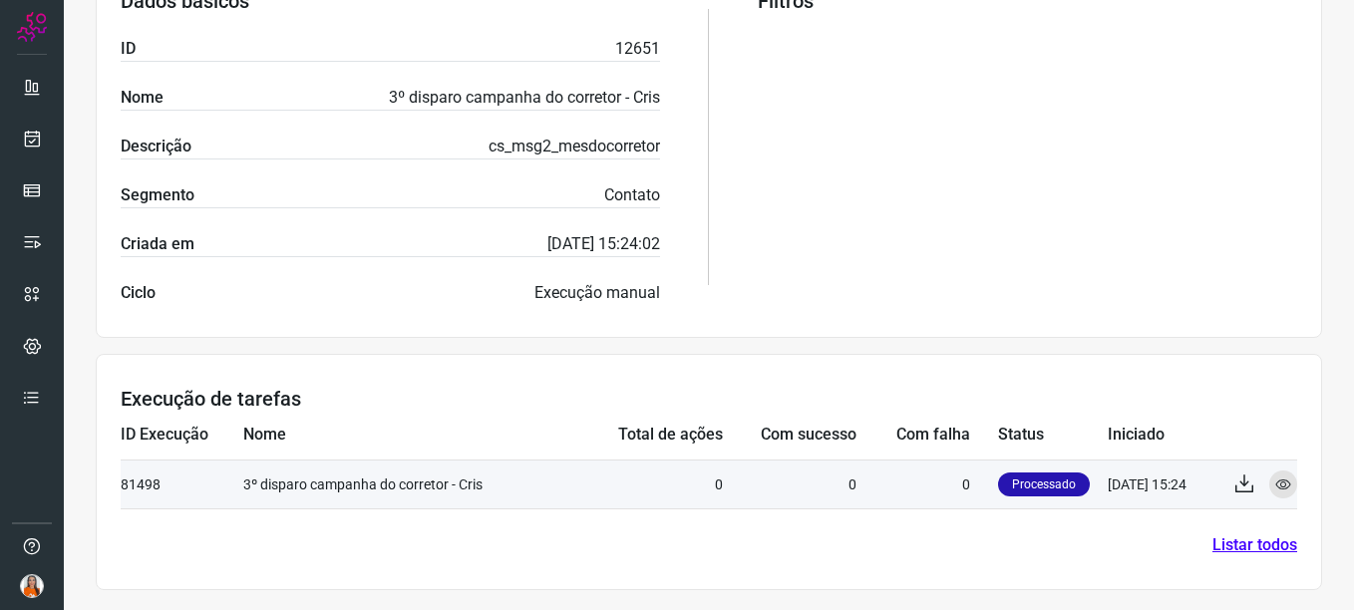
click at [913, 488] on td "0" at bounding box center [927, 484] width 142 height 49
click at [1152, 488] on td "[DATE] 15:24" at bounding box center [1162, 484] width 110 height 49
click at [892, 475] on td "0" at bounding box center [927, 484] width 142 height 49
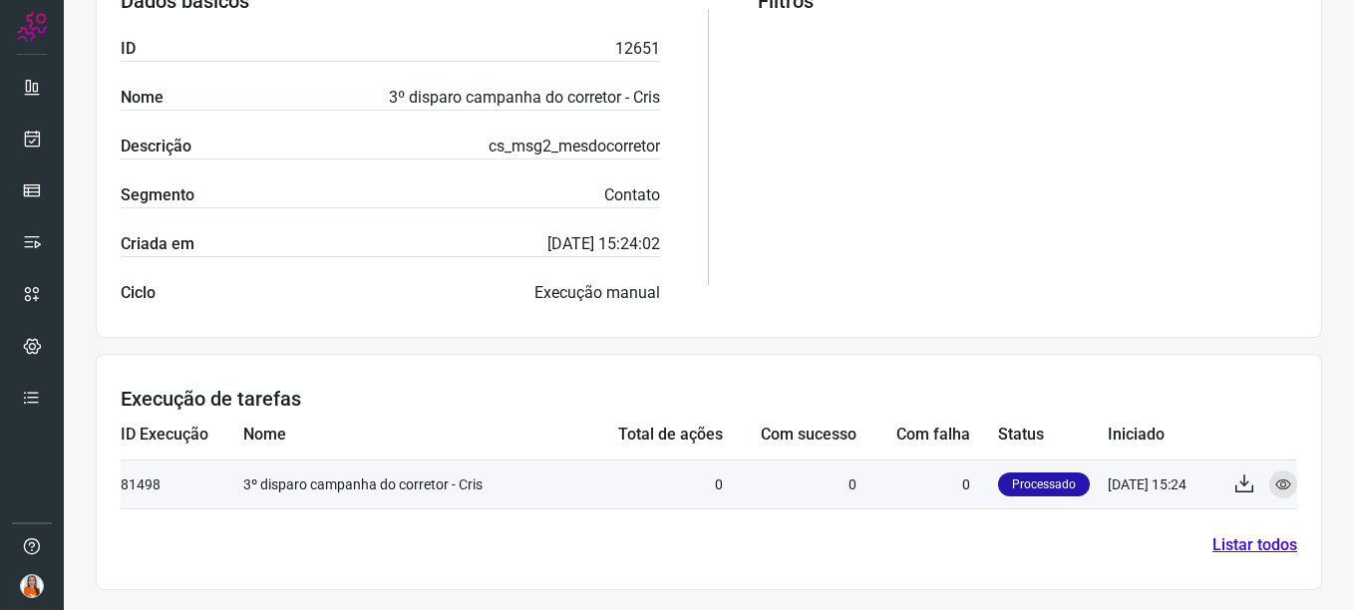
click at [254, 486] on td "3º disparo campanha do corretor - Cris" at bounding box center [410, 484] width 334 height 49
click at [1275, 489] on icon at bounding box center [1283, 484] width 16 height 16
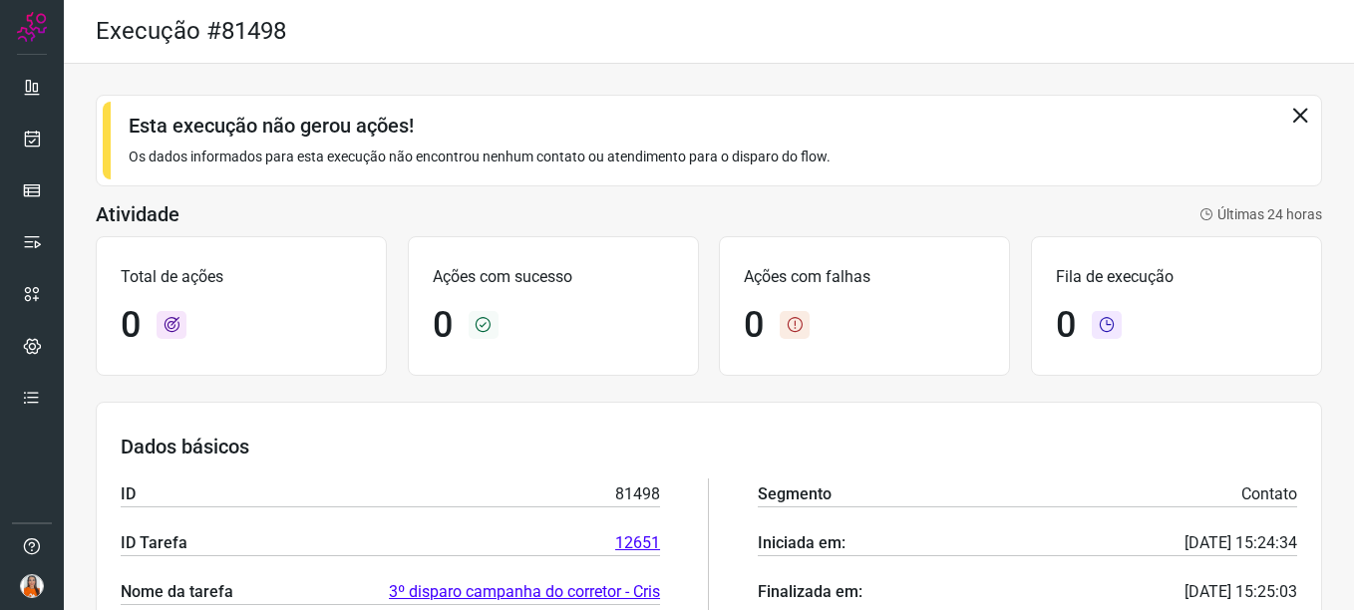
click at [1289, 113] on icon at bounding box center [1300, 115] width 22 height 22
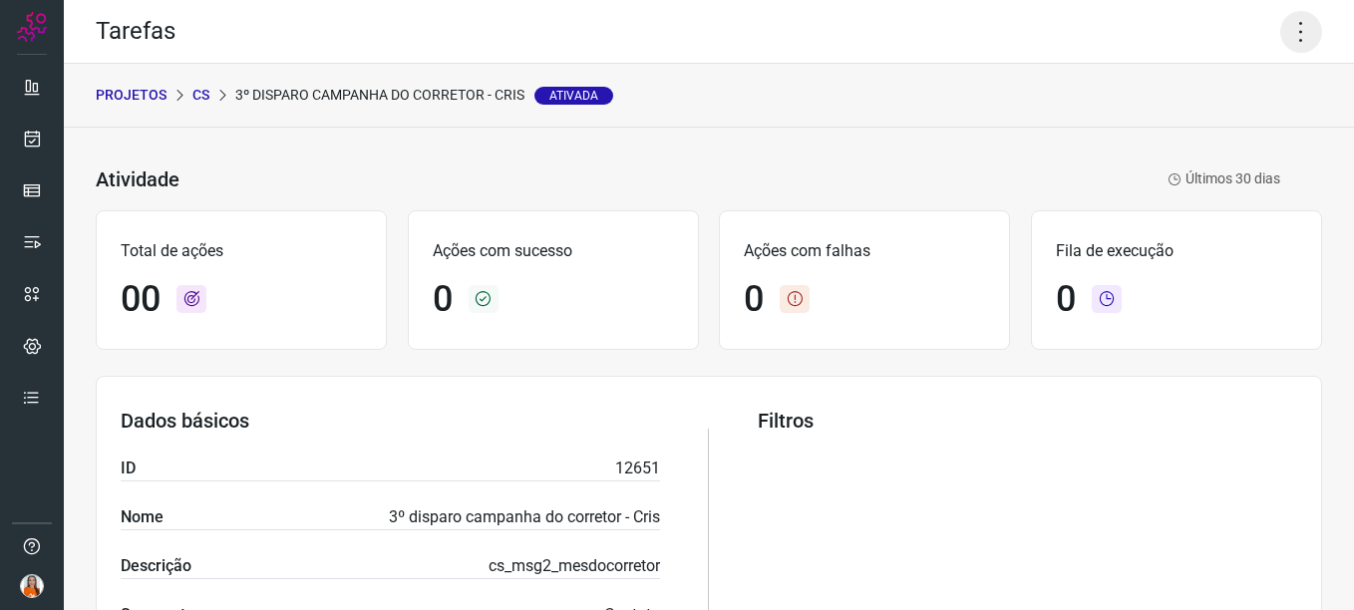
click at [1289, 40] on icon at bounding box center [1301, 32] width 42 height 42
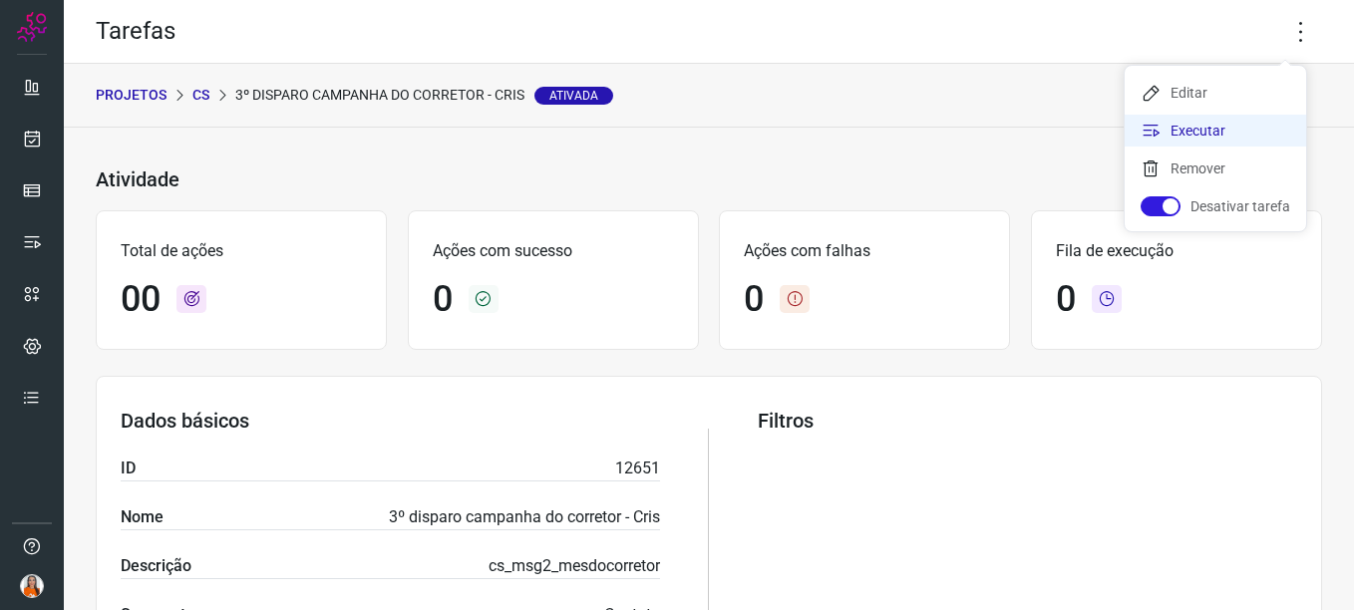
click at [1200, 127] on li "Executar" at bounding box center [1214, 131] width 181 height 32
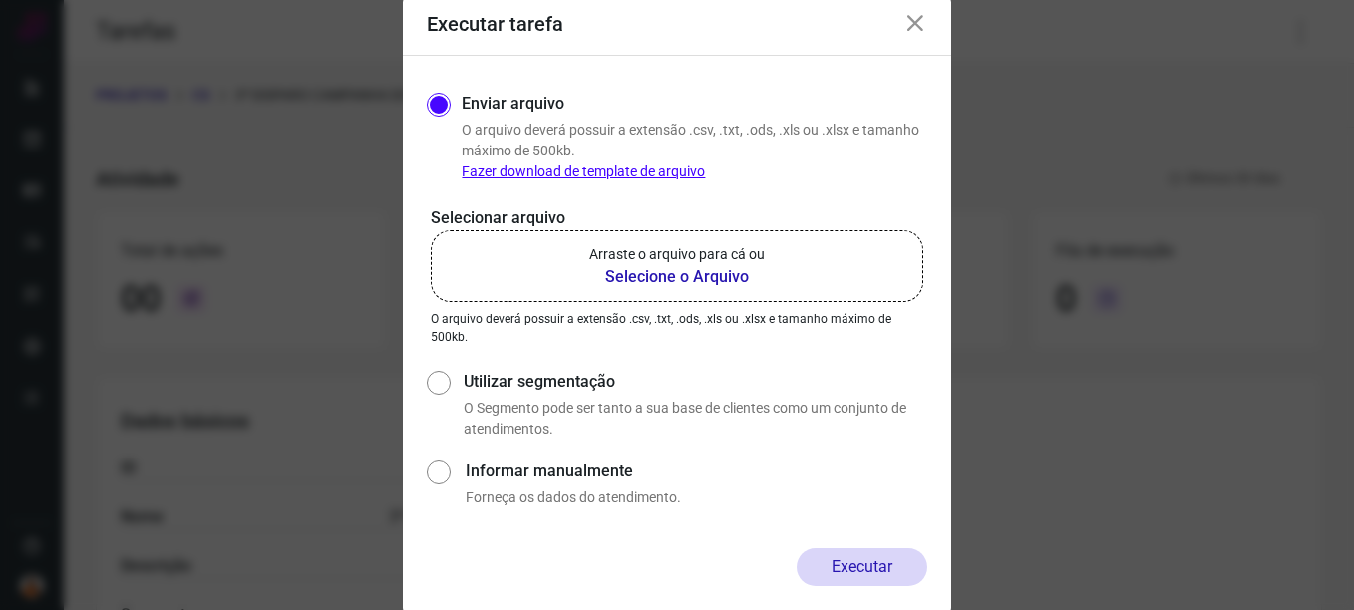
click at [710, 258] on p "Arraste o arquivo para cá ou" at bounding box center [676, 254] width 175 height 21
click at [0, 0] on input "Arraste o arquivo para cá ou Selecione o Arquivo" at bounding box center [0, 0] width 0 height 0
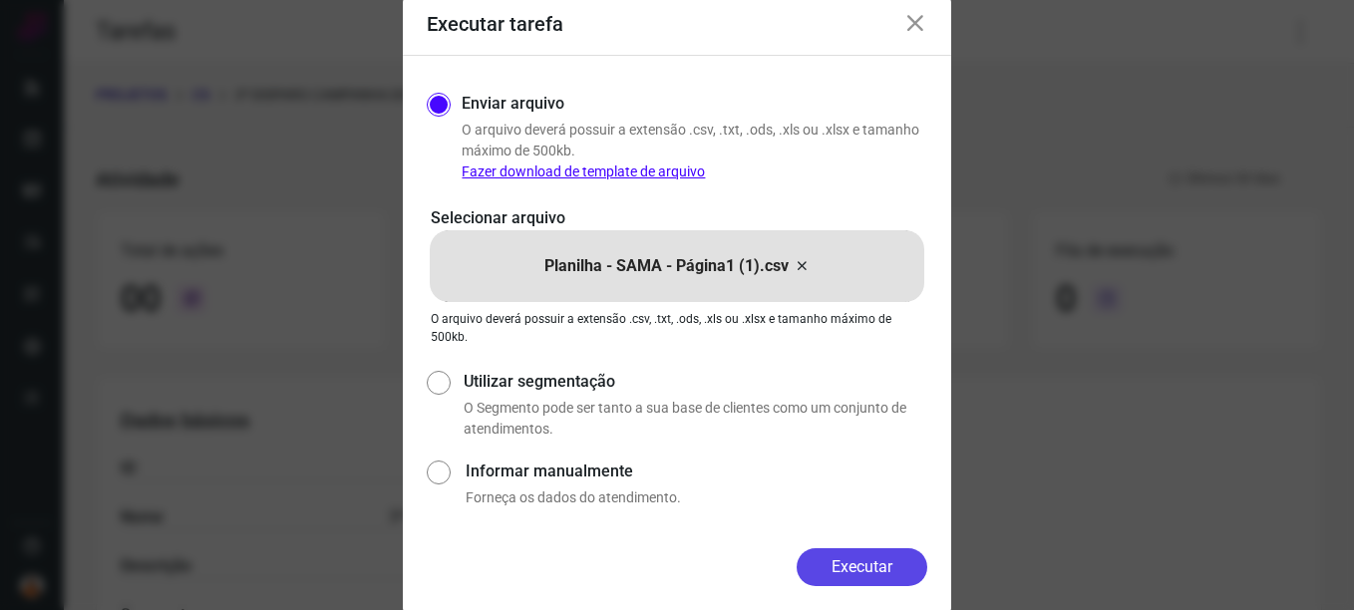
click at [843, 567] on button "Executar" at bounding box center [861, 567] width 131 height 38
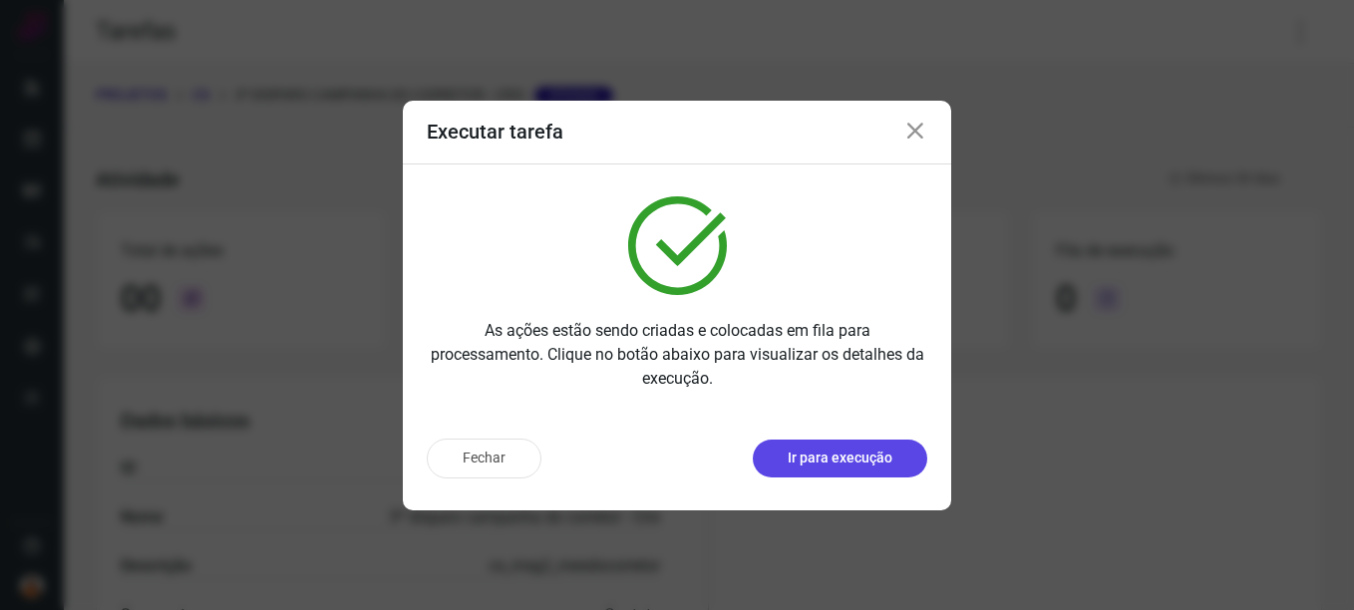
click at [848, 462] on p "Ir para execução" at bounding box center [839, 458] width 105 height 21
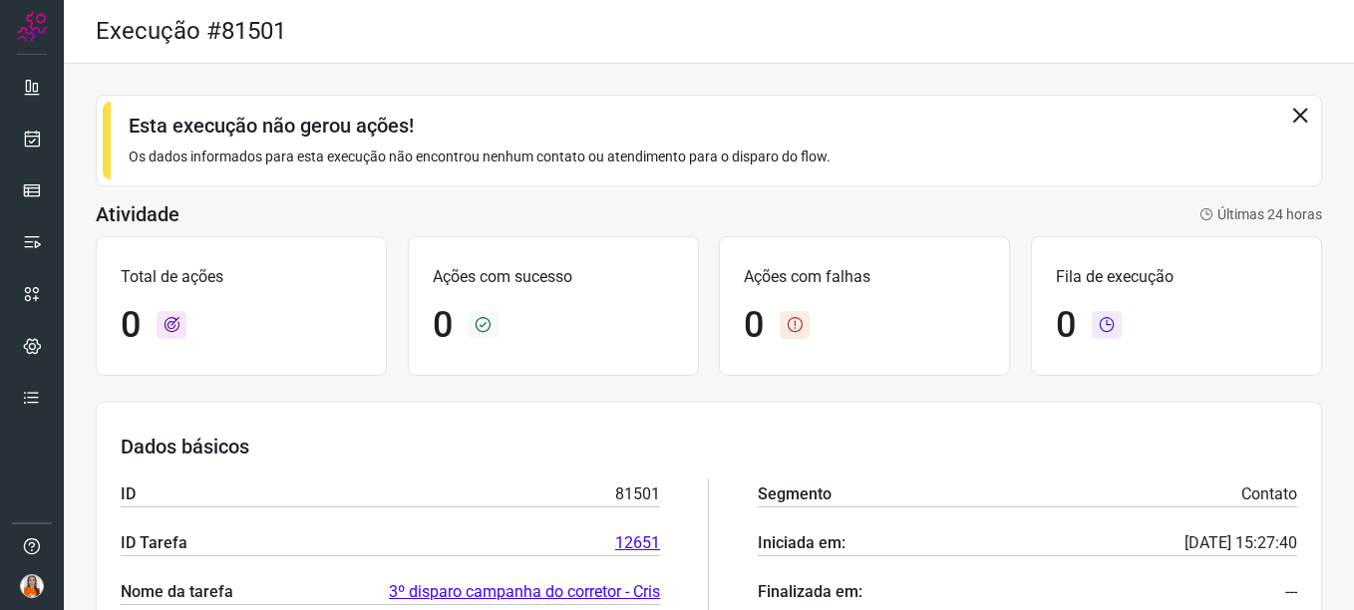
click at [1289, 111] on icon at bounding box center [1300, 115] width 22 height 22
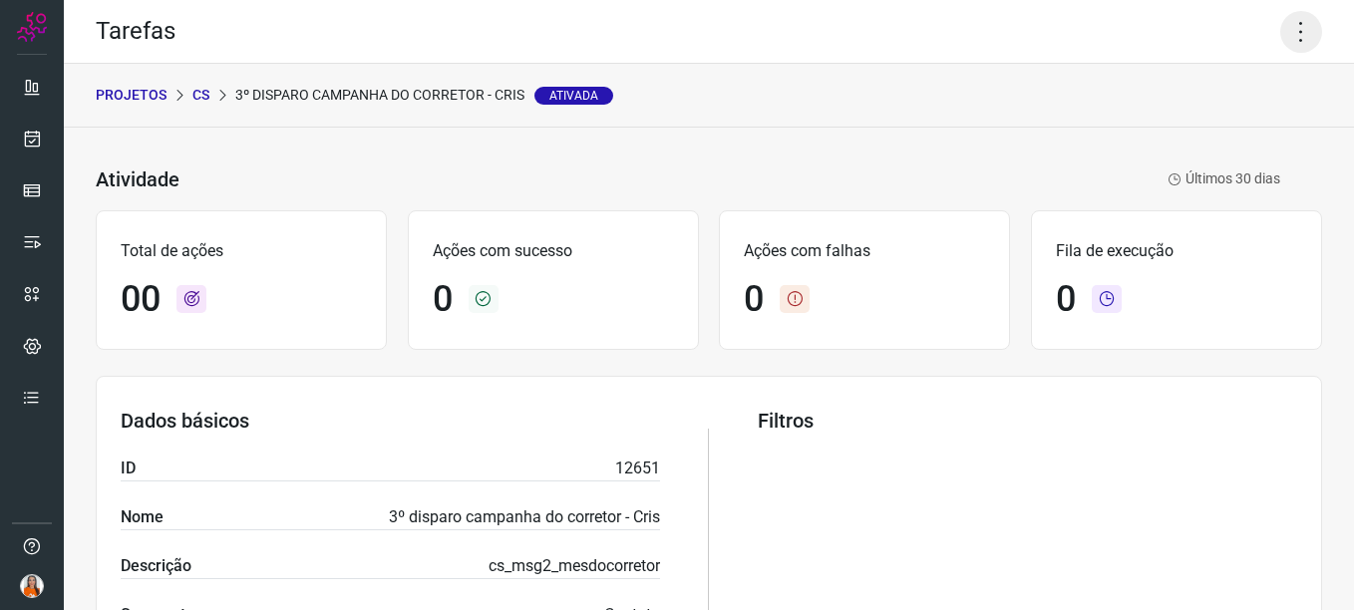
click at [1280, 43] on icon at bounding box center [1301, 32] width 42 height 42
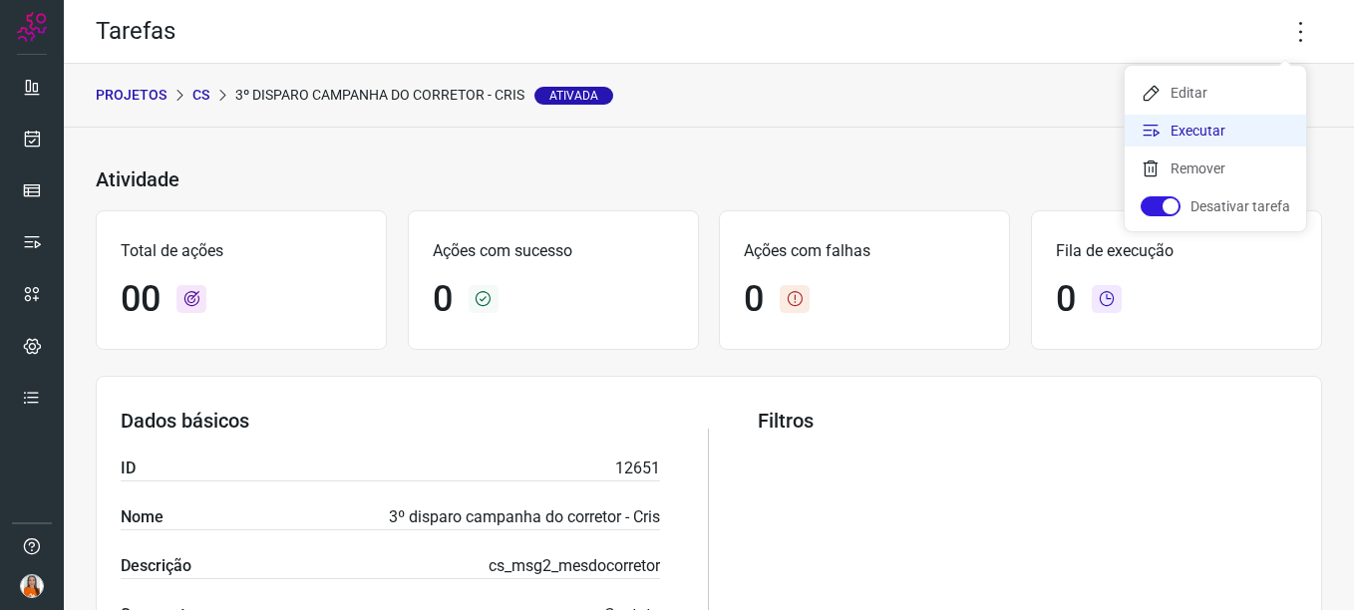
click at [1208, 132] on li "Executar" at bounding box center [1214, 131] width 181 height 32
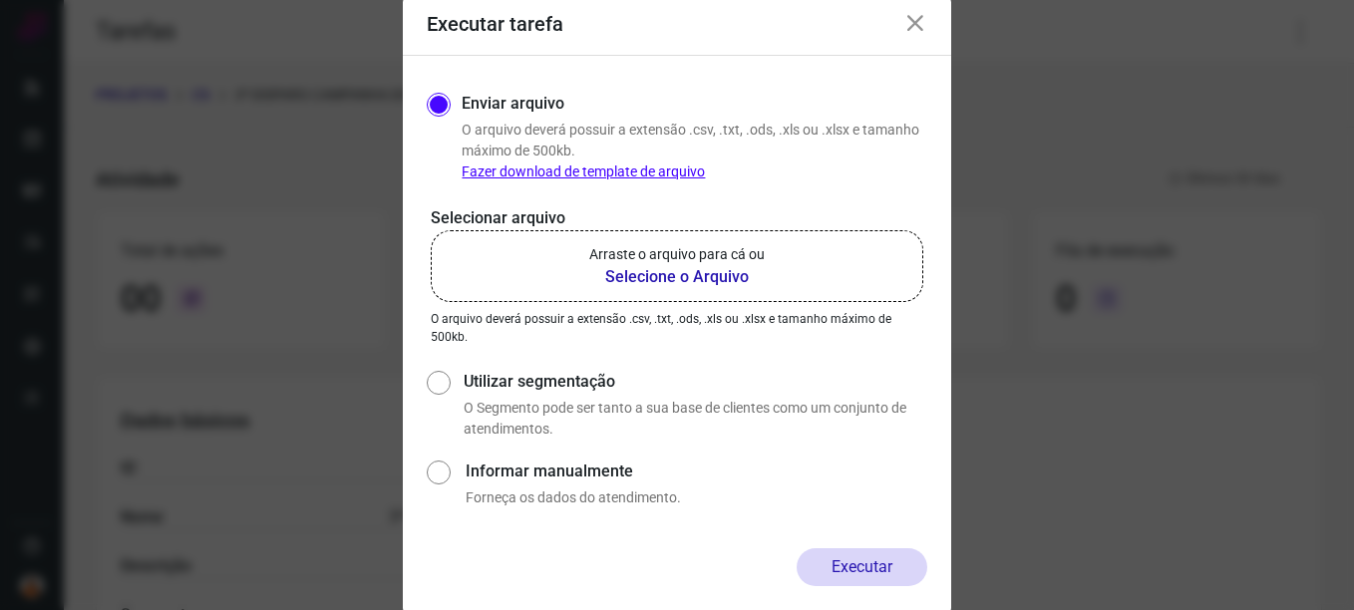
click at [662, 277] on b "Selecione o Arquivo" at bounding box center [676, 277] width 175 height 24
click at [0, 0] on input "Arraste o arquivo para cá ou Selecione o Arquivo" at bounding box center [0, 0] width 0 height 0
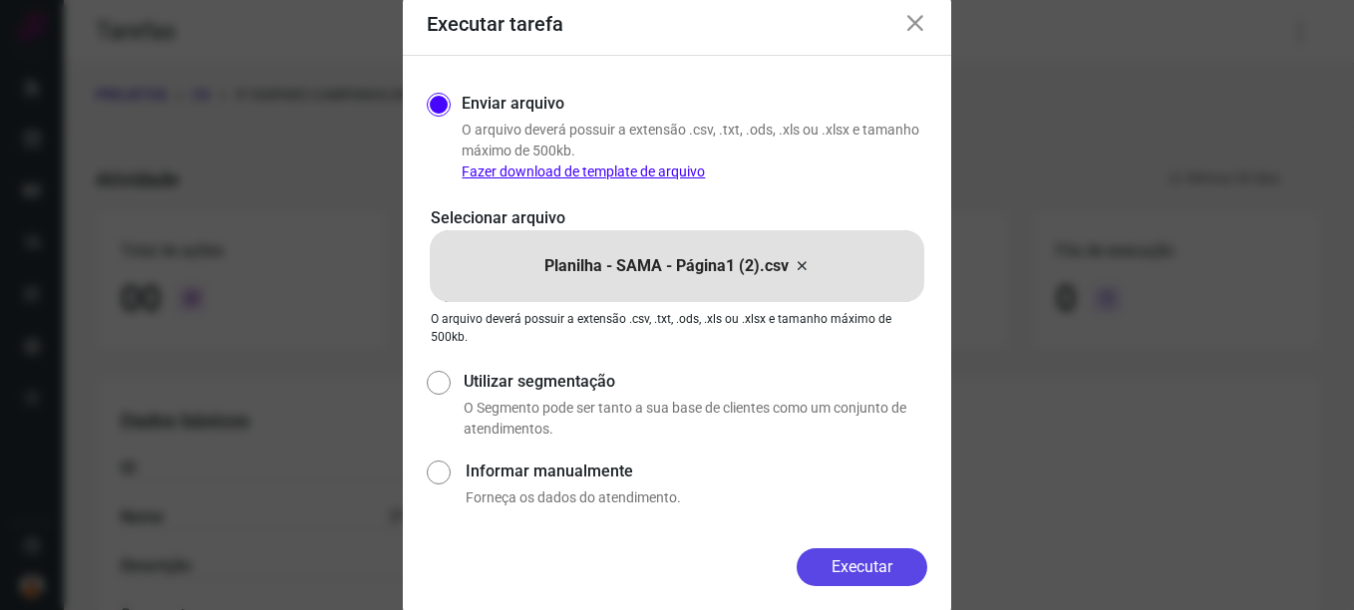
click at [838, 569] on button "Executar" at bounding box center [861, 567] width 131 height 38
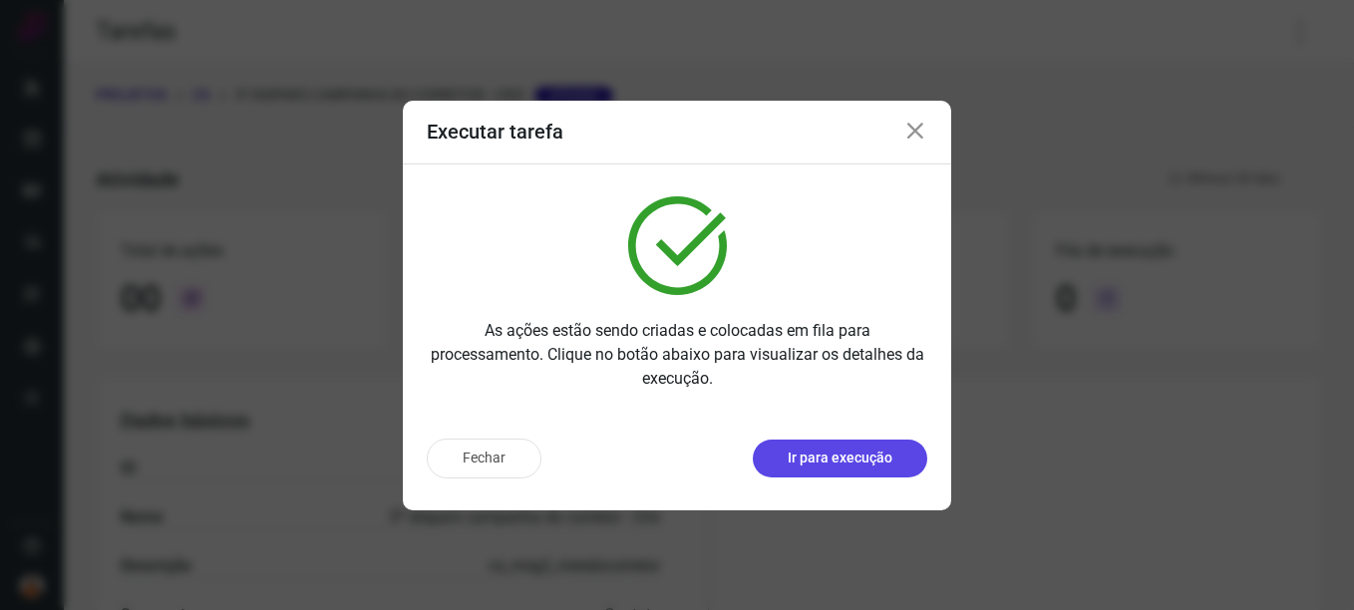
click at [831, 455] on p "Ir para execução" at bounding box center [839, 458] width 105 height 21
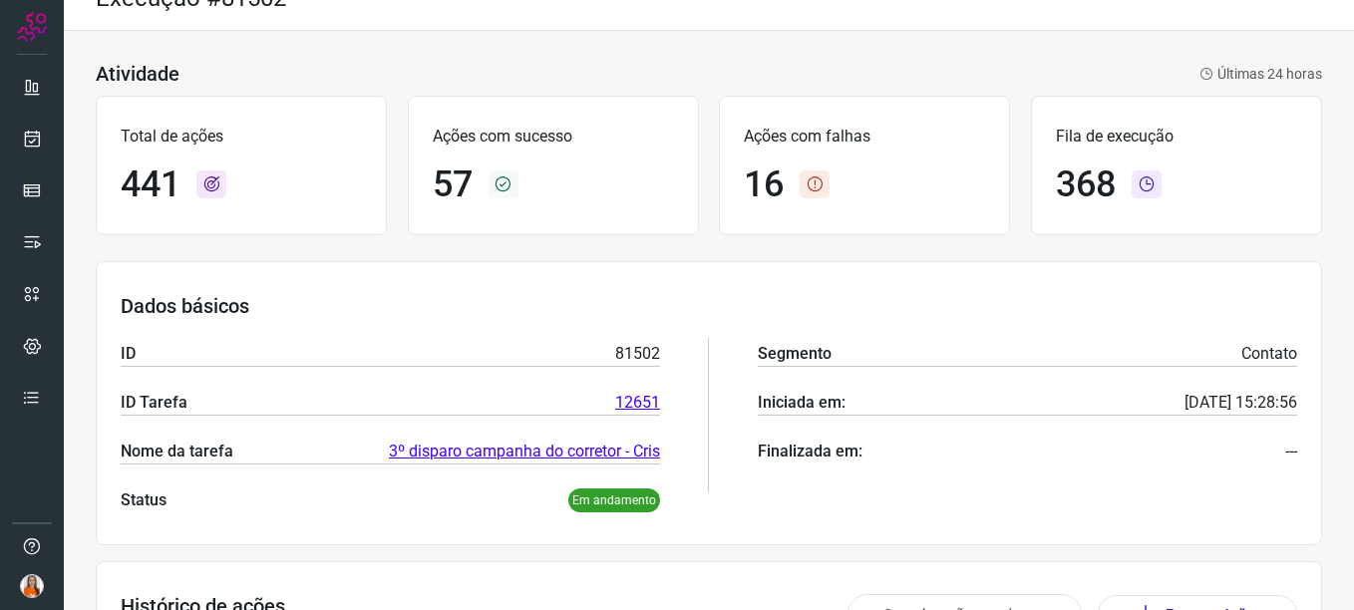
scroll to position [23, 0]
